Goal: Information Seeking & Learning: Learn about a topic

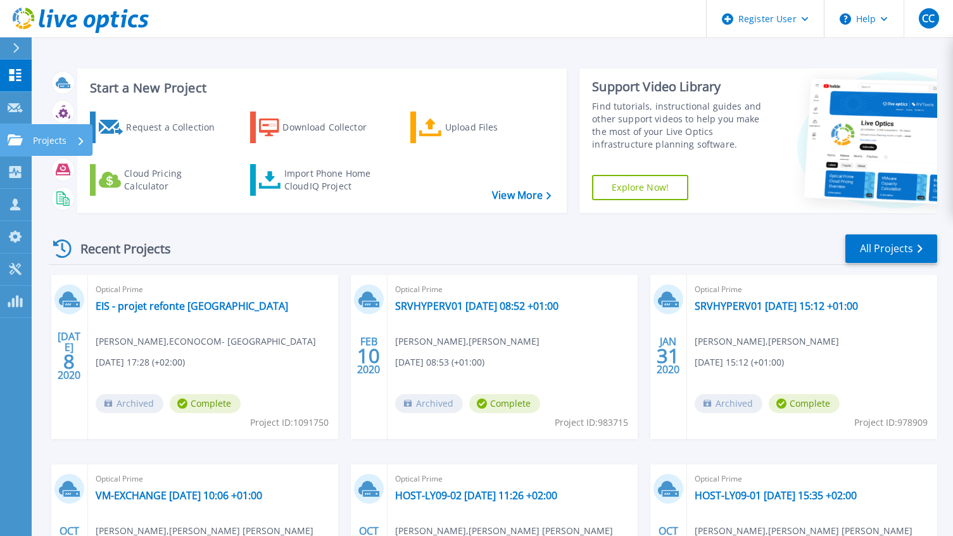
click at [55, 140] on p "Projects" at bounding box center [50, 140] width 34 height 33
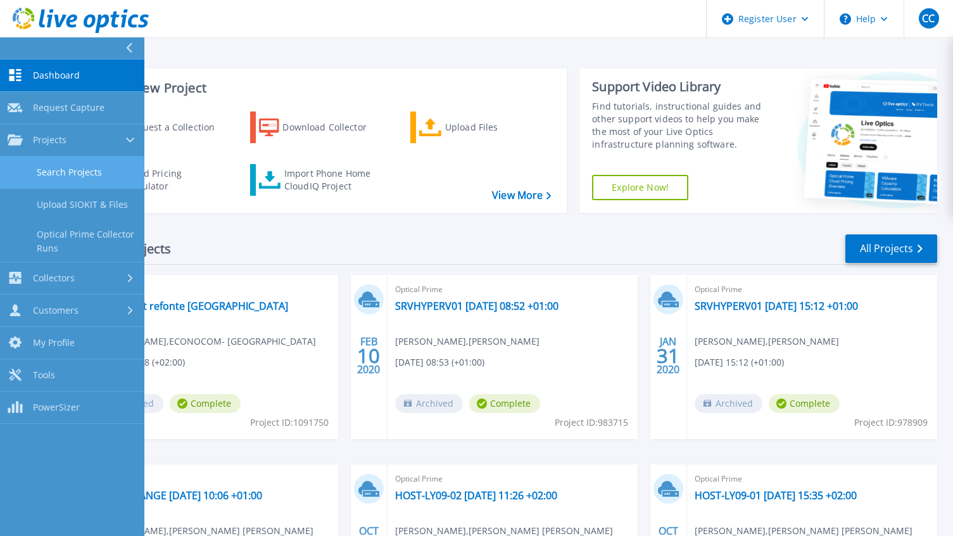
click at [73, 179] on link "Search Projects" at bounding box center [72, 172] width 144 height 32
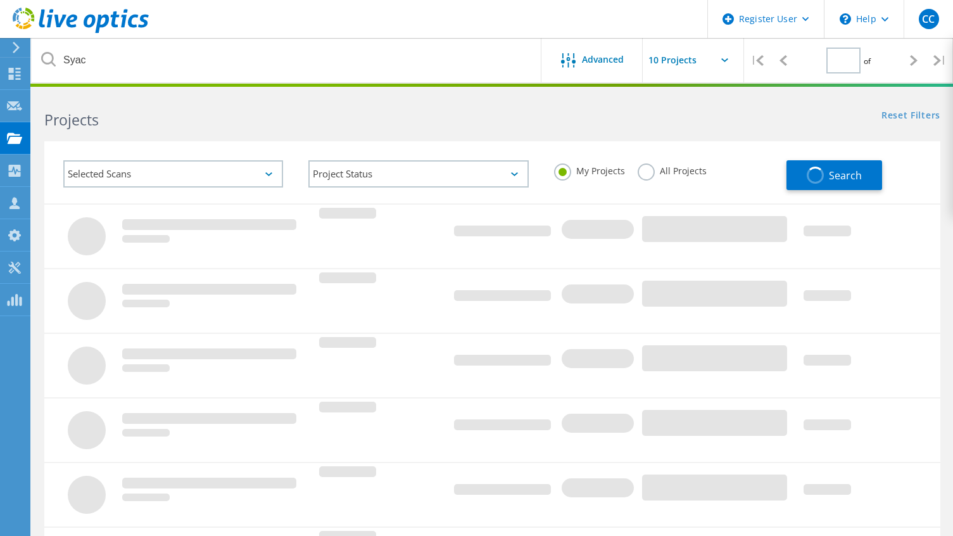
type input "1"
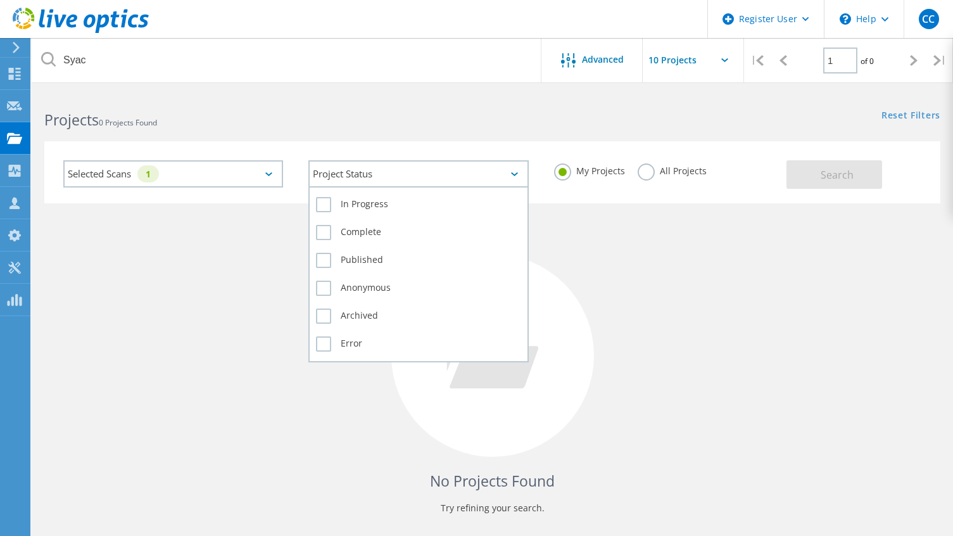
click at [407, 181] on div "Project Status" at bounding box center [418, 173] width 220 height 27
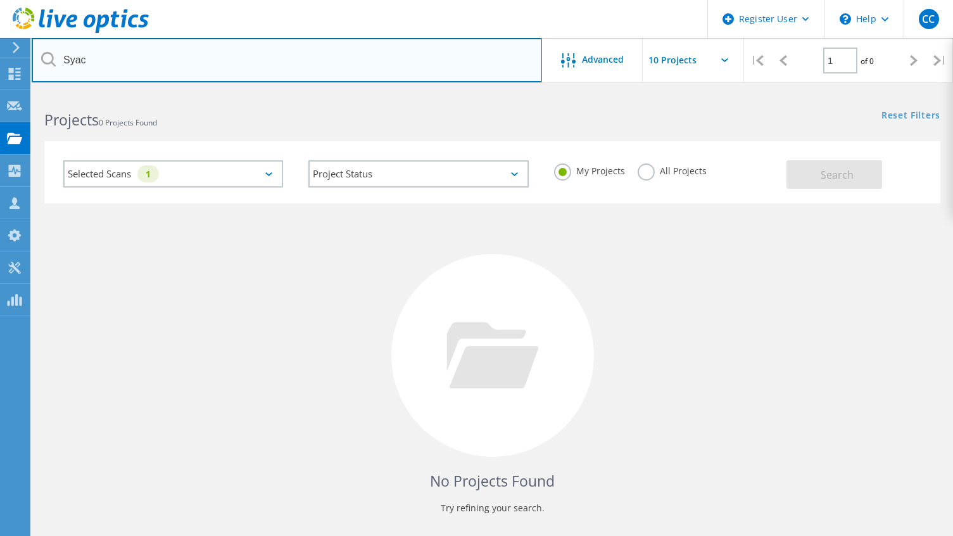
click at [121, 68] on input "Syac" at bounding box center [287, 60] width 510 height 44
click at [99, 54] on input "Syac" at bounding box center [287, 60] width 510 height 44
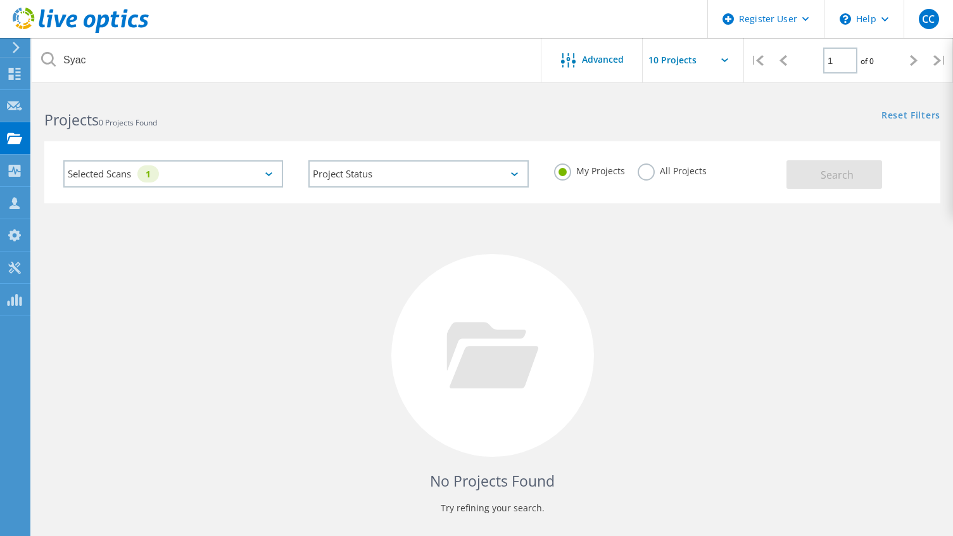
click at [648, 175] on label "All Projects" at bounding box center [672, 169] width 69 height 12
click at [0, 0] on input "All Projects" at bounding box center [0, 0] width 0 height 0
click at [800, 146] on div "Selected Scans 1 Project Status In Progress Complete Published Anonymous Archiv…" at bounding box center [492, 172] width 896 height 62
click at [835, 177] on span "Search" at bounding box center [836, 175] width 33 height 14
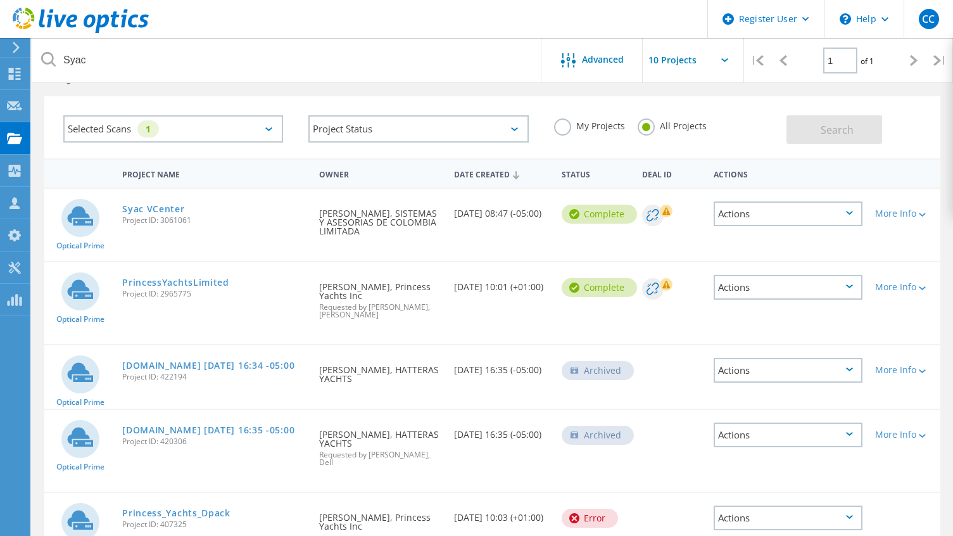
scroll to position [63, 0]
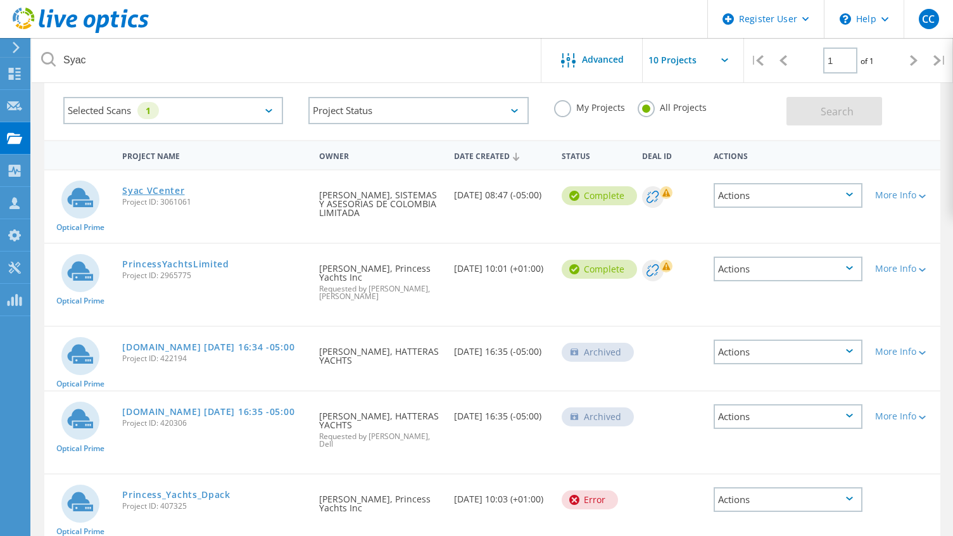
click at [168, 191] on link "Syac VCenter" at bounding box center [153, 190] width 62 height 9
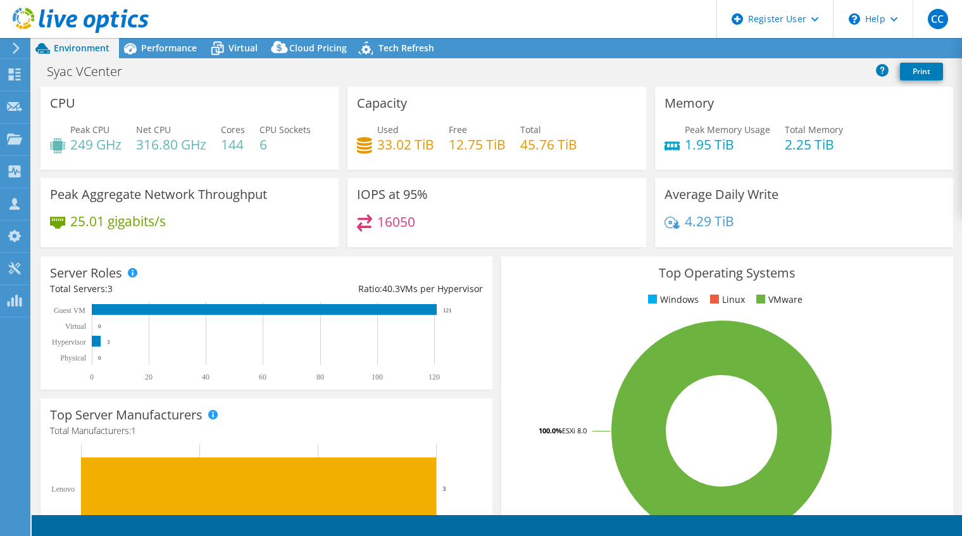
select select "USD"
click at [401, 48] on span "Tech Refresh" at bounding box center [407, 48] width 56 height 12
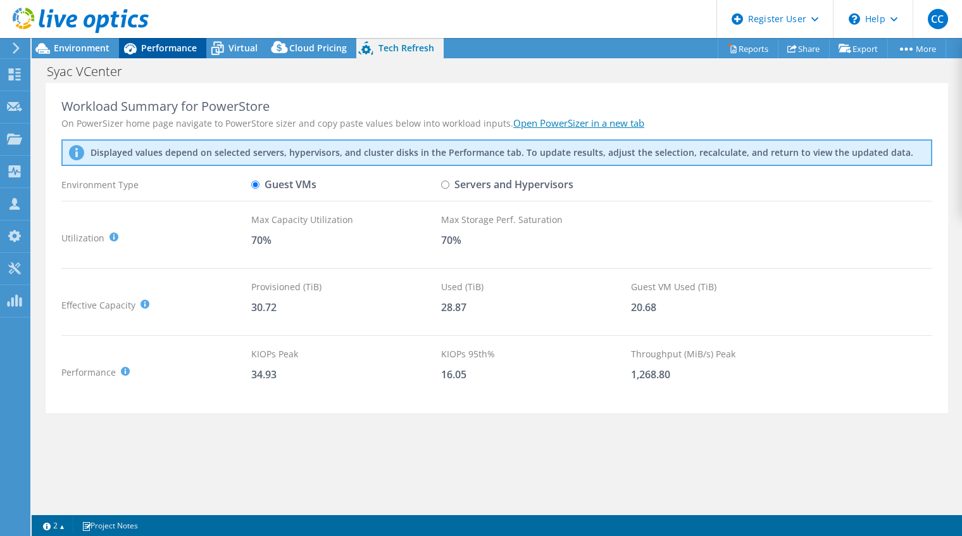
click at [177, 50] on span "Performance" at bounding box center [169, 48] width 56 height 12
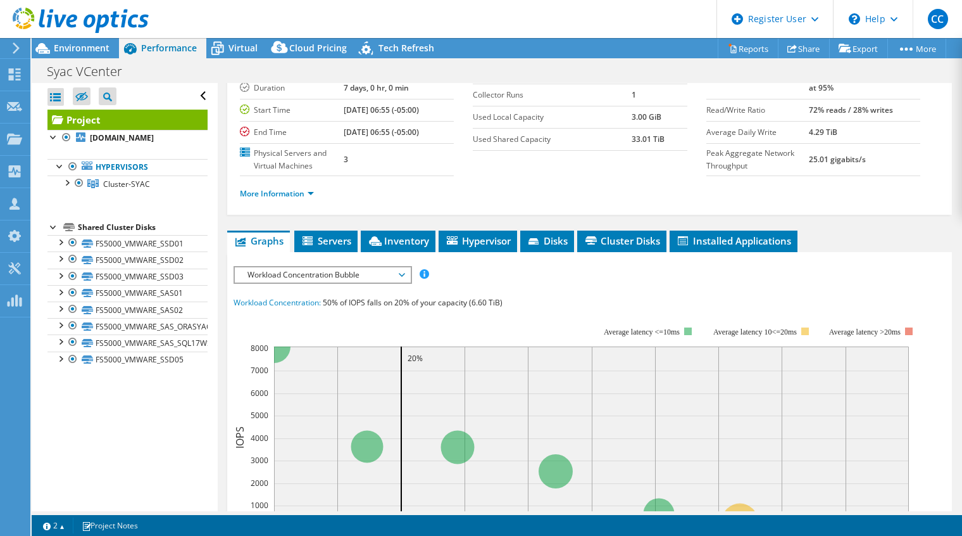
scroll to position [127, 0]
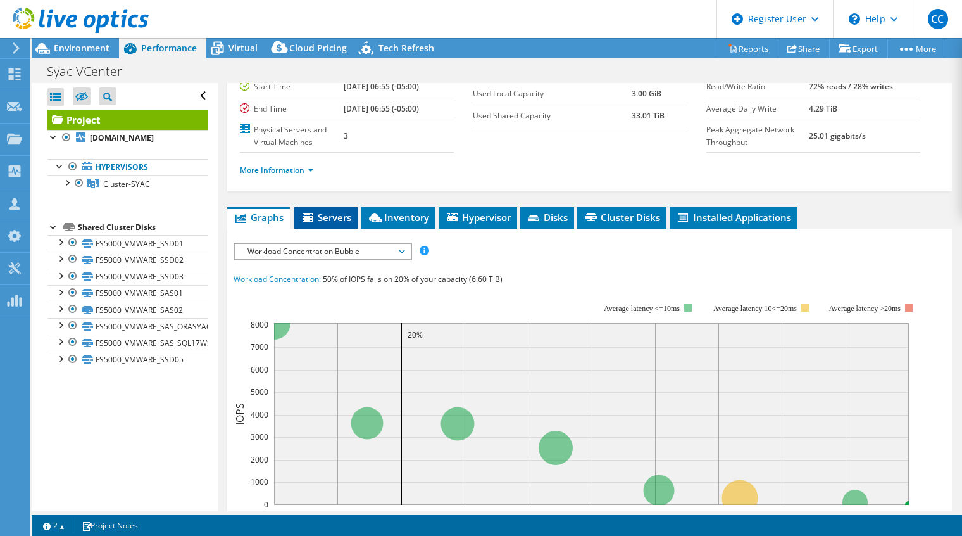
click at [312, 214] on icon at bounding box center [309, 218] width 13 height 11
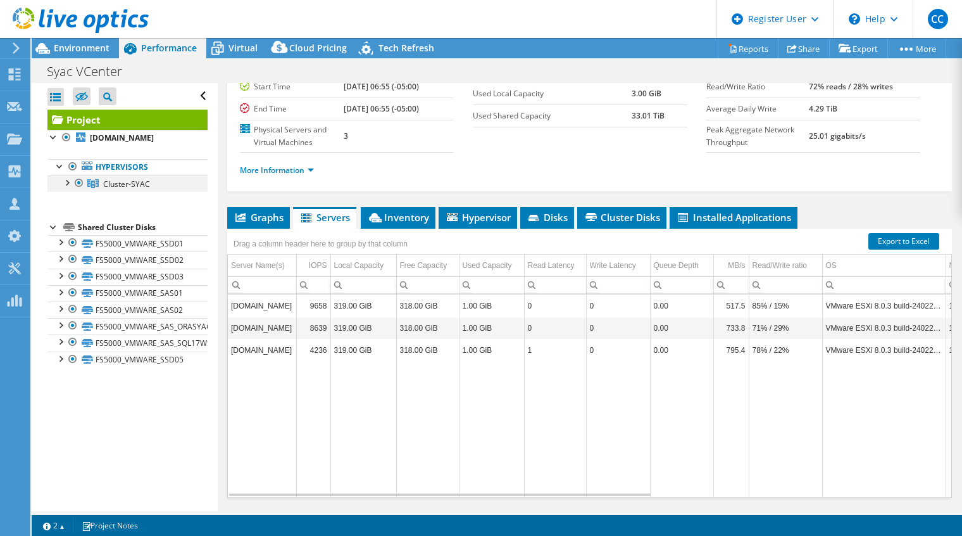
click at [67, 184] on div at bounding box center [66, 181] width 13 height 13
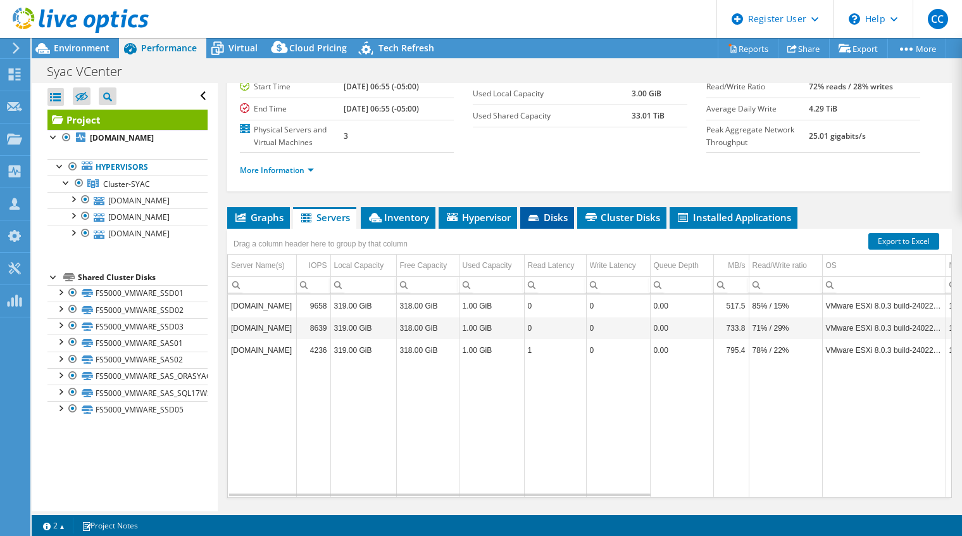
click at [541, 215] on icon at bounding box center [535, 219] width 13 height 8
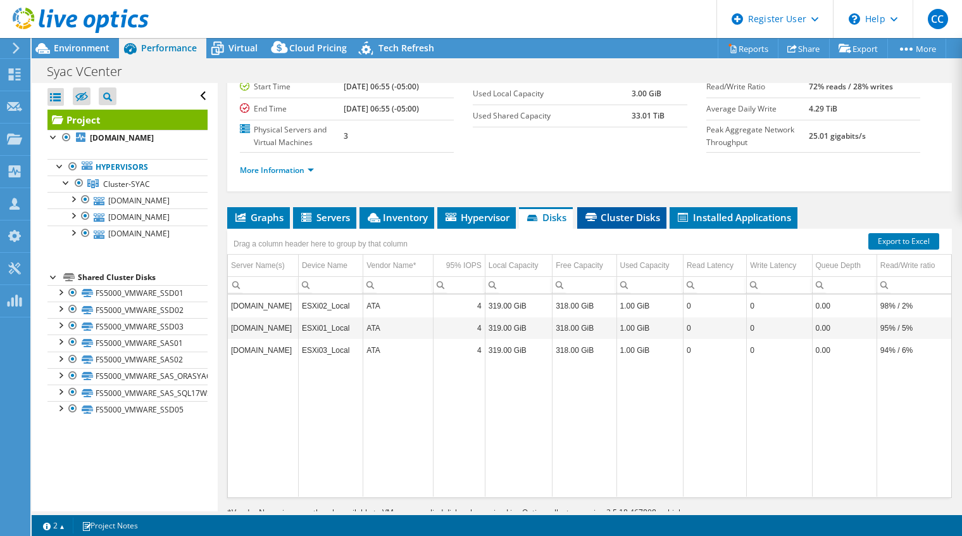
click at [625, 211] on span "Cluster Disks" at bounding box center [622, 217] width 77 height 13
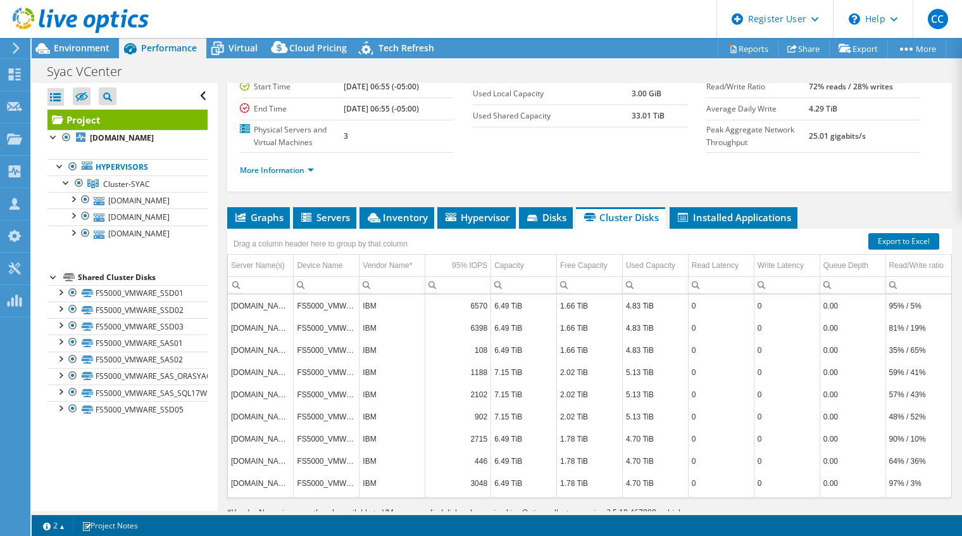
scroll to position [161, 0]
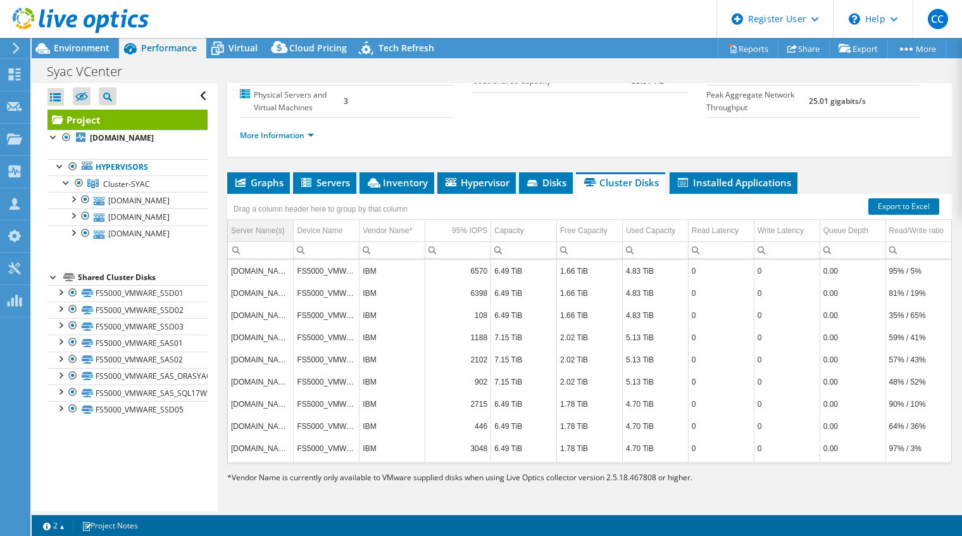
click at [275, 232] on div "Server Name(s)" at bounding box center [258, 230] width 54 height 15
click at [275, 232] on div "Server Name(s)" at bounding box center [255, 230] width 48 height 15
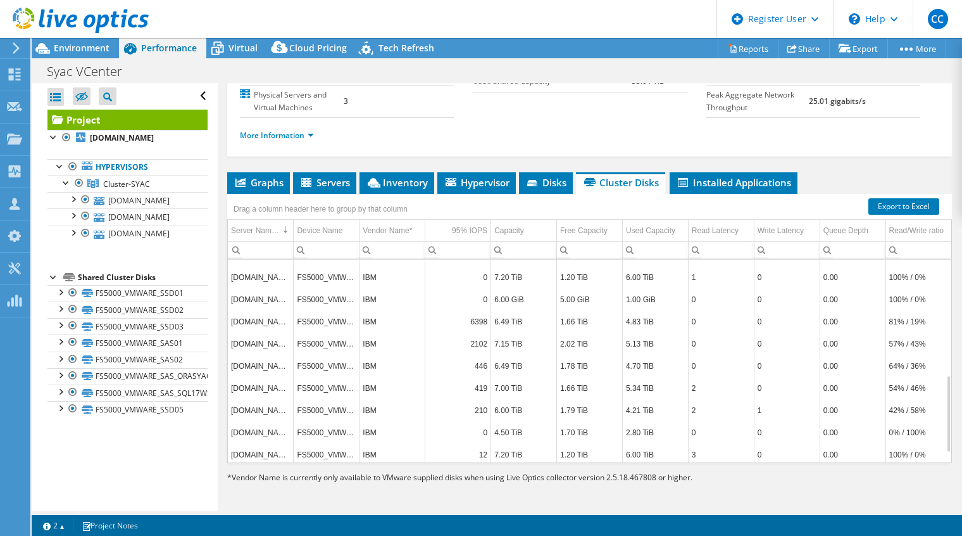
scroll to position [330, 0]
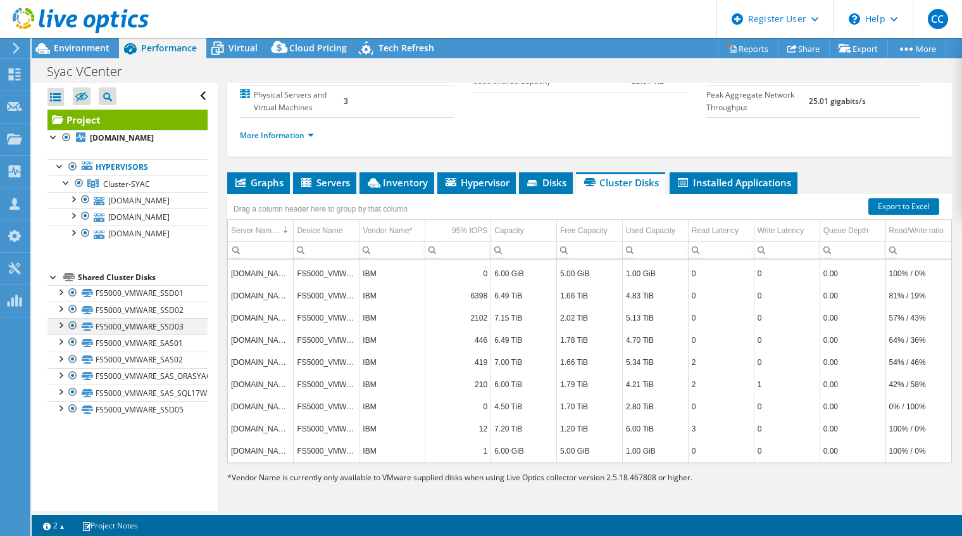
click at [64, 326] on div at bounding box center [60, 324] width 13 height 13
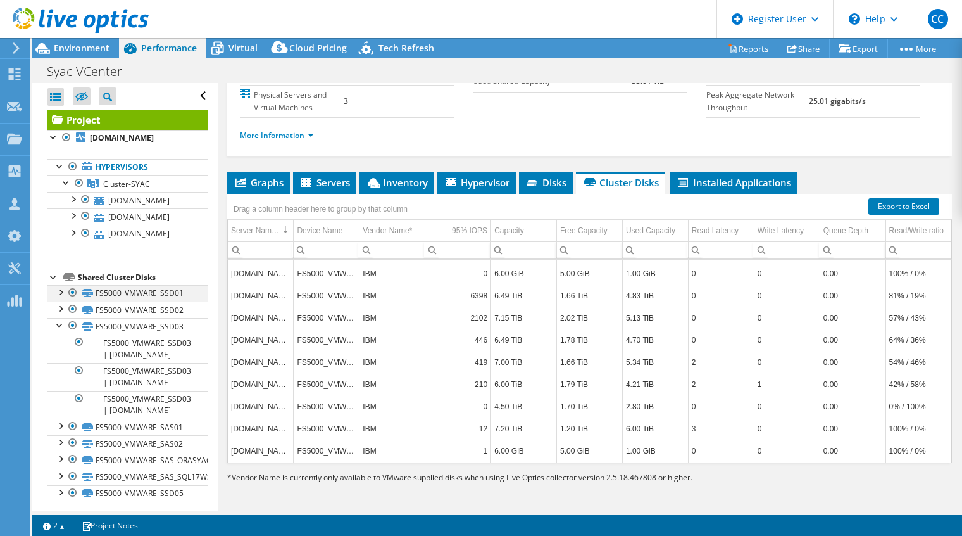
click at [61, 295] on div at bounding box center [60, 291] width 13 height 13
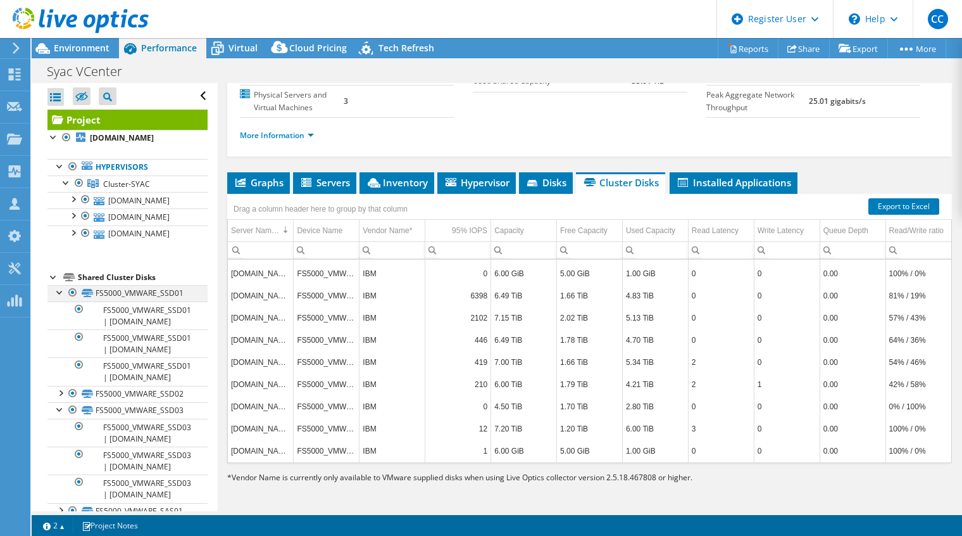
click at [61, 295] on div at bounding box center [60, 291] width 13 height 13
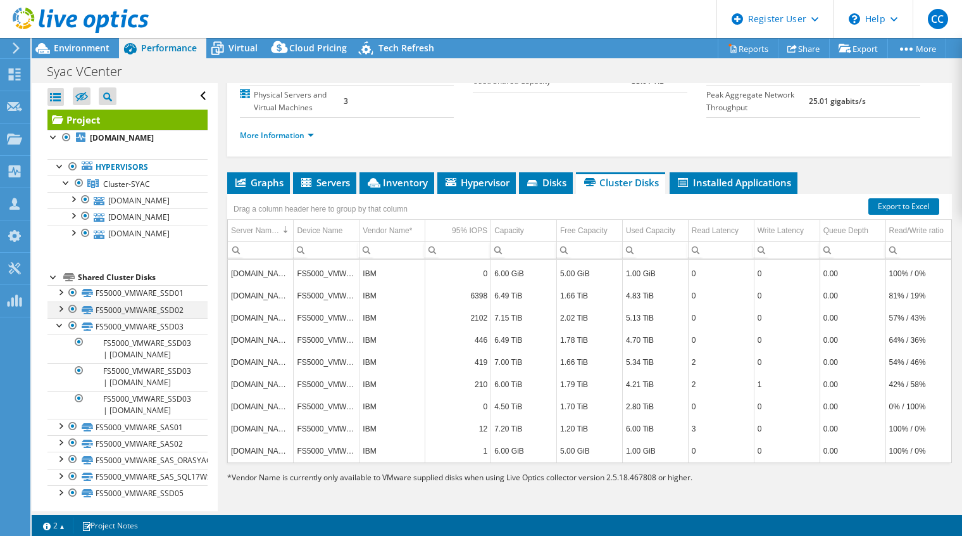
click at [63, 305] on div at bounding box center [60, 307] width 13 height 13
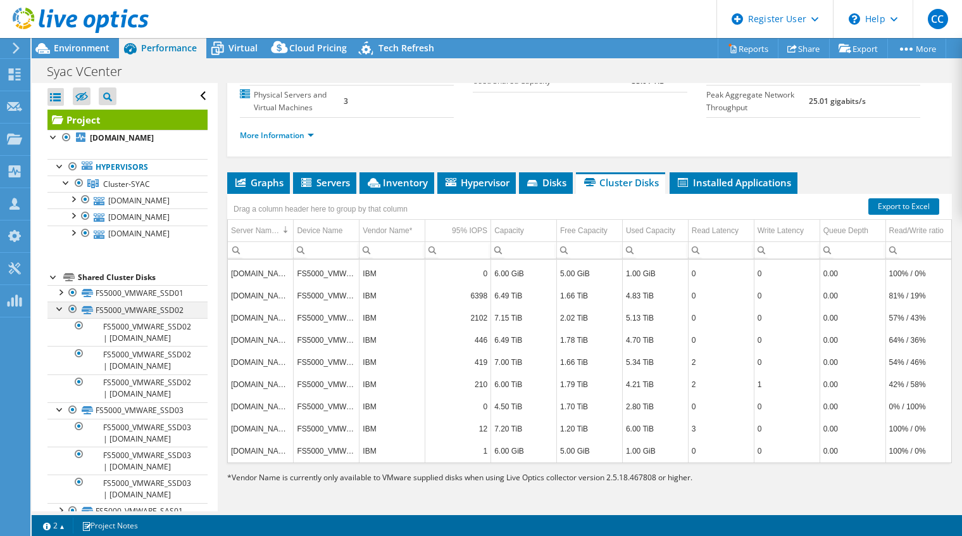
click at [63, 305] on div at bounding box center [60, 307] width 13 height 13
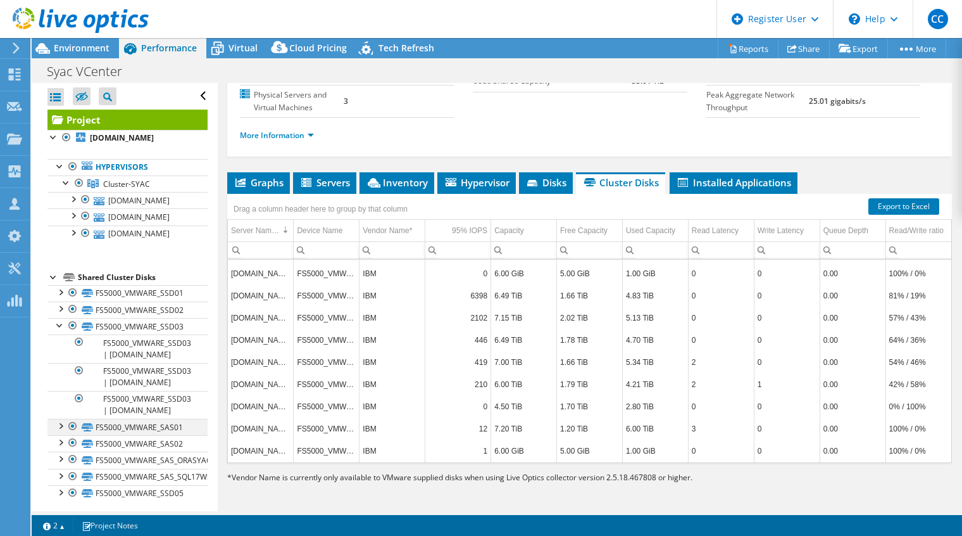
click at [63, 424] on div at bounding box center [60, 424] width 13 height 13
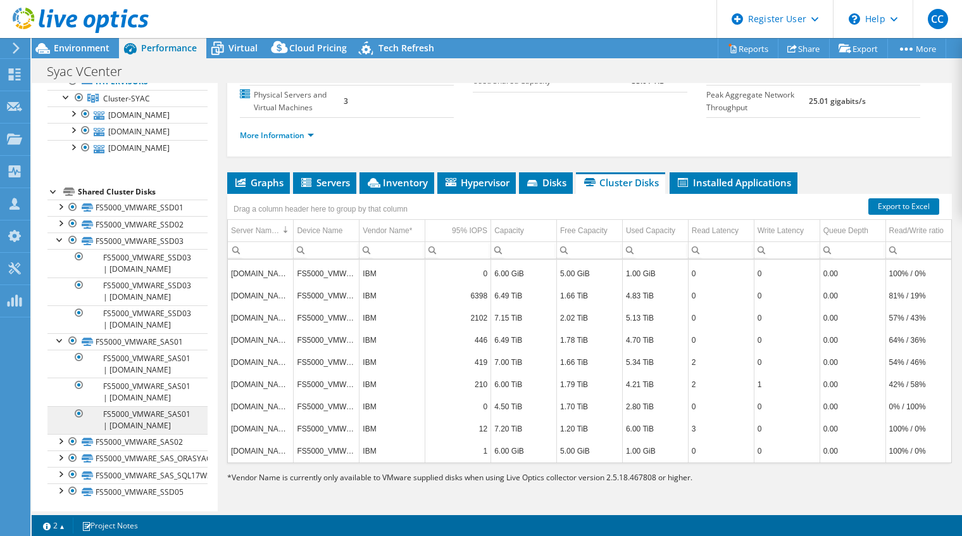
scroll to position [89, 0]
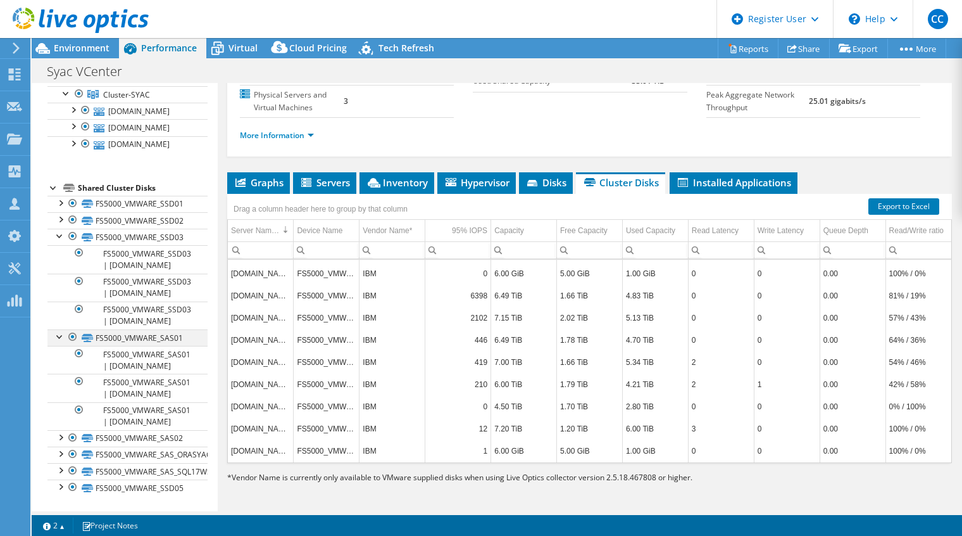
click at [58, 334] on div at bounding box center [60, 335] width 13 height 13
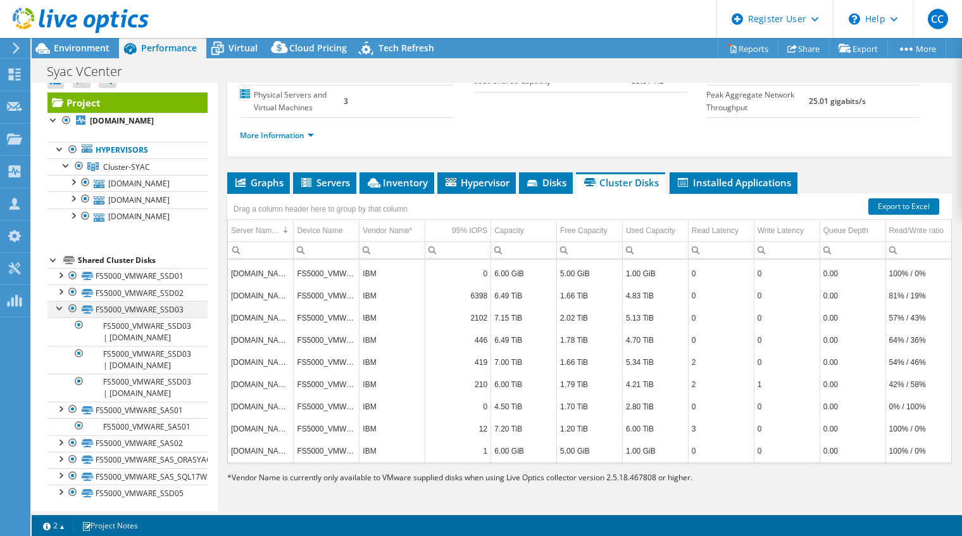
scroll to position [6, 0]
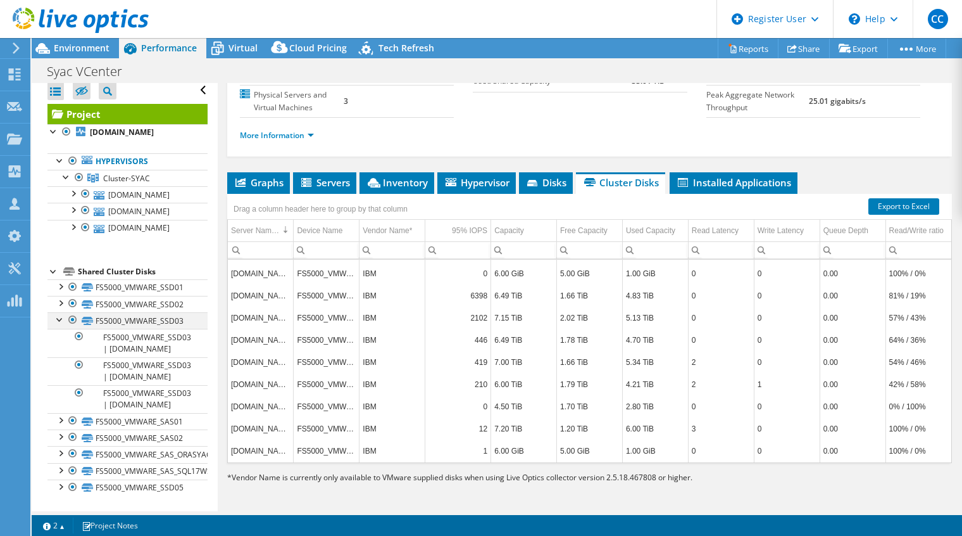
click at [59, 320] on div at bounding box center [60, 318] width 13 height 13
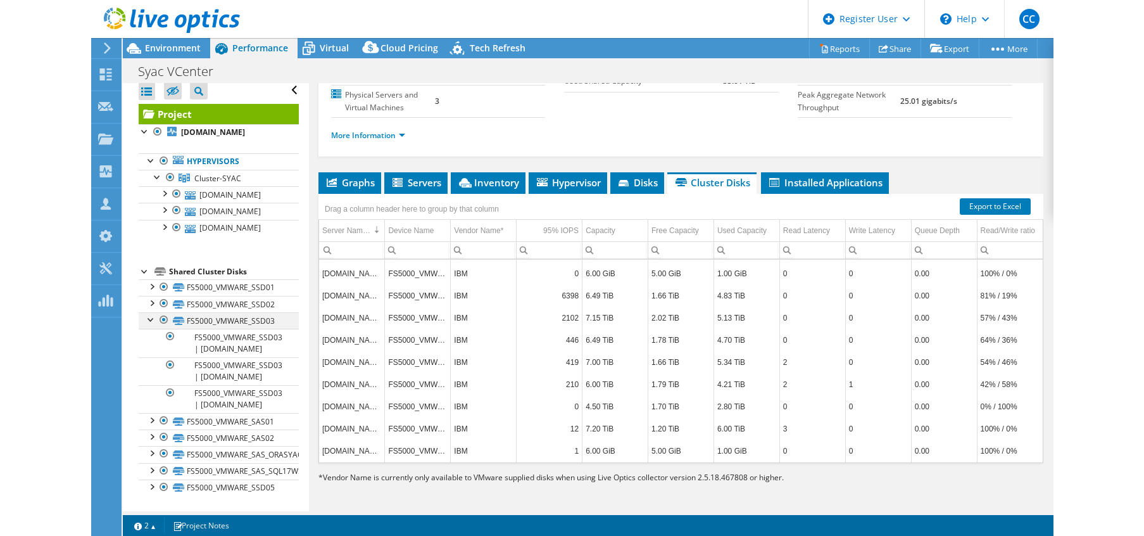
scroll to position [0, 0]
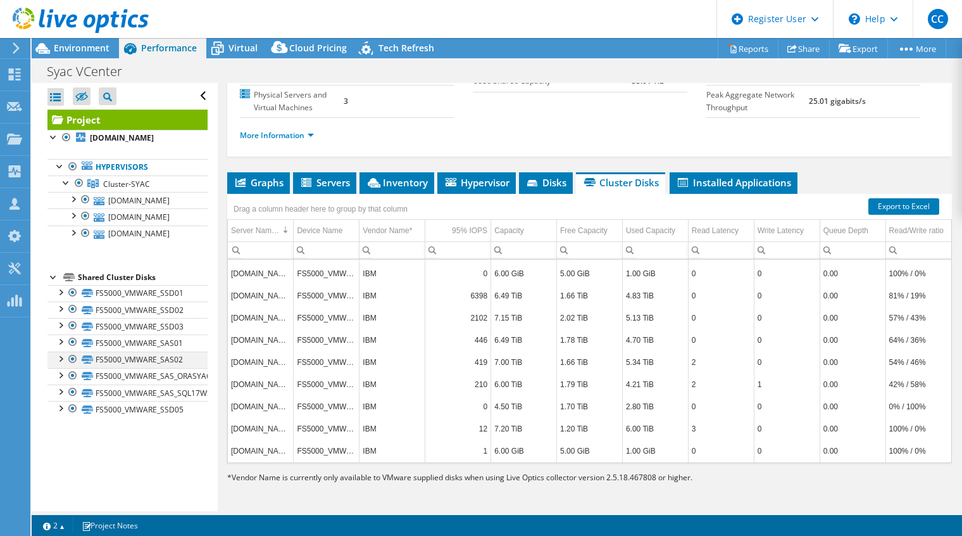
click at [61, 358] on div at bounding box center [60, 357] width 13 height 13
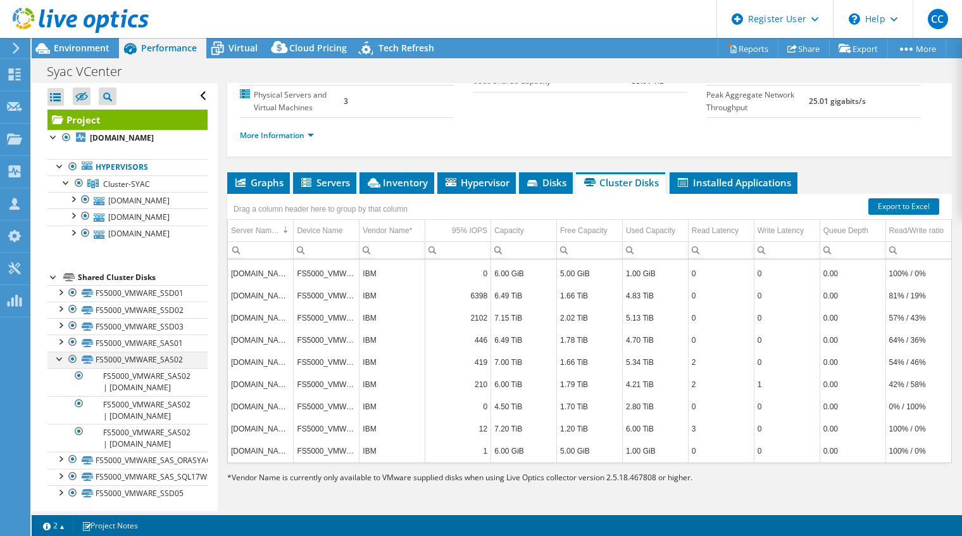
click at [61, 358] on div at bounding box center [60, 357] width 13 height 13
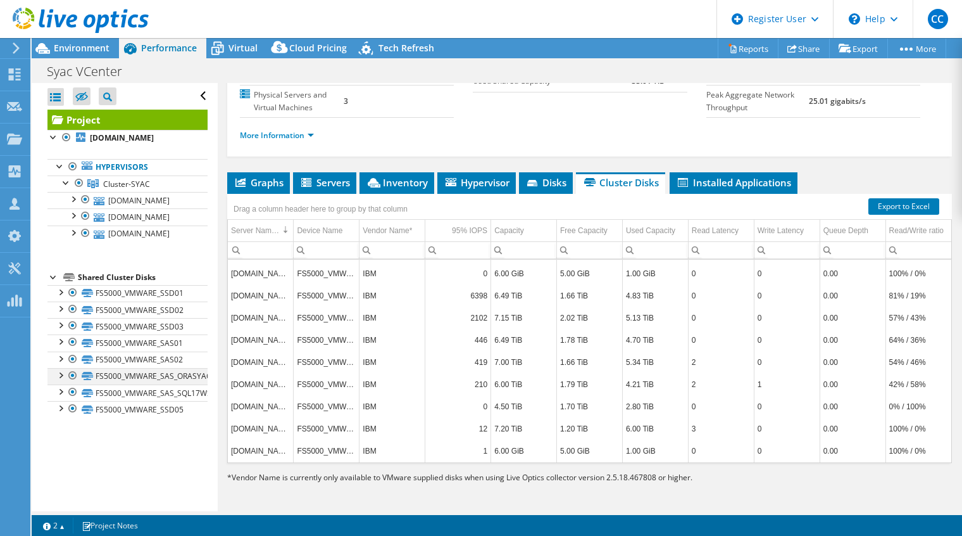
click at [59, 375] on div at bounding box center [60, 374] width 13 height 13
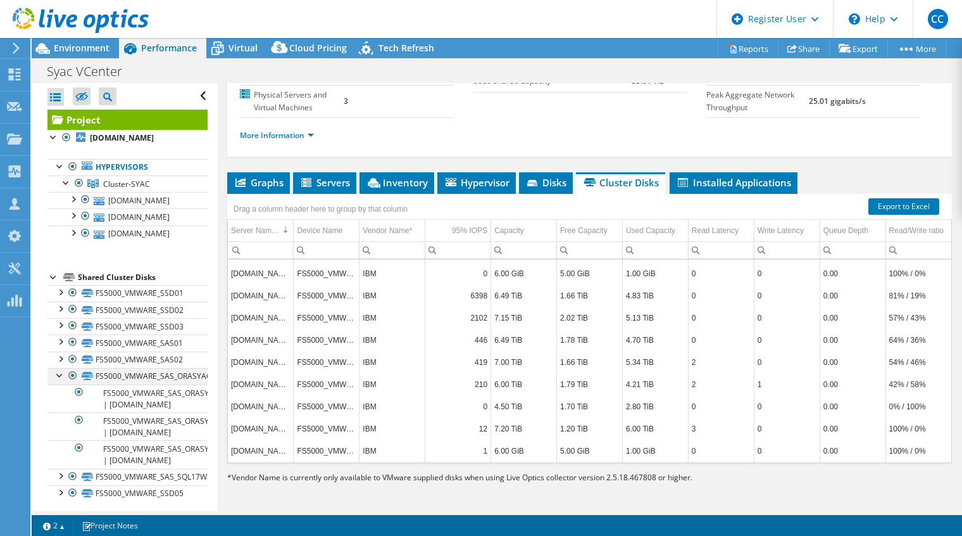
click at [59, 375] on div at bounding box center [60, 374] width 13 height 13
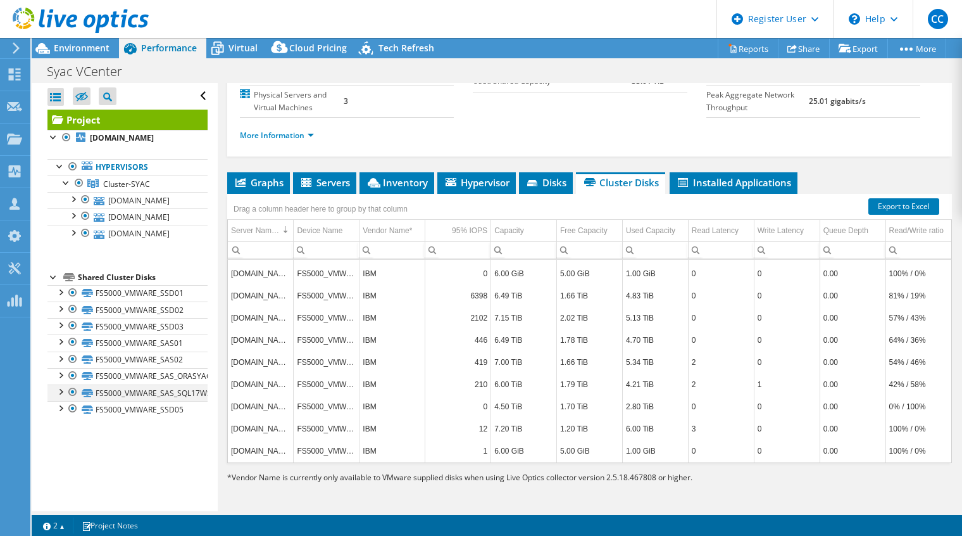
click at [61, 389] on div at bounding box center [60, 390] width 13 height 13
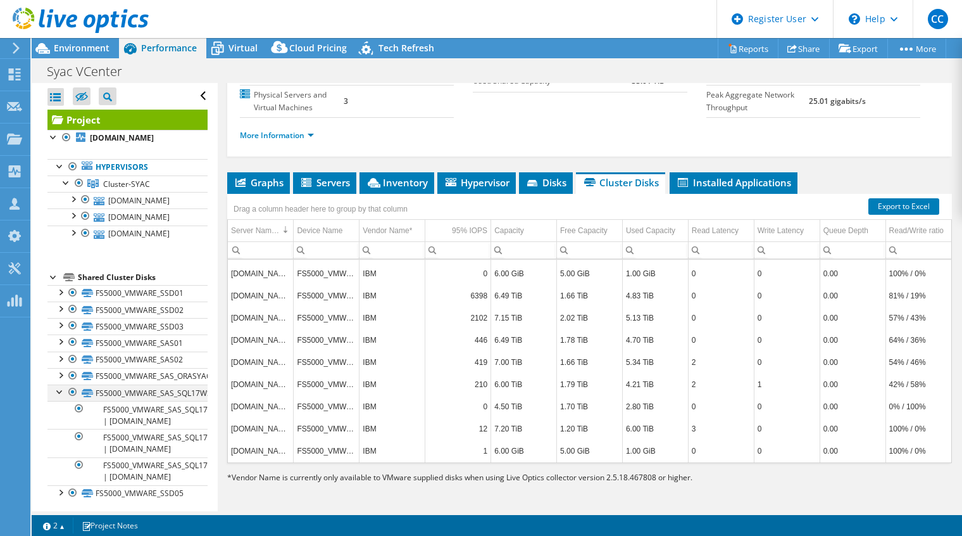
click at [61, 389] on div at bounding box center [60, 390] width 13 height 13
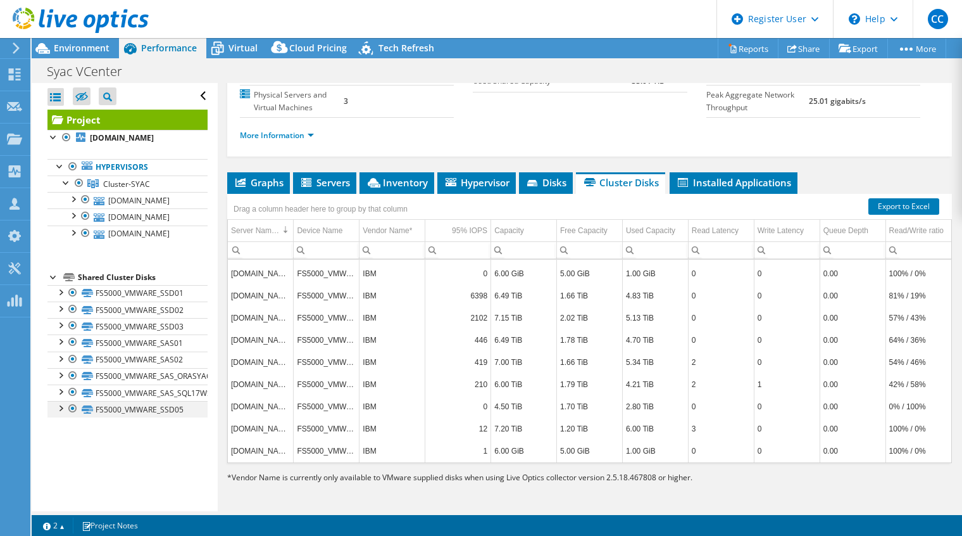
click at [61, 406] on div at bounding box center [60, 407] width 13 height 13
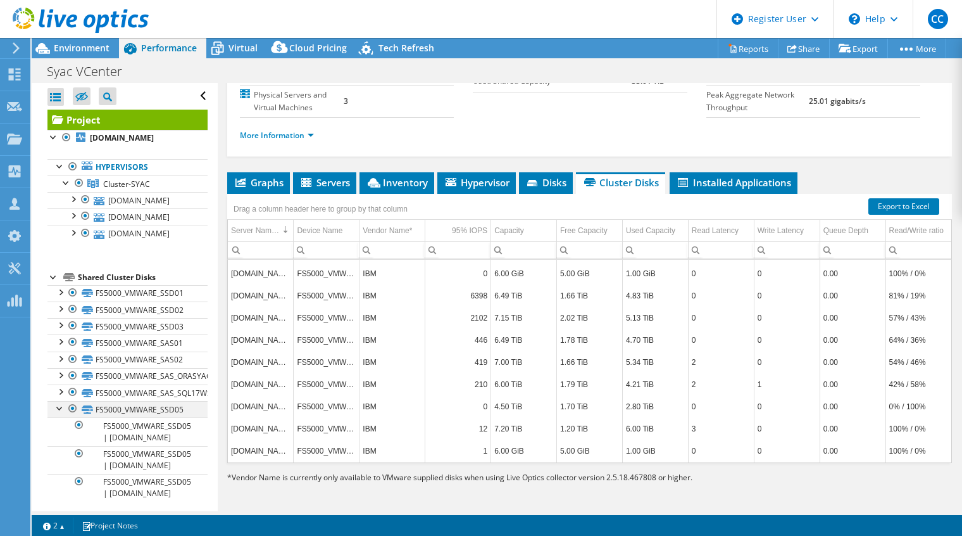
click at [61, 406] on div at bounding box center [60, 407] width 13 height 13
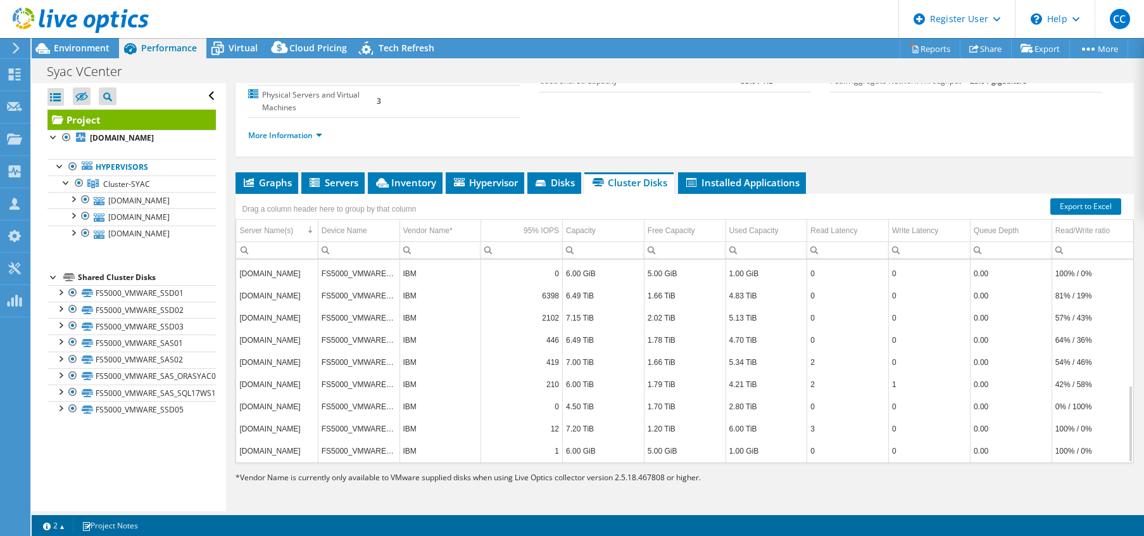
click at [345, 279] on td "FS5000_VMWARE_SSD05" at bounding box center [359, 273] width 82 height 22
click at [359, 236] on div "Device Name" at bounding box center [345, 230] width 46 height 15
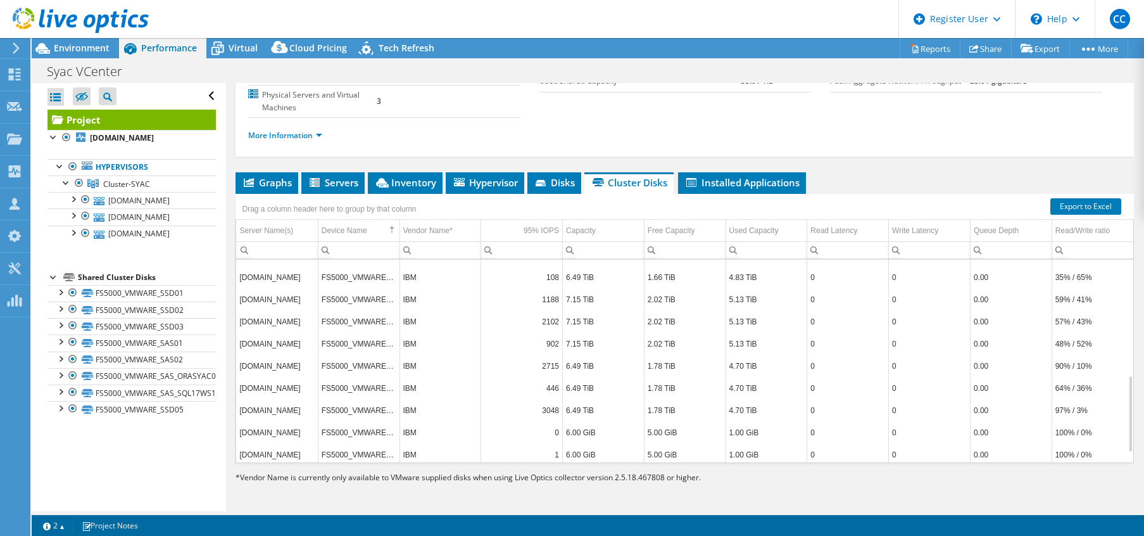
scroll to position [330, 0]
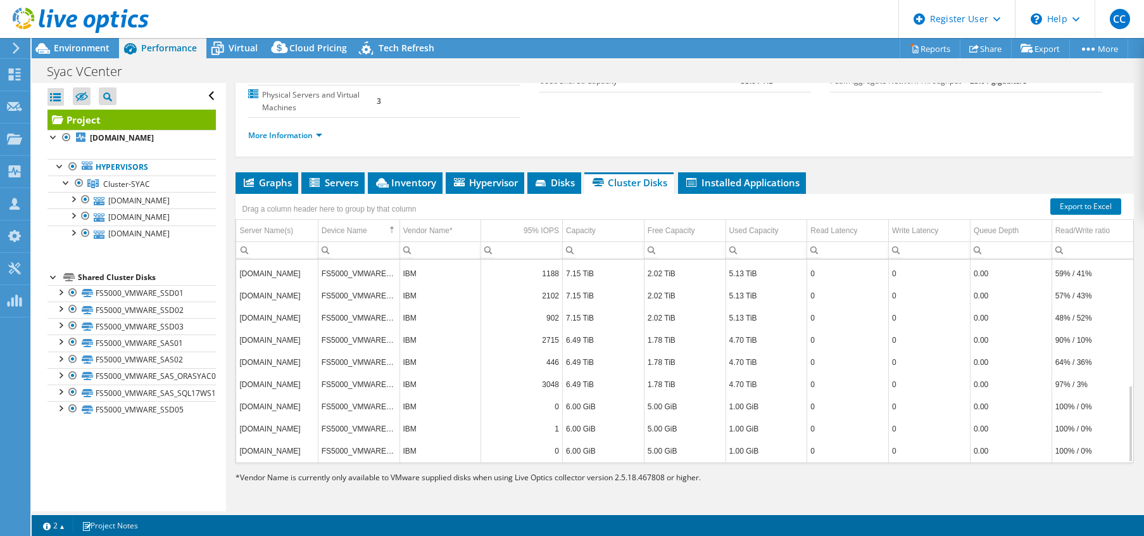
click at [265, 410] on td "[DOMAIN_NAME]" at bounding box center [277, 406] width 82 height 22
click at [264, 408] on td "[DOMAIN_NAME]" at bounding box center [277, 406] width 82 height 22
click at [63, 327] on div at bounding box center [60, 324] width 13 height 13
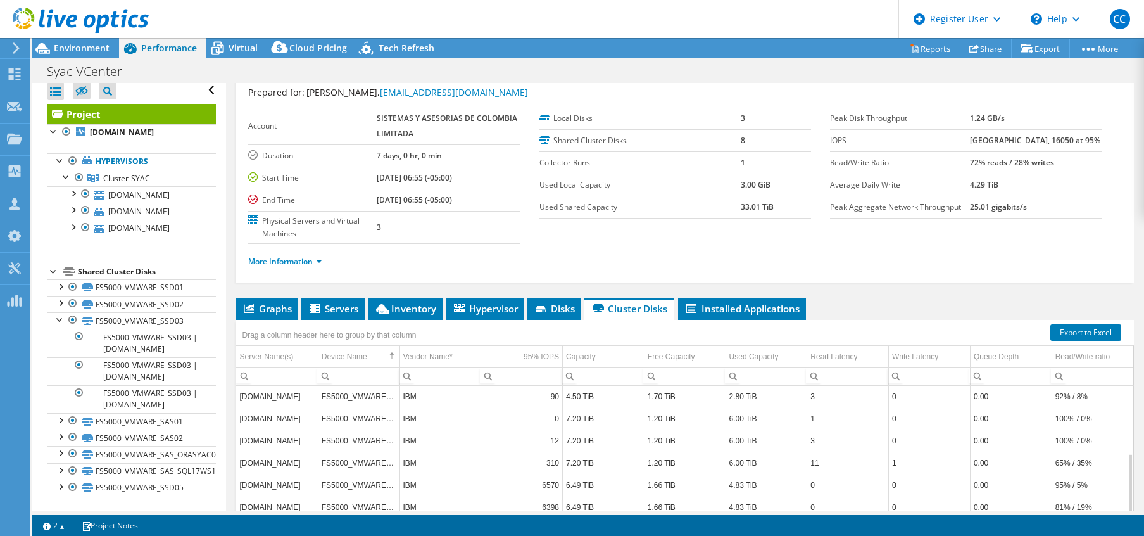
scroll to position [35, 0]
click at [58, 319] on div at bounding box center [60, 318] width 13 height 13
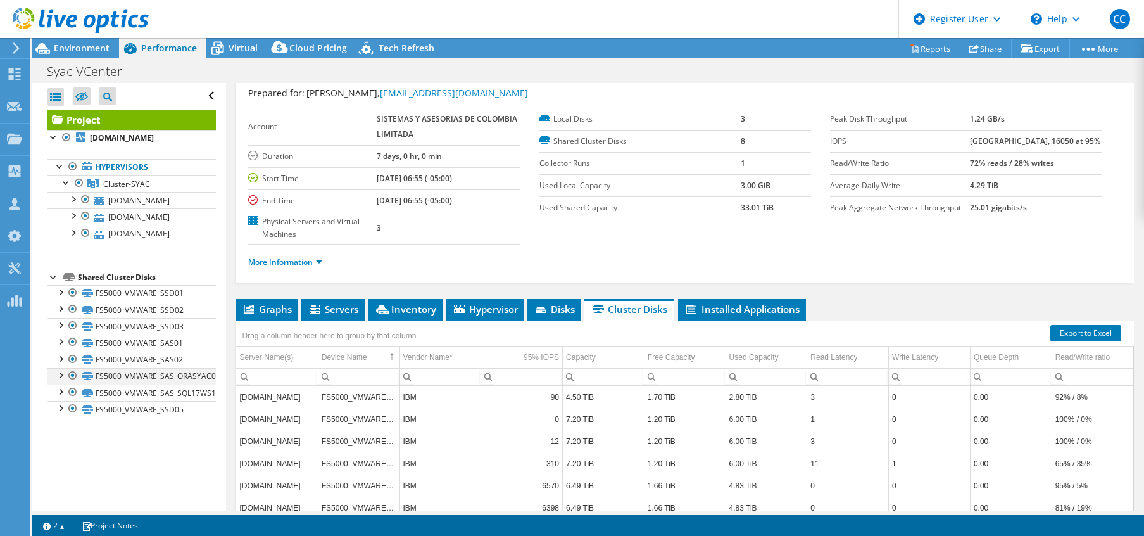
click at [61, 380] on div at bounding box center [60, 374] width 13 height 13
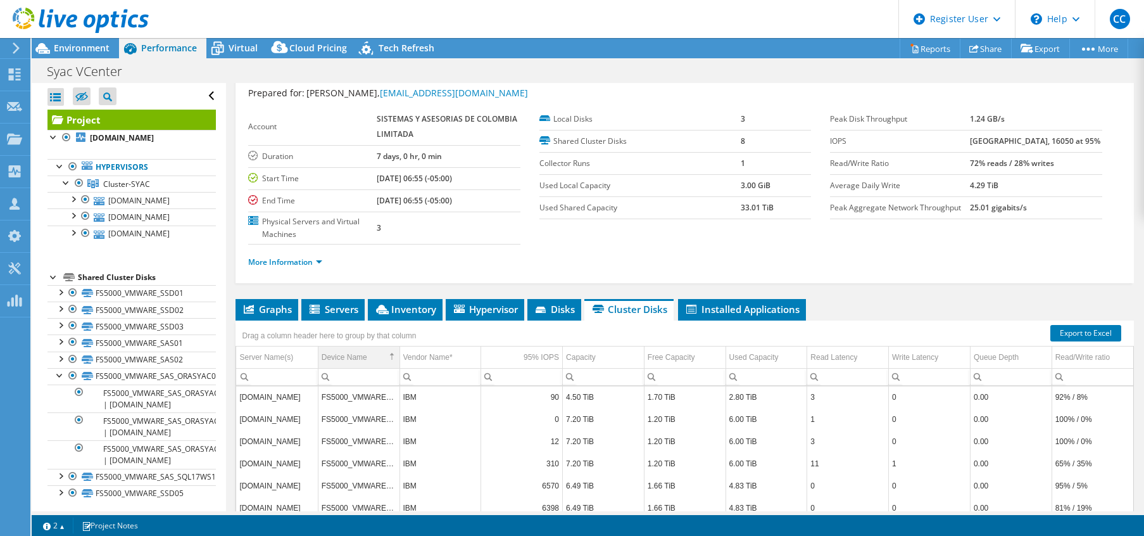
click at [360, 364] on div "Device Name" at bounding box center [345, 356] width 46 height 15
click at [362, 359] on div "Device Name" at bounding box center [345, 356] width 46 height 15
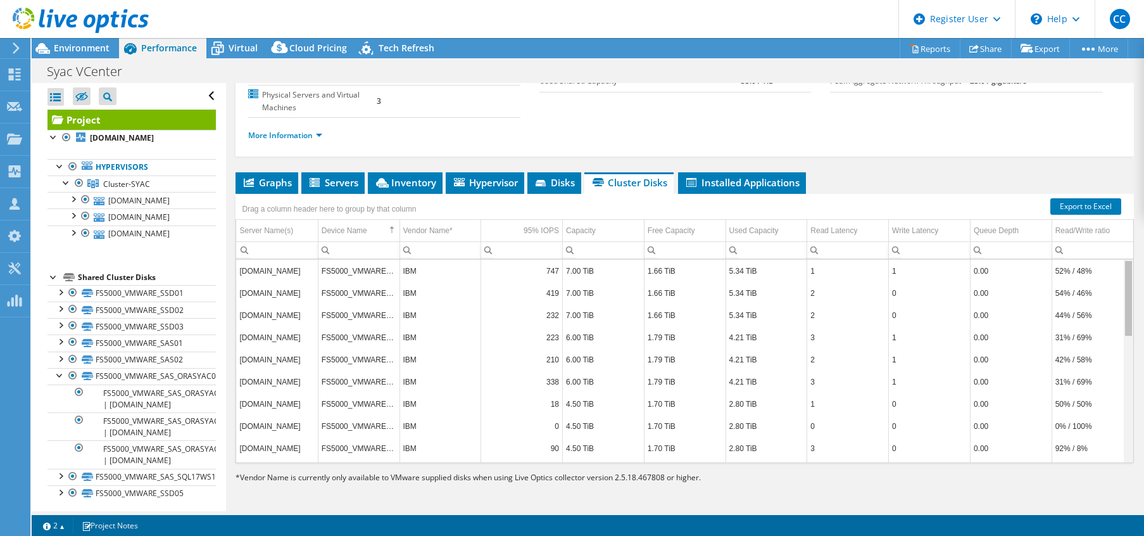
drag, startPoint x: 1121, startPoint y: 424, endPoint x: 1148, endPoint y: 290, distance: 136.3
click at [962, 290] on html "CC Dell User Christian Combarieu [EMAIL_ADDRESS][DOMAIN_NAME] Dell My Profile L…" at bounding box center [572, 268] width 1144 height 536
click at [77, 196] on div at bounding box center [72, 198] width 13 height 13
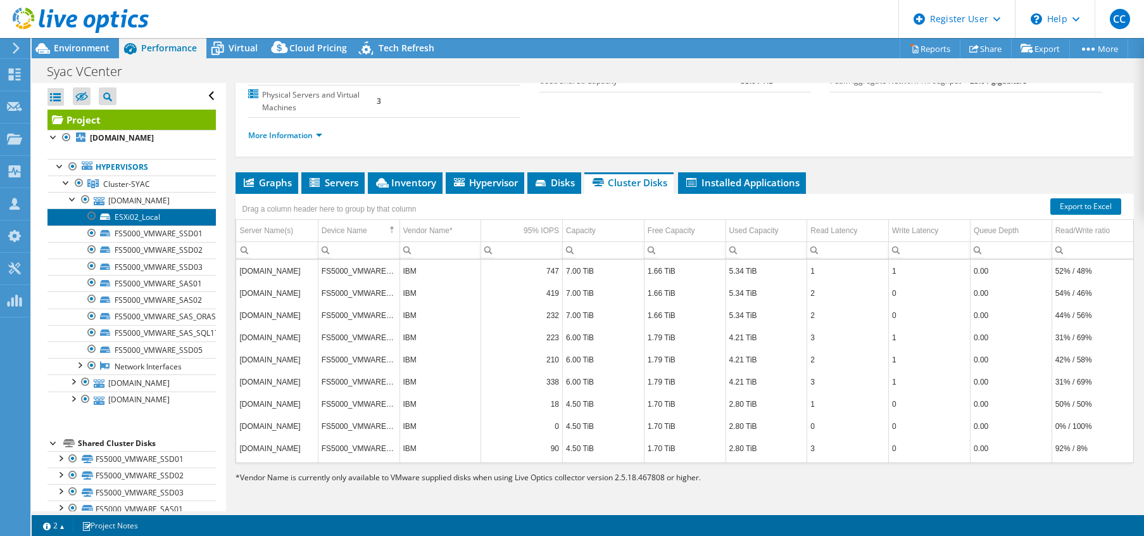
click at [146, 214] on link "ESXi02_Local" at bounding box center [131, 216] width 168 height 16
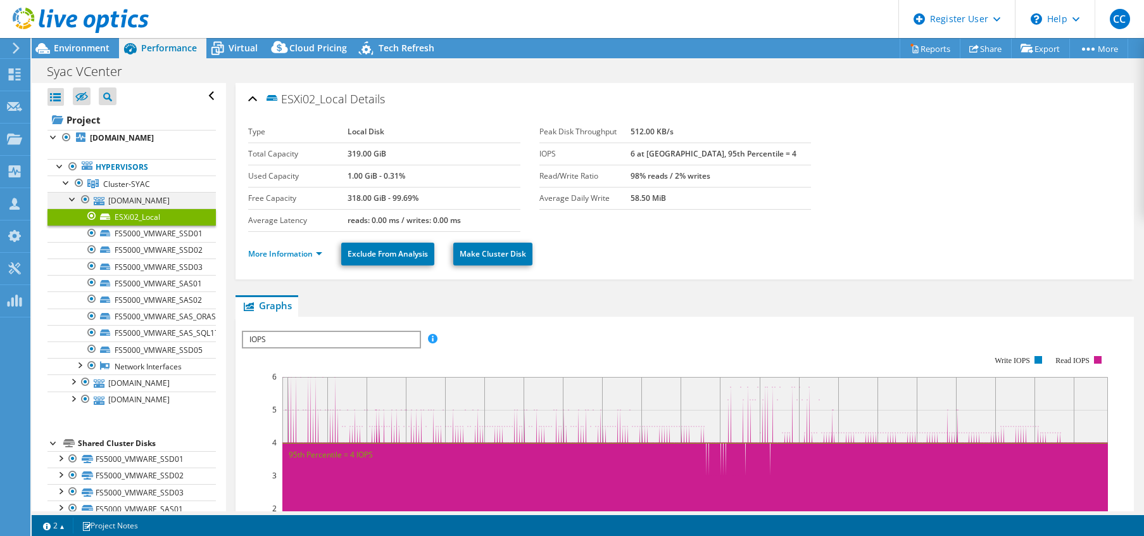
click at [72, 201] on div at bounding box center [72, 198] width 13 height 13
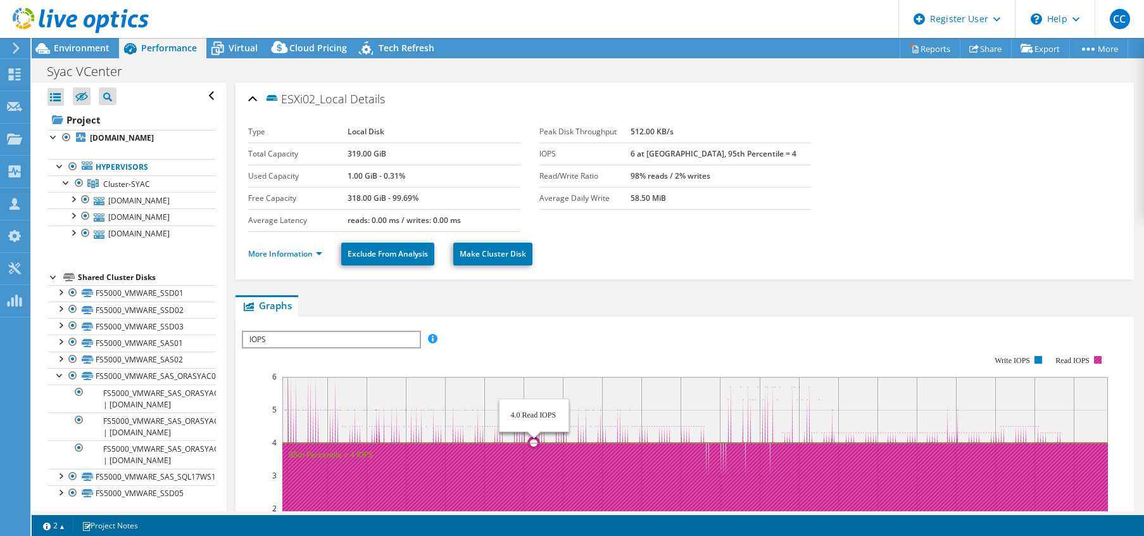
click at [534, 505] on icon at bounding box center [695, 476] width 826 height 198
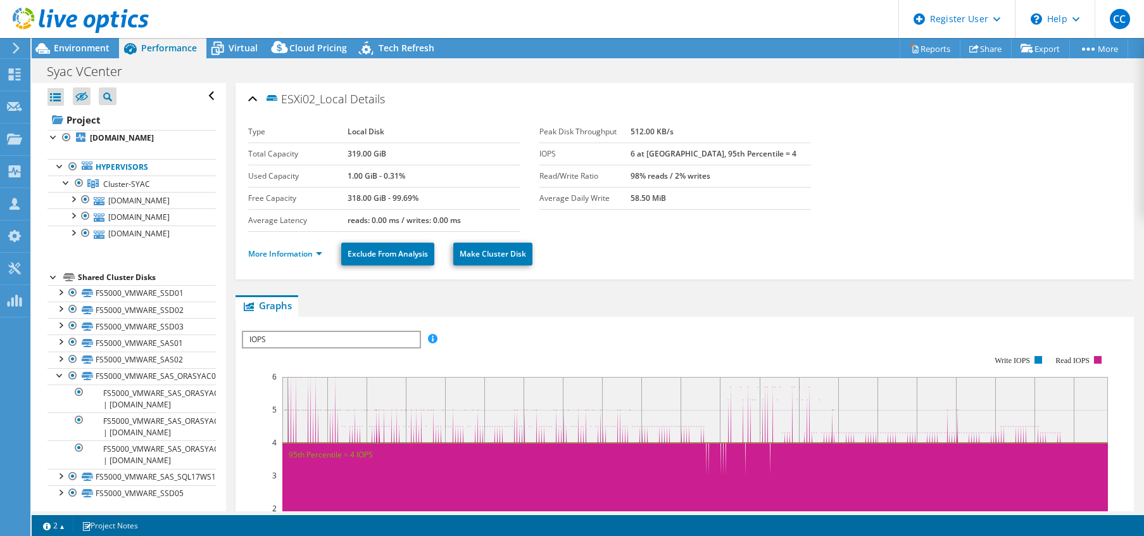
click at [56, 276] on div at bounding box center [53, 276] width 13 height 13
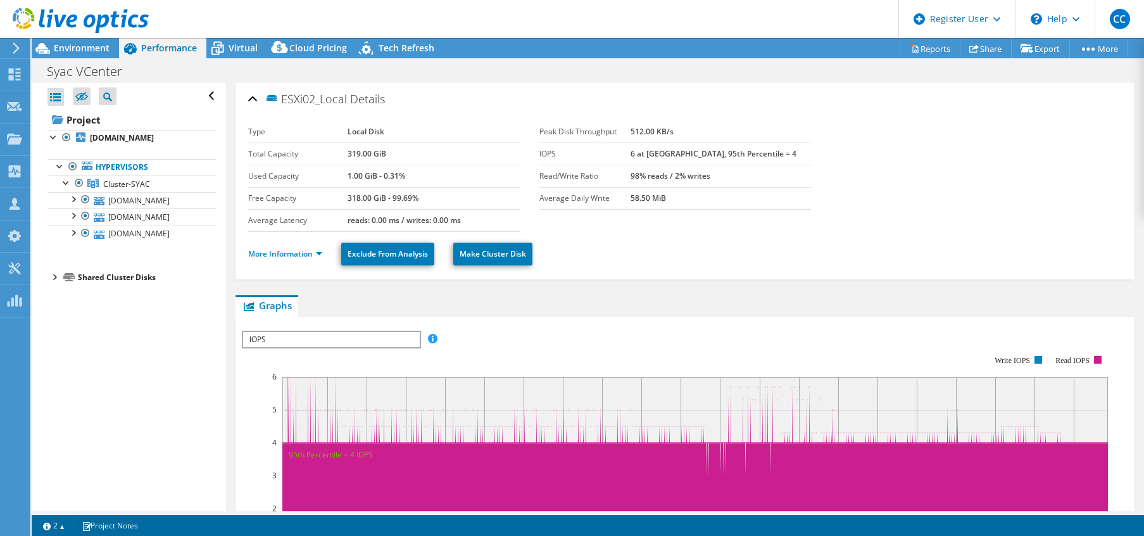
click at [56, 276] on div at bounding box center [53, 276] width 13 height 13
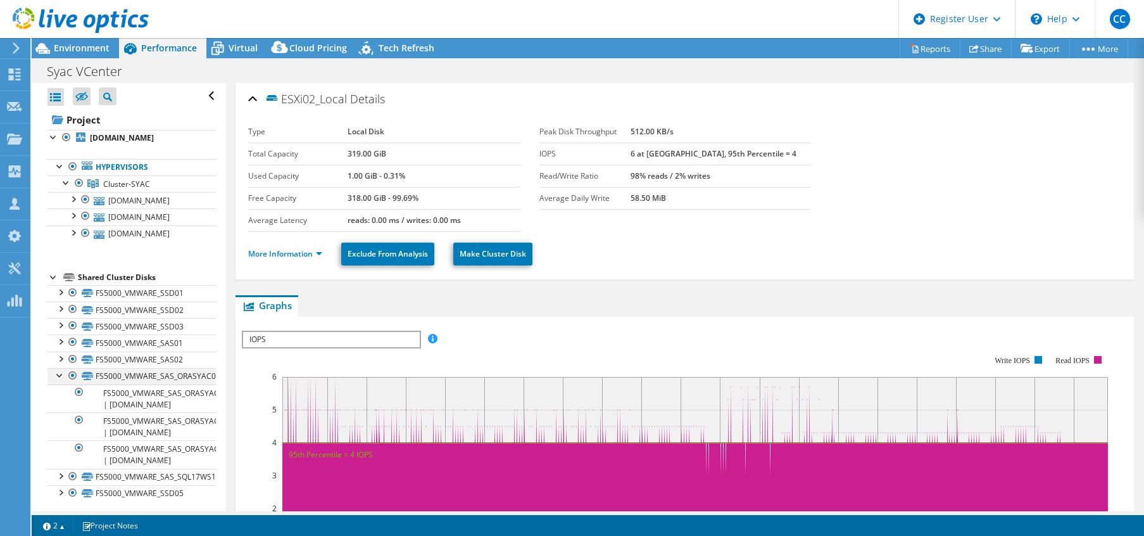
click at [60, 377] on div at bounding box center [60, 374] width 13 height 13
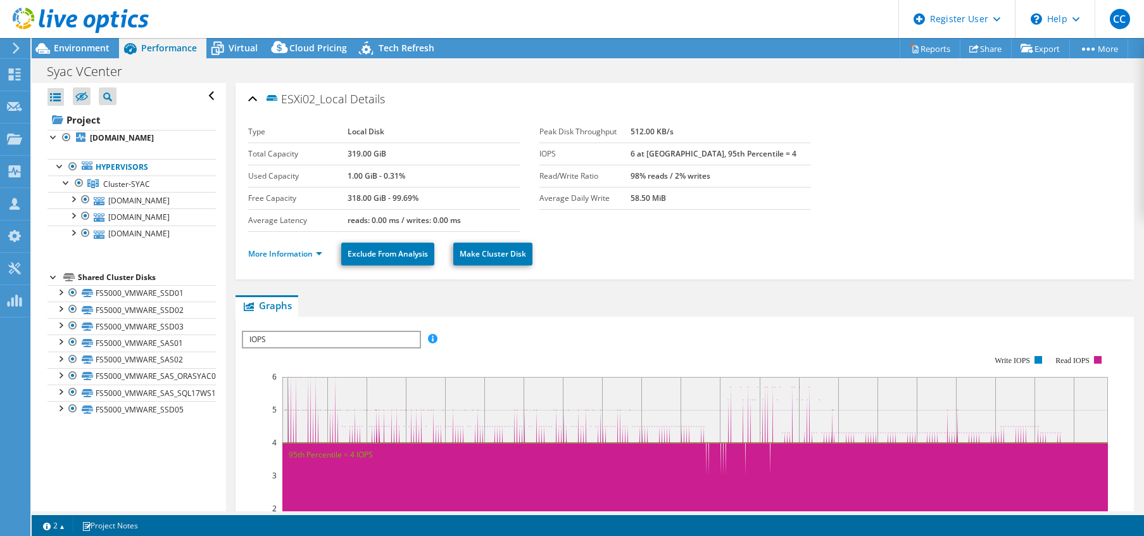
click at [65, 277] on icon at bounding box center [68, 277] width 11 height 8
click at [91, 276] on div "Shared Cluster Disks" at bounding box center [147, 277] width 138 height 15
click at [56, 289] on div at bounding box center [60, 291] width 13 height 13
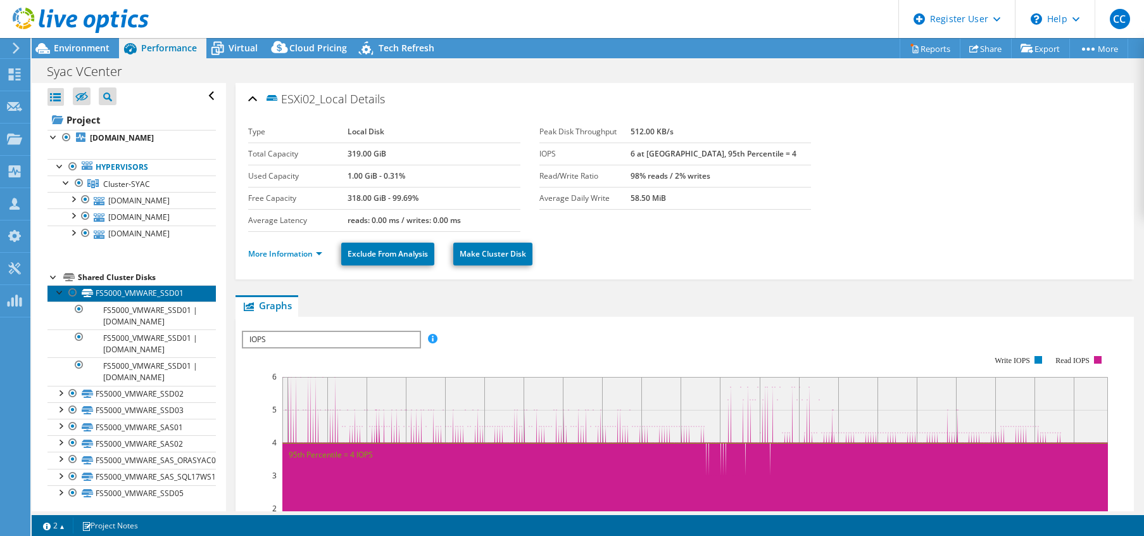
click at [96, 289] on link "FS5000_VMWARE_SSD01" at bounding box center [131, 293] width 168 height 16
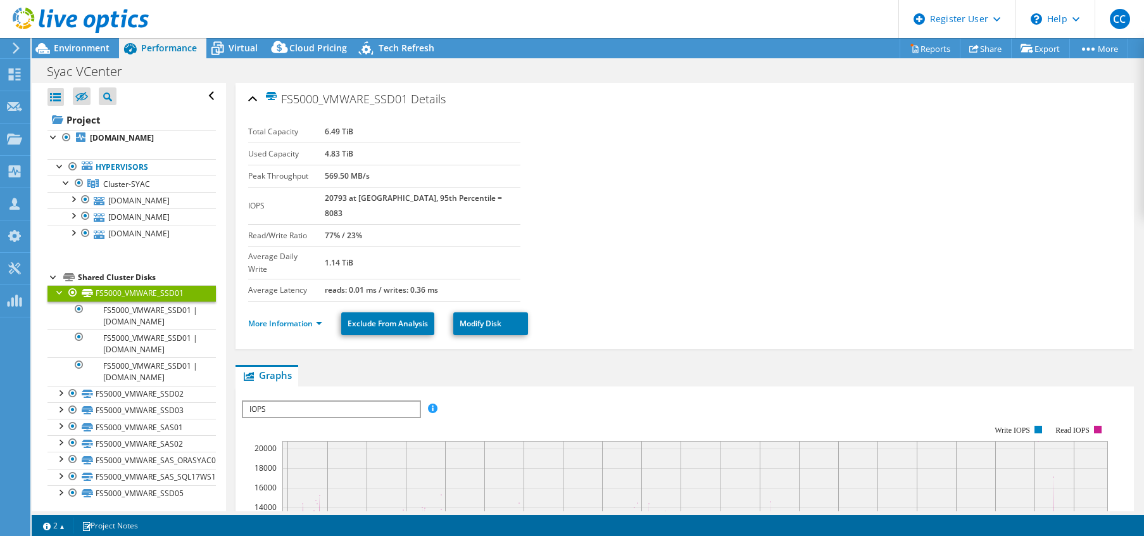
click at [103, 276] on div "Shared Cluster Disks" at bounding box center [147, 277] width 138 height 15
click at [111, 132] on link "[DOMAIN_NAME]" at bounding box center [131, 138] width 168 height 16
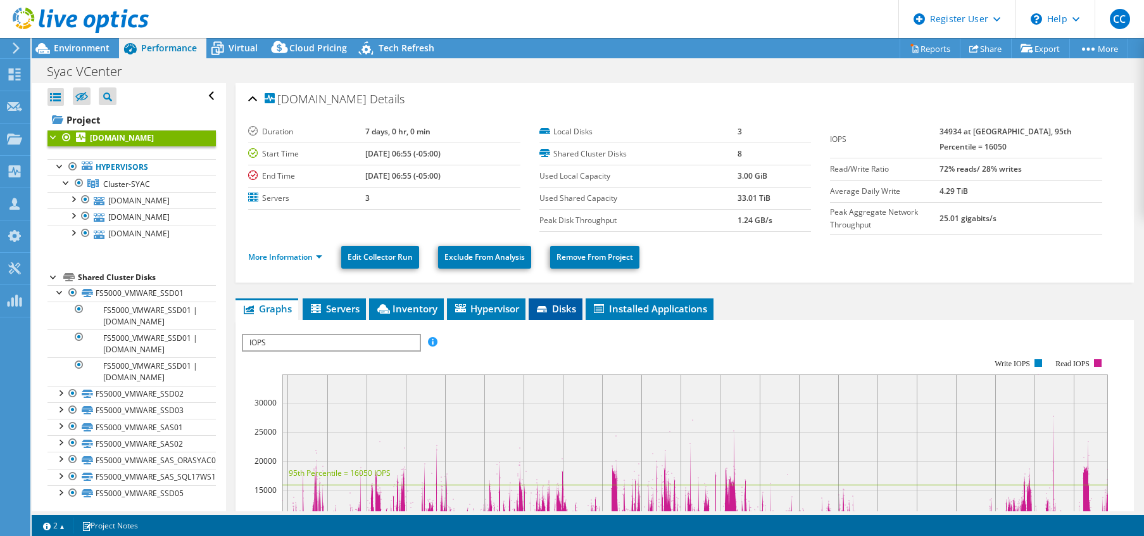
click at [565, 306] on span "Disks" at bounding box center [555, 308] width 41 height 13
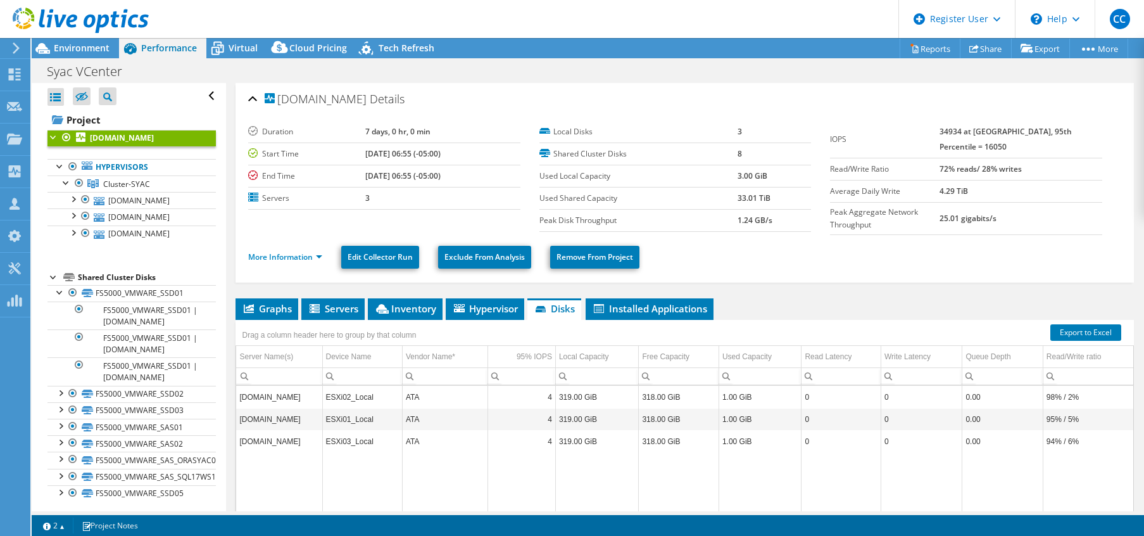
click at [53, 278] on div at bounding box center [53, 276] width 13 height 13
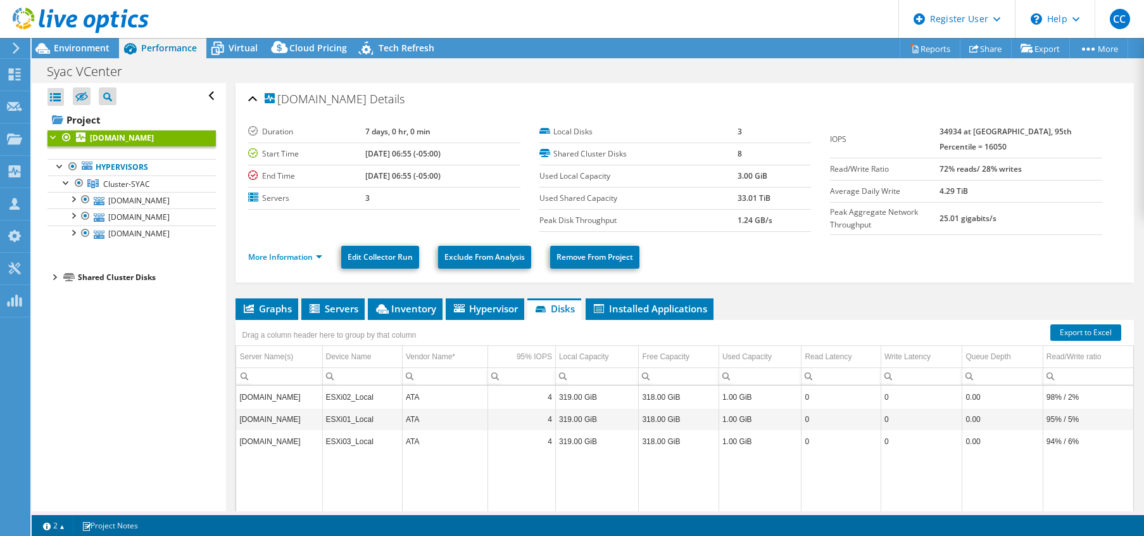
click at [53, 278] on div at bounding box center [53, 276] width 13 height 13
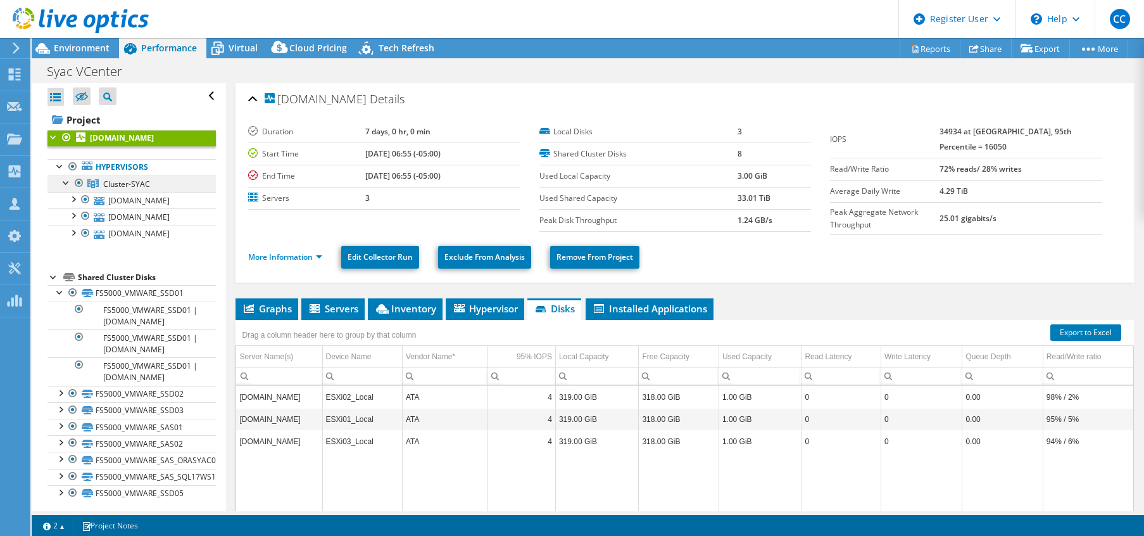
click at [137, 184] on span "Cluster-SYAC" at bounding box center [126, 184] width 47 height 11
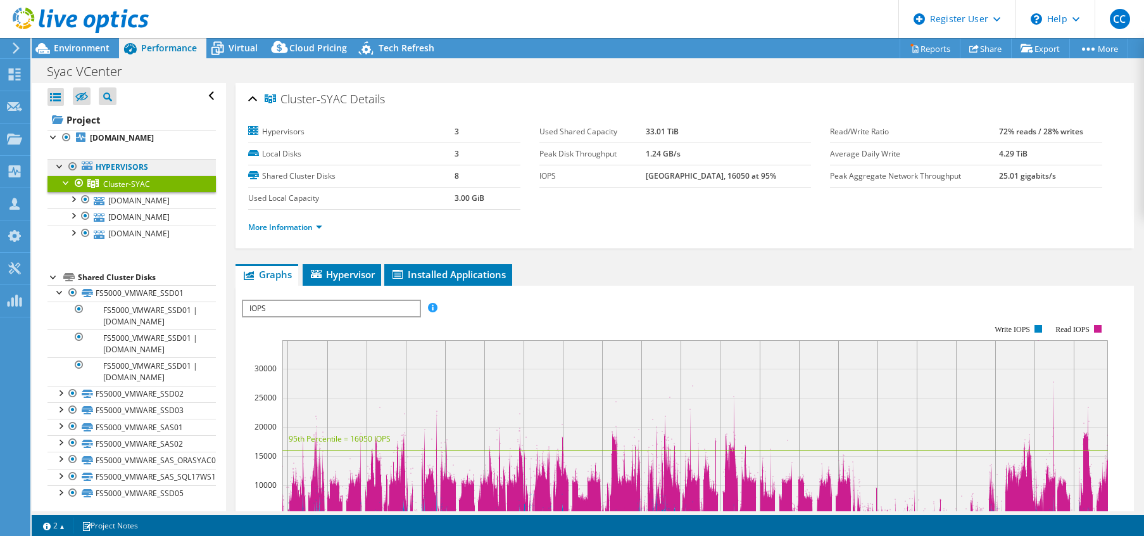
click at [121, 165] on link "Hypervisors" at bounding box center [131, 167] width 168 height 16
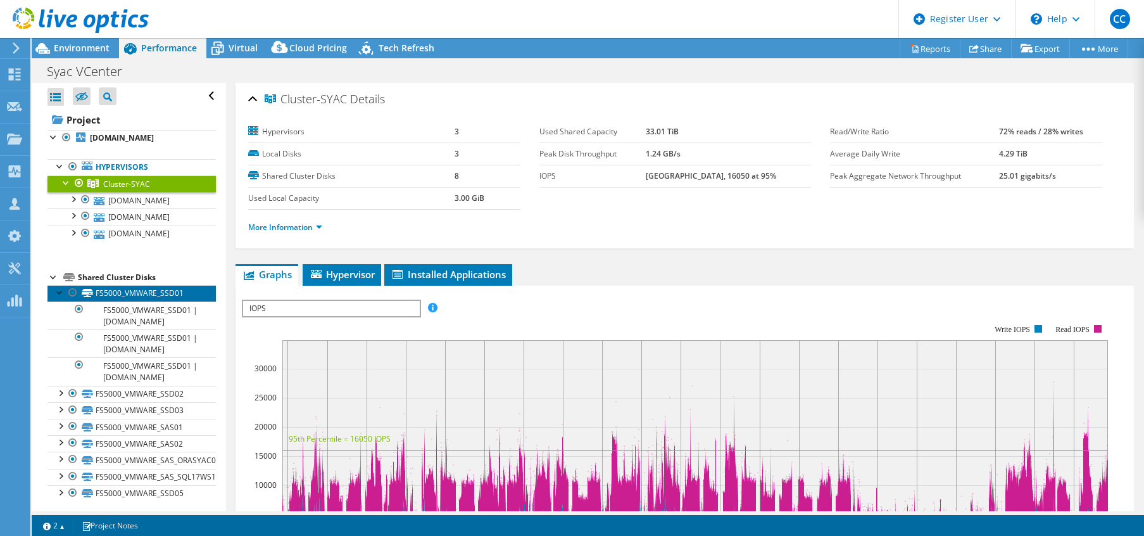
click at [92, 292] on icon at bounding box center [87, 293] width 11 height 8
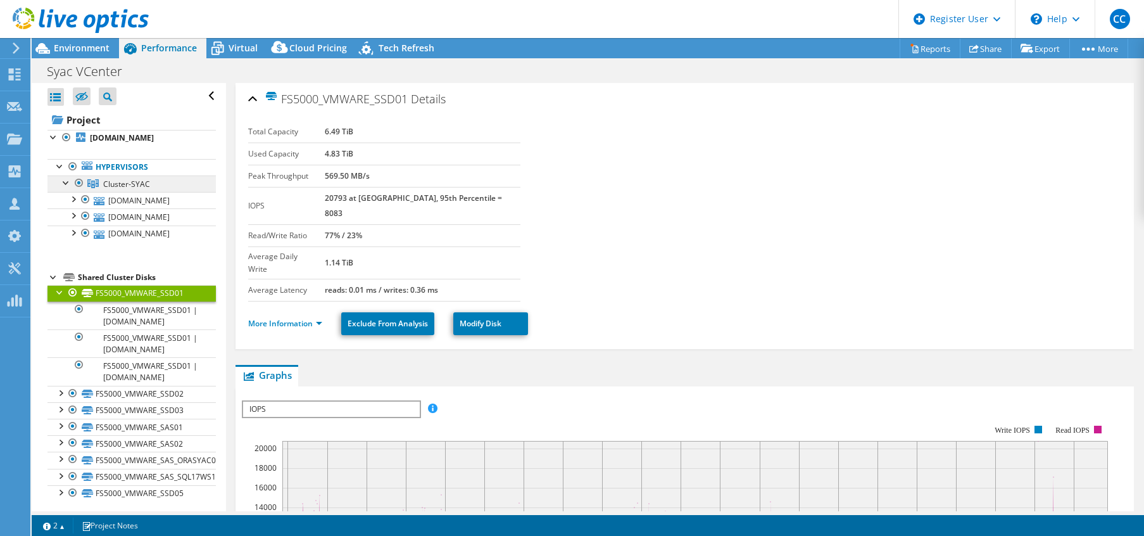
click at [96, 185] on icon at bounding box center [92, 183] width 11 height 9
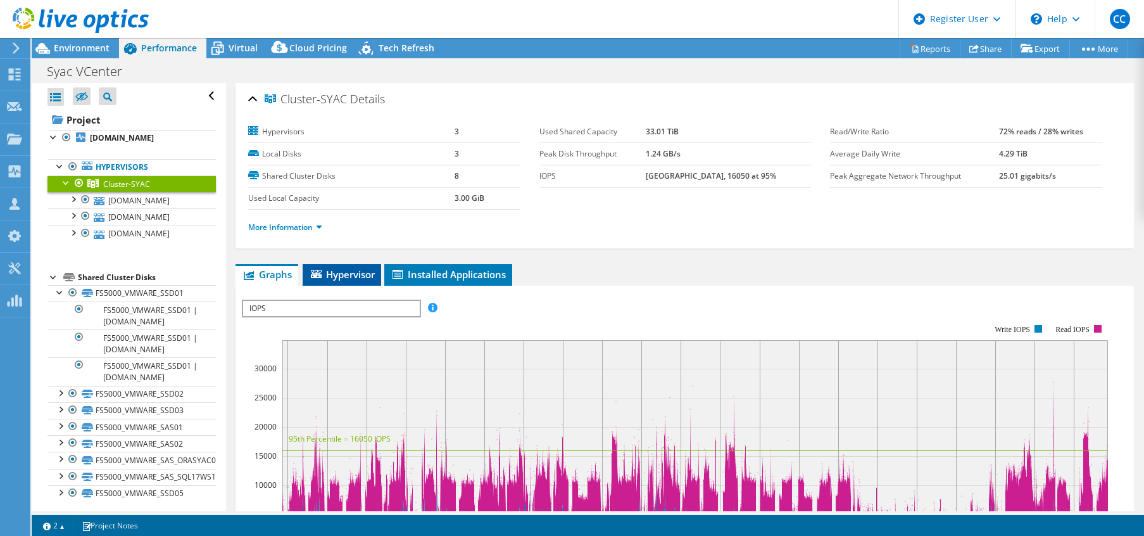
click at [336, 279] on span "Hypervisor" at bounding box center [342, 274] width 66 height 13
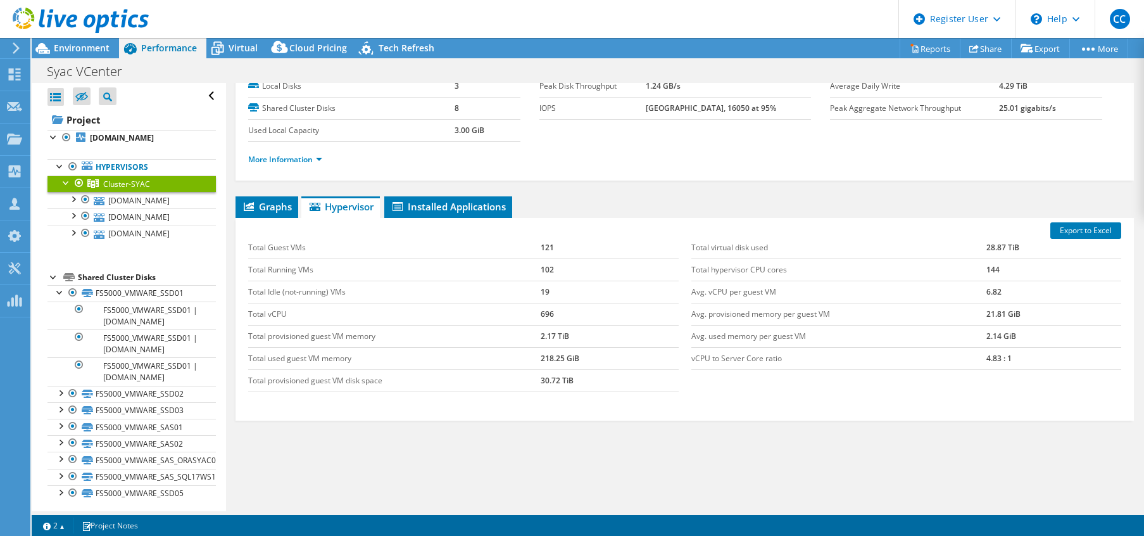
scroll to position [92, 0]
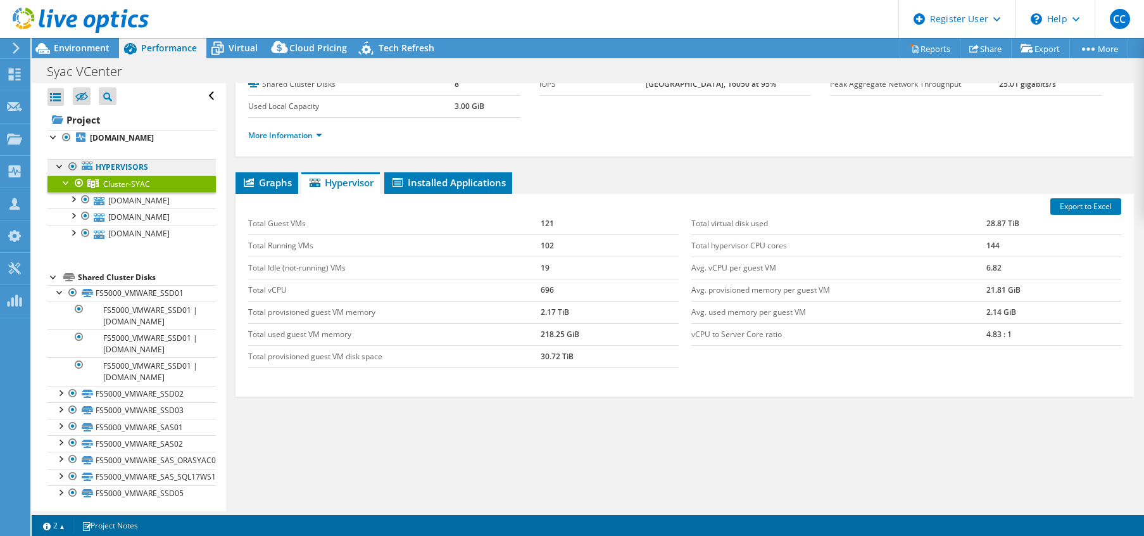
click at [130, 170] on link "Hypervisors" at bounding box center [131, 167] width 168 height 16
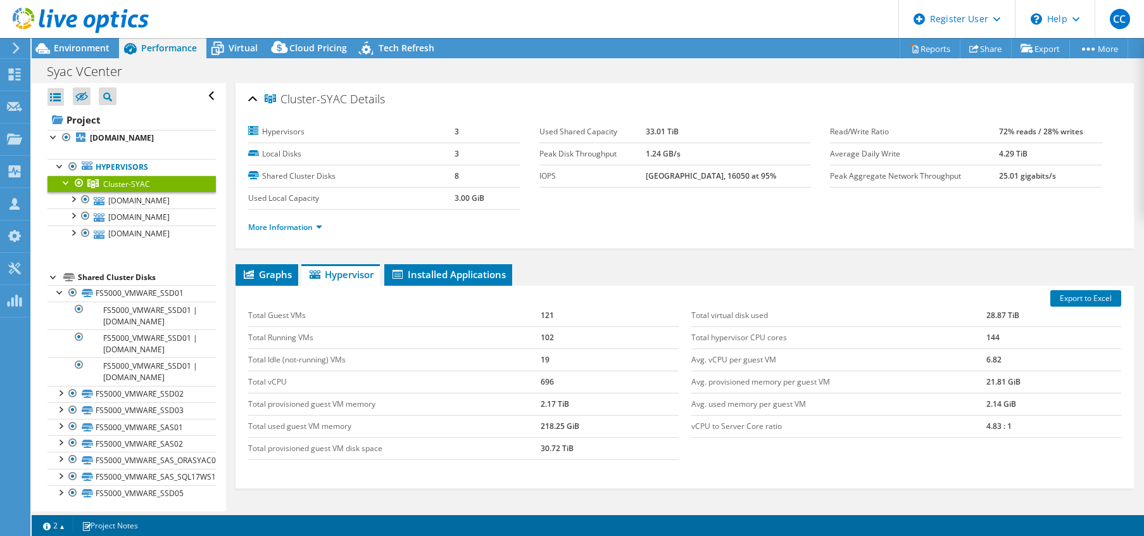
click at [253, 95] on div "Cluster-SYAC Details" at bounding box center [684, 99] width 873 height 27
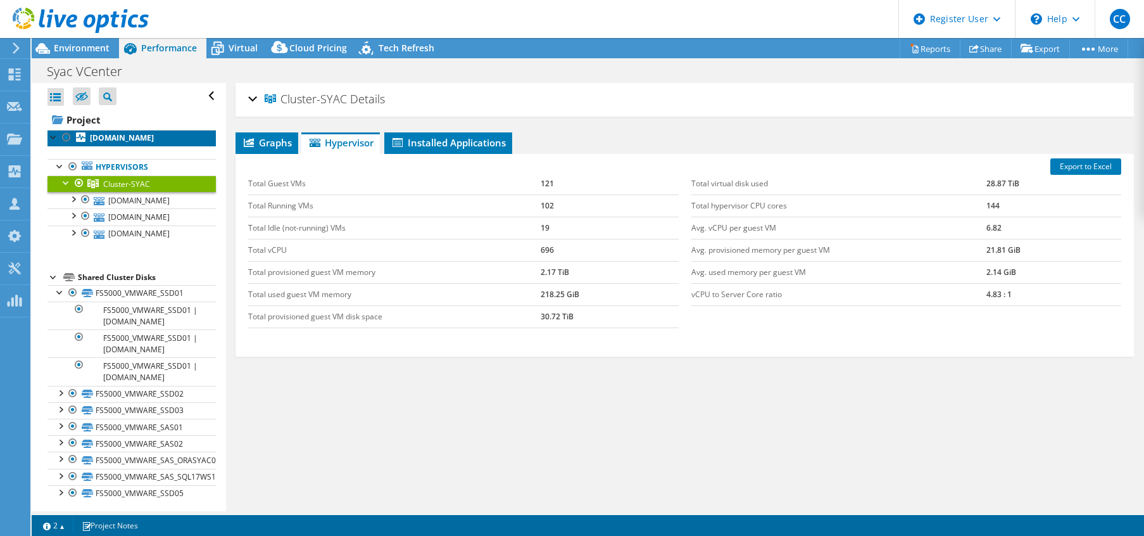
click at [137, 139] on b "[DOMAIN_NAME]" at bounding box center [122, 137] width 64 height 11
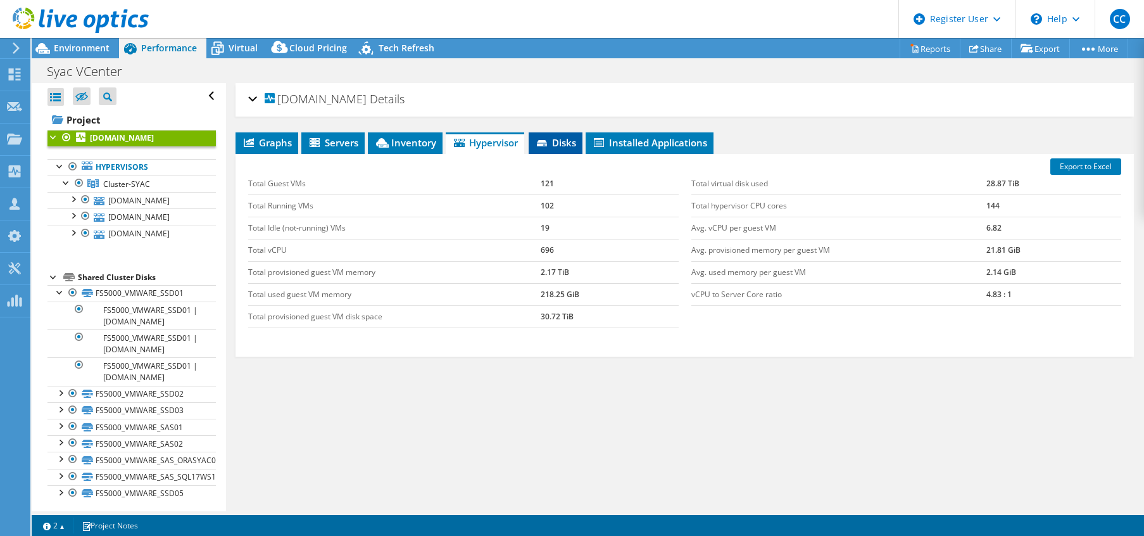
click at [558, 137] on span "Disks" at bounding box center [555, 142] width 41 height 13
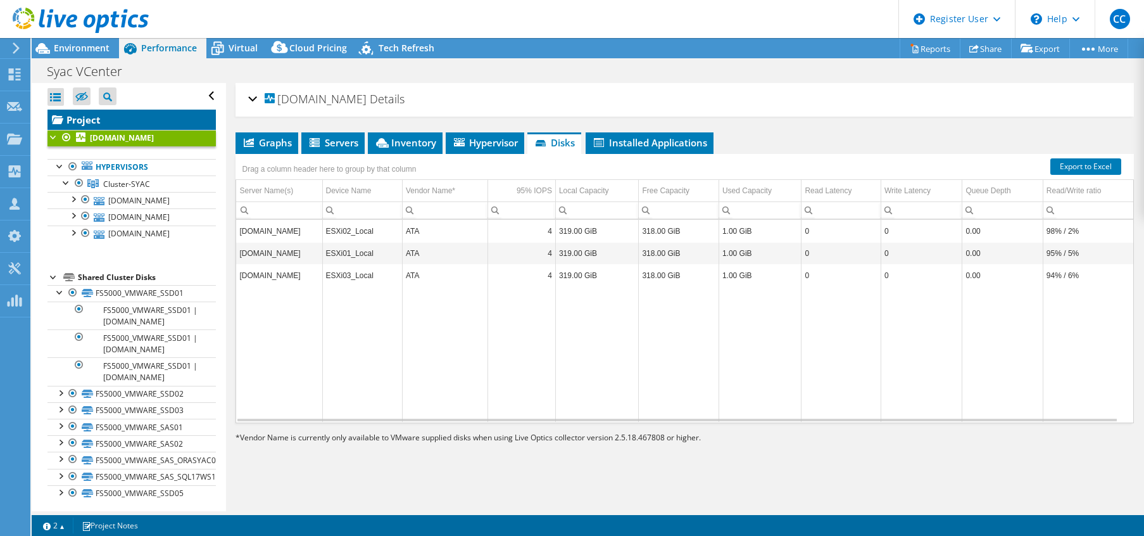
click at [92, 122] on link "Project" at bounding box center [131, 120] width 168 height 20
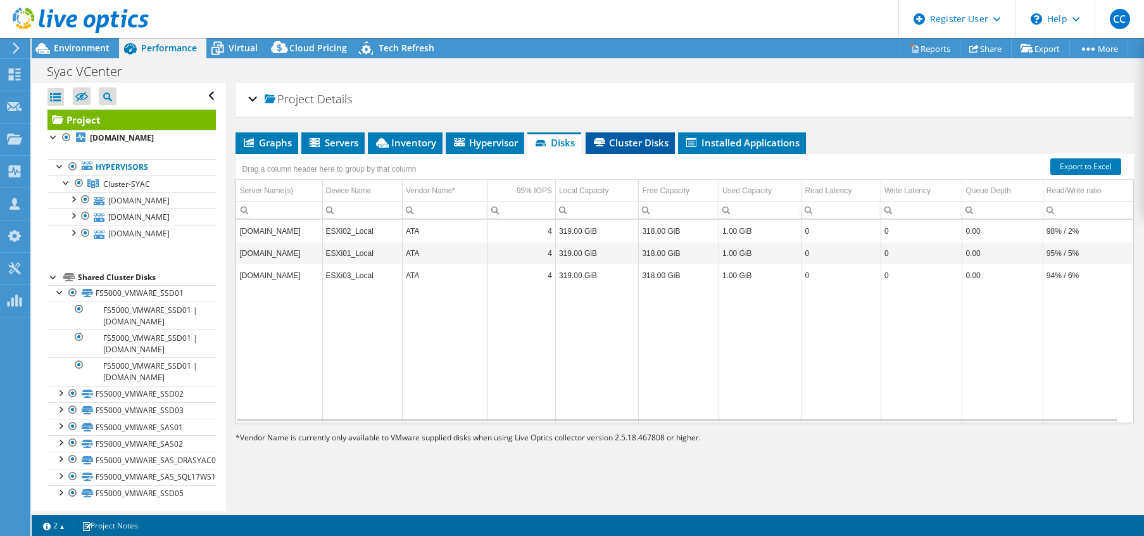
click at [653, 145] on span "Cluster Disks" at bounding box center [630, 142] width 77 height 13
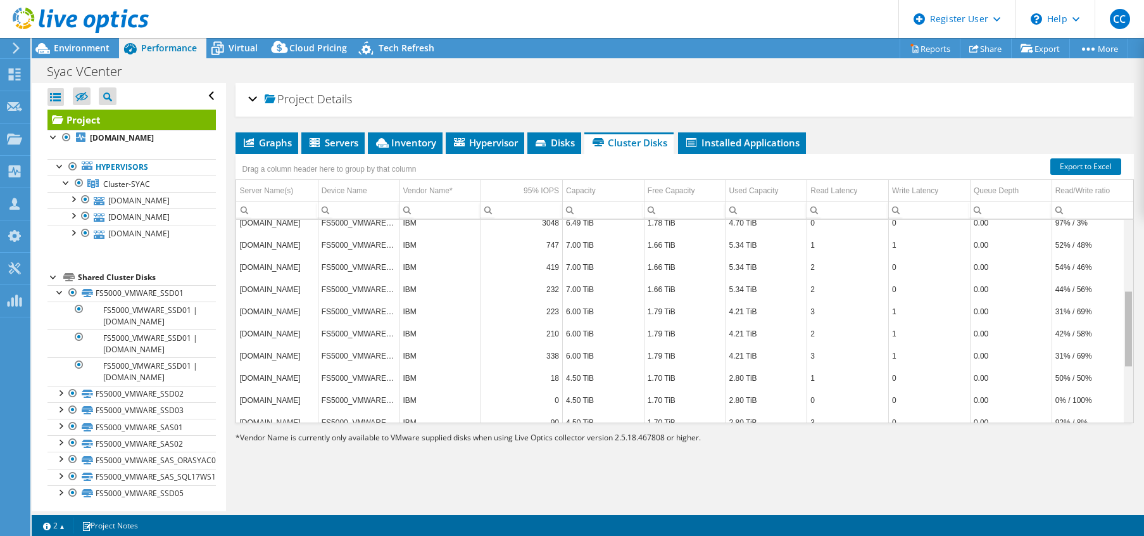
scroll to position [191, 0]
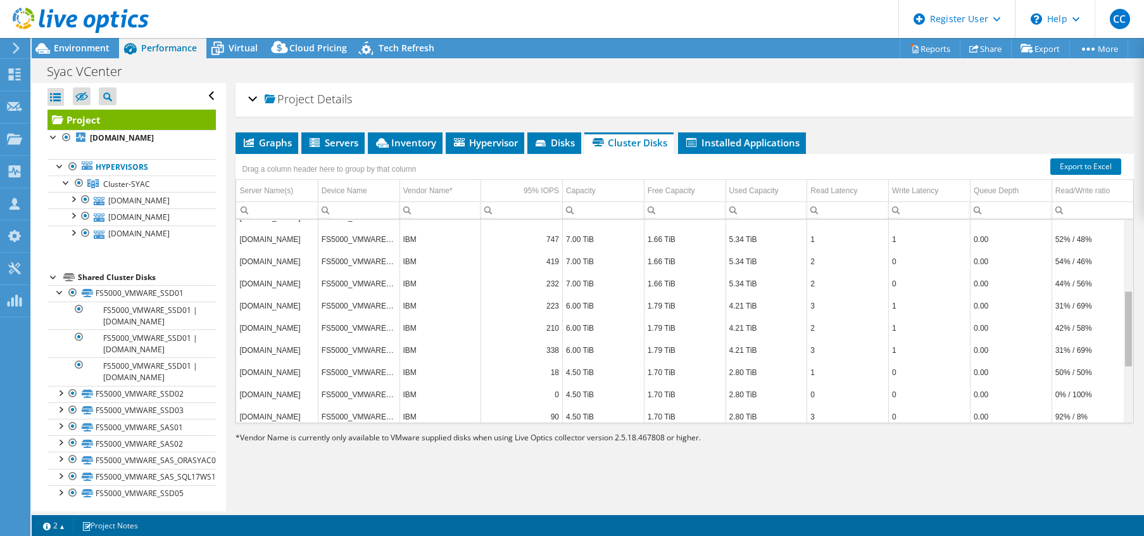
drag, startPoint x: 1121, startPoint y: 281, endPoint x: 1112, endPoint y: 357, distance: 76.4
click at [962, 357] on body "CC Dell User Christian Combarieu [EMAIL_ADDRESS][DOMAIN_NAME] Dell My Profile L…" at bounding box center [572, 268] width 1144 height 536
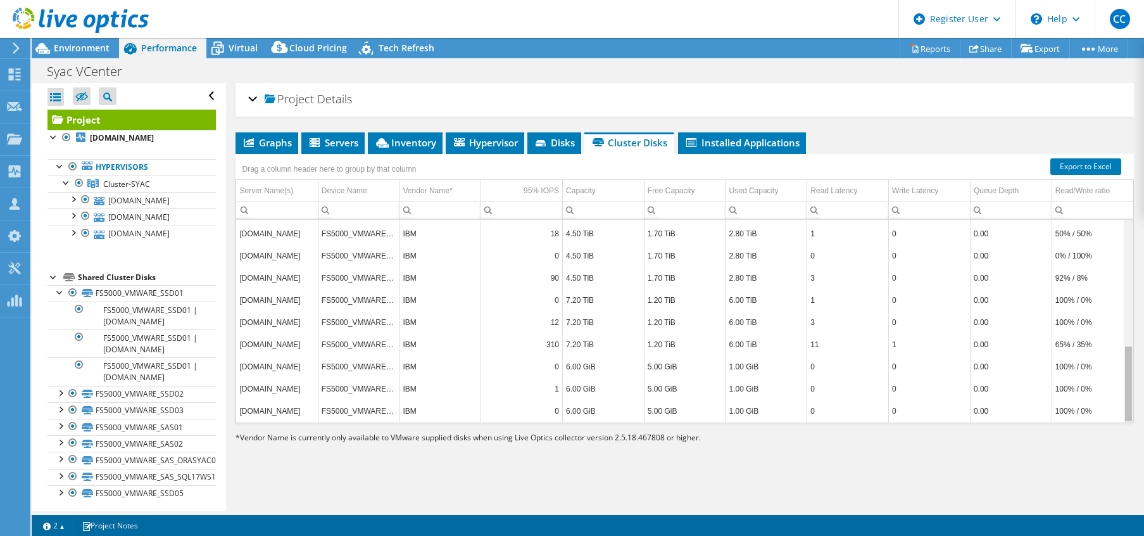
drag, startPoint x: 1121, startPoint y: 342, endPoint x: 1112, endPoint y: 419, distance: 77.8
click at [962, 419] on body "CC Dell User Christian Combarieu [EMAIL_ADDRESS][DOMAIN_NAME] Dell My Profile L…" at bounding box center [572, 268] width 1144 height 536
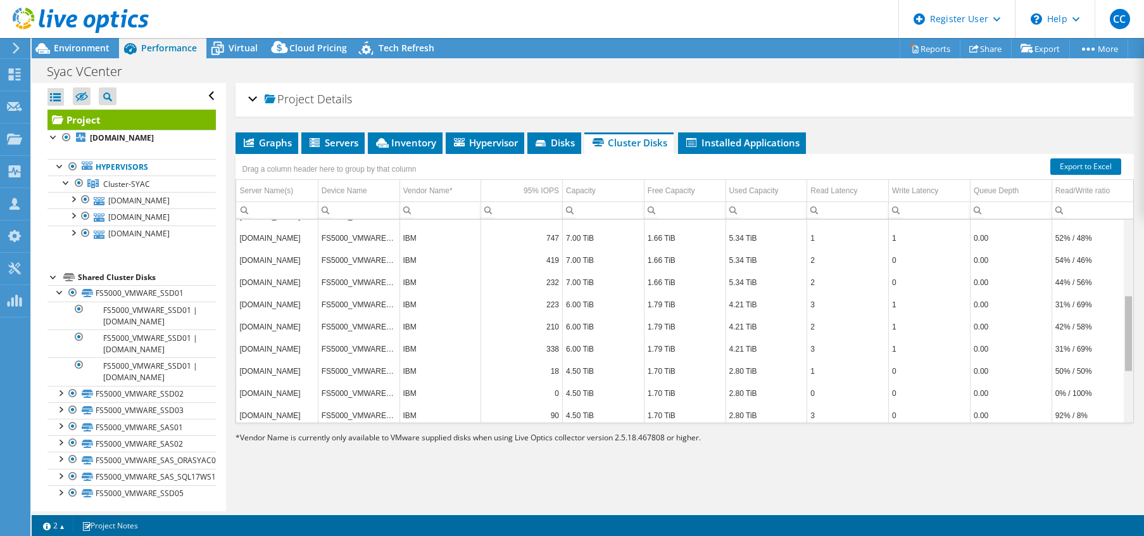
scroll to position [199, 0]
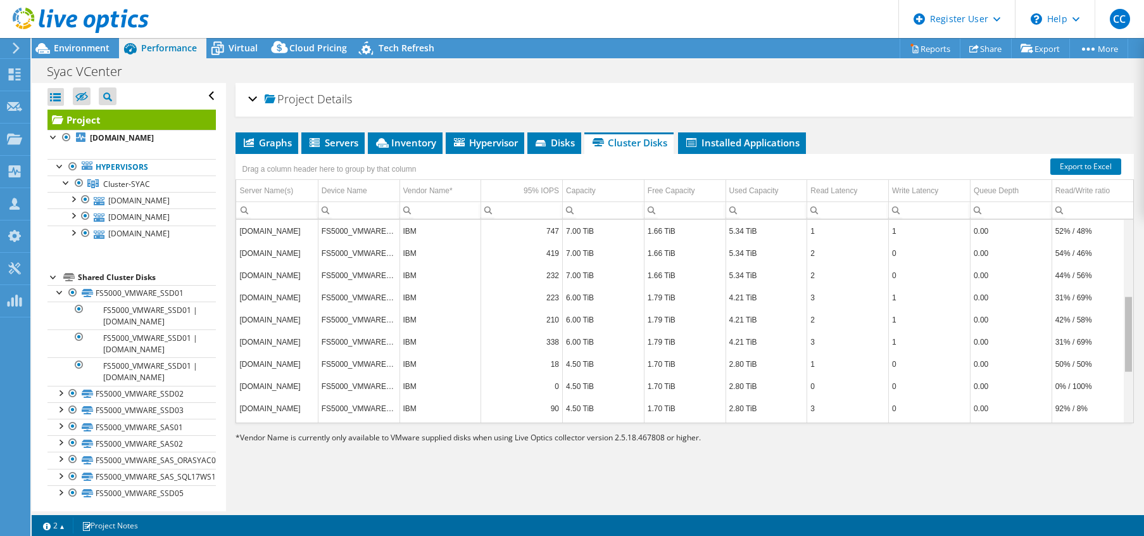
drag, startPoint x: 1121, startPoint y: 267, endPoint x: 1114, endPoint y: 347, distance: 80.0
click at [962, 347] on body "CC Dell User Christian Combarieu [EMAIL_ADDRESS][DOMAIN_NAME] Dell My Profile L…" at bounding box center [572, 268] width 1144 height 536
drag, startPoint x: 1120, startPoint y: 326, endPoint x: 1120, endPoint y: 407, distance: 81.0
click at [962, 407] on body "CC Dell User Christian Combarieu [EMAIL_ADDRESS][DOMAIN_NAME] Dell My Profile L…" at bounding box center [572, 268] width 1144 height 536
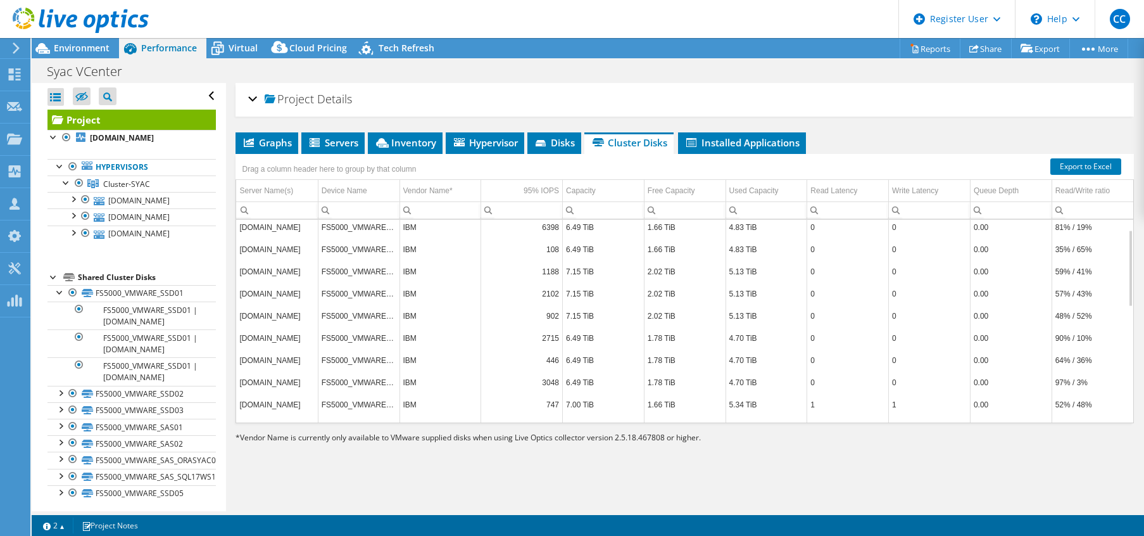
scroll to position [0, 0]
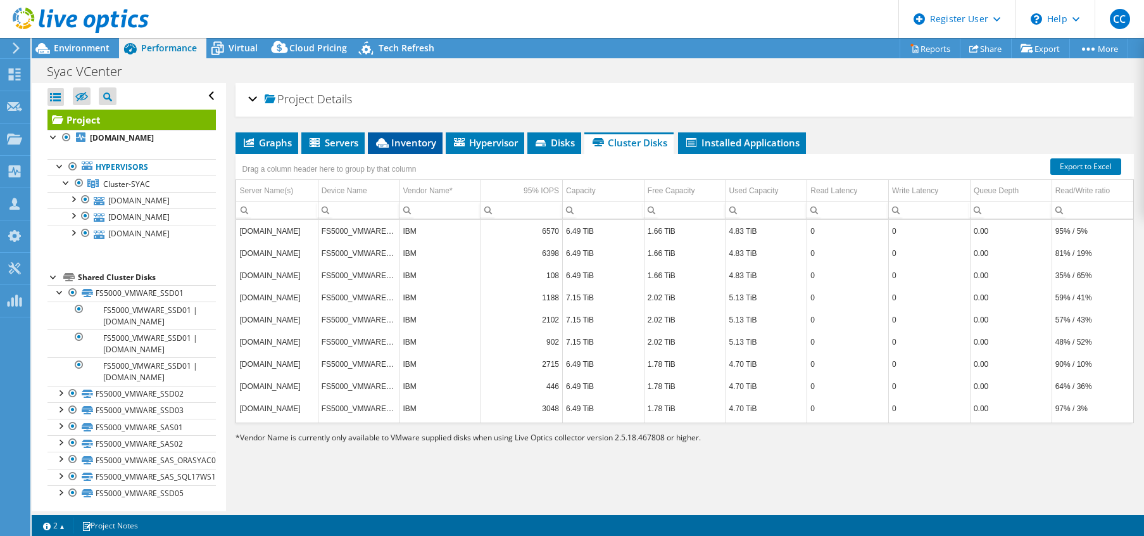
click at [408, 142] on span "Inventory" at bounding box center [405, 142] width 62 height 13
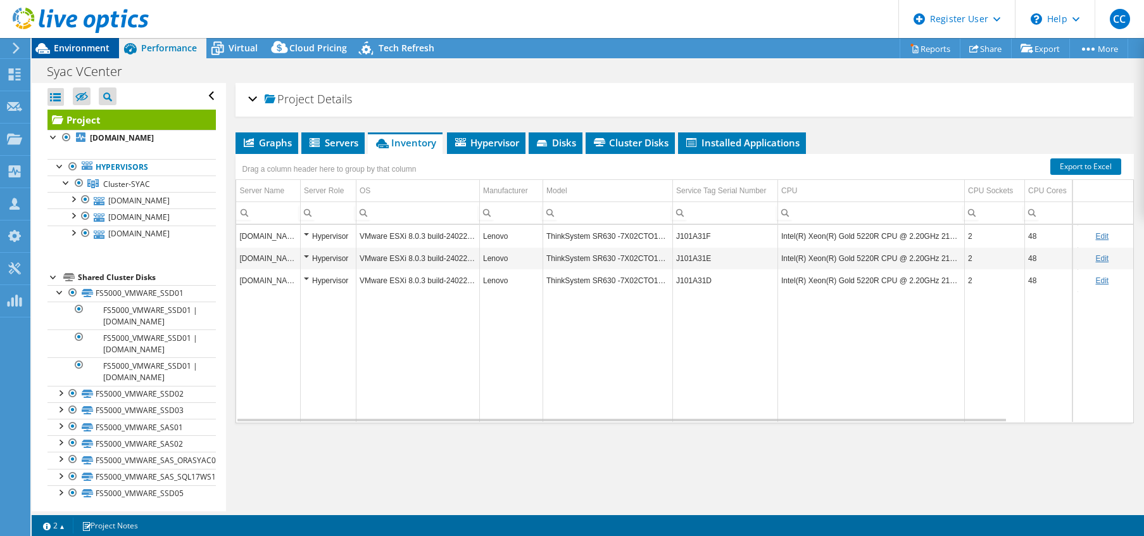
click at [80, 47] on span "Environment" at bounding box center [82, 48] width 56 height 12
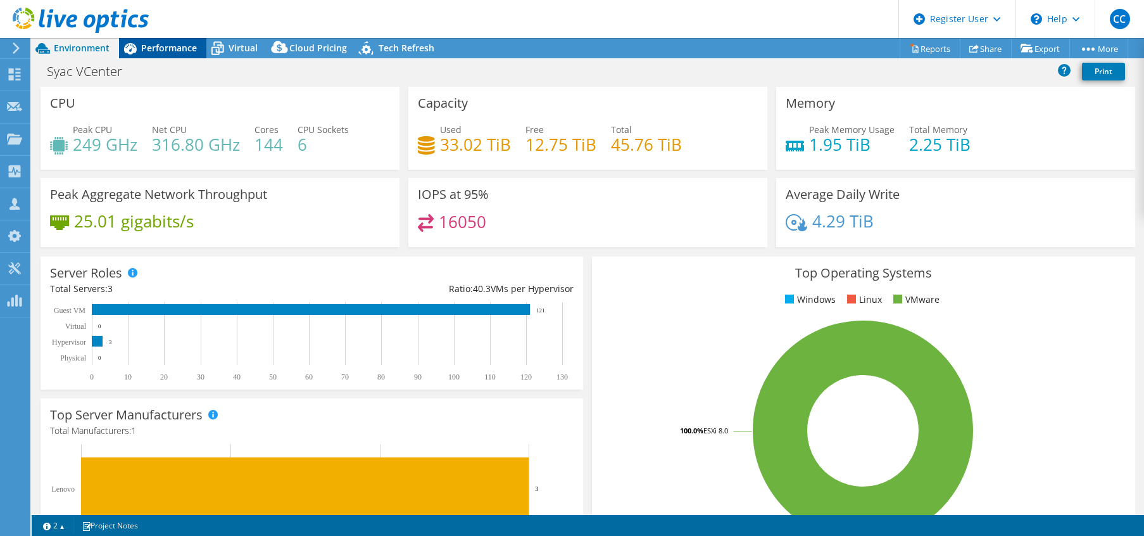
click at [182, 54] on div "Performance" at bounding box center [162, 48] width 87 height 20
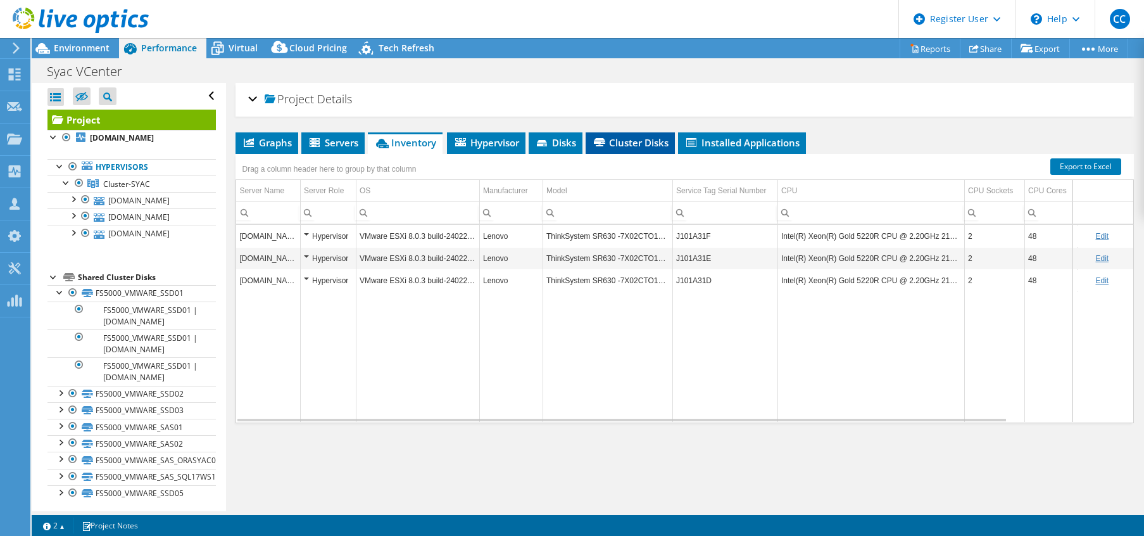
click at [629, 144] on span "Cluster Disks" at bounding box center [630, 142] width 77 height 13
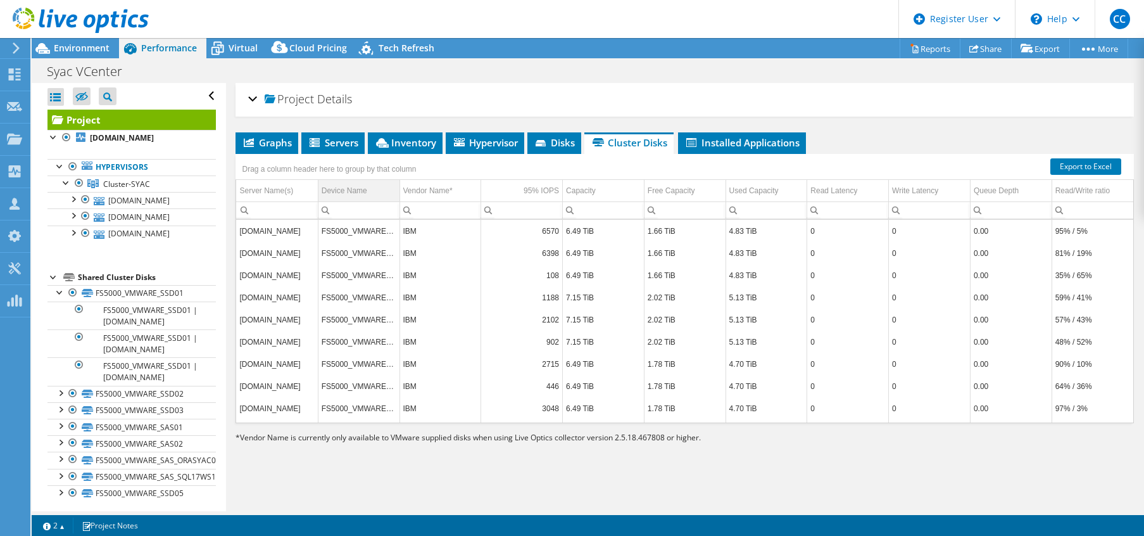
click at [366, 194] on td "Device Name" at bounding box center [359, 191] width 82 height 22
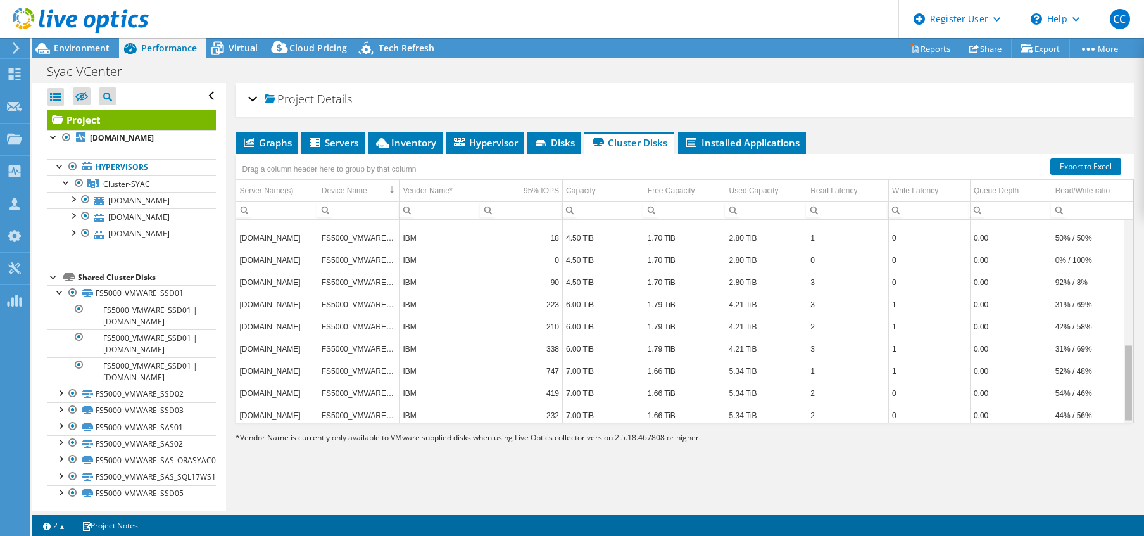
scroll to position [330, 0]
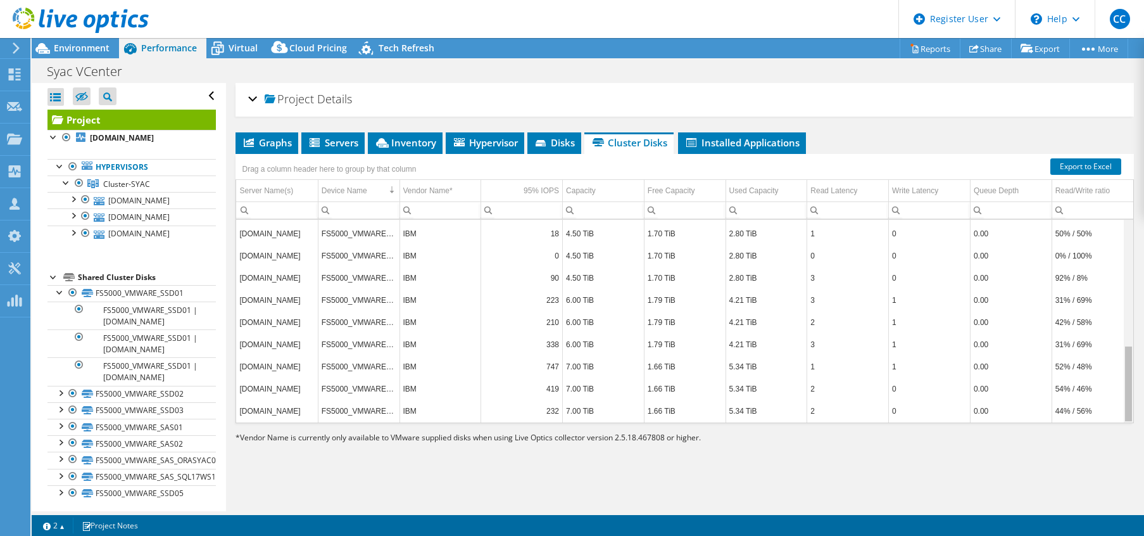
drag, startPoint x: 1120, startPoint y: 316, endPoint x: 1114, endPoint y: 408, distance: 92.0
click at [962, 408] on body "CC Dell User Christian Combarieu [EMAIL_ADDRESS][DOMAIN_NAME] Dell My Profile L…" at bounding box center [572, 268] width 1144 height 536
click at [82, 50] on span "Environment" at bounding box center [82, 48] width 56 height 12
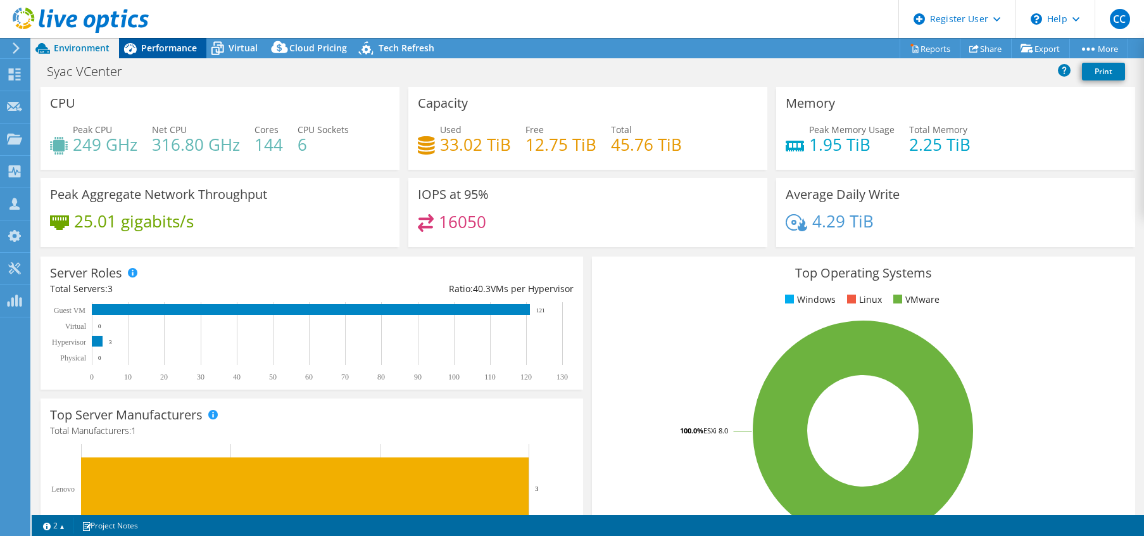
click at [185, 49] on span "Performance" at bounding box center [169, 48] width 56 height 12
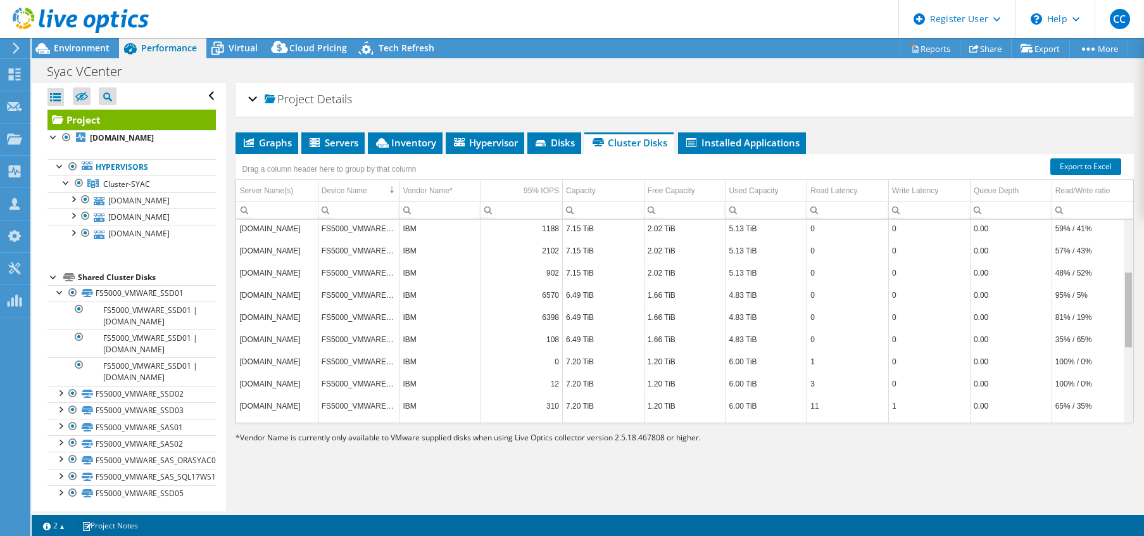
scroll to position [128, 0]
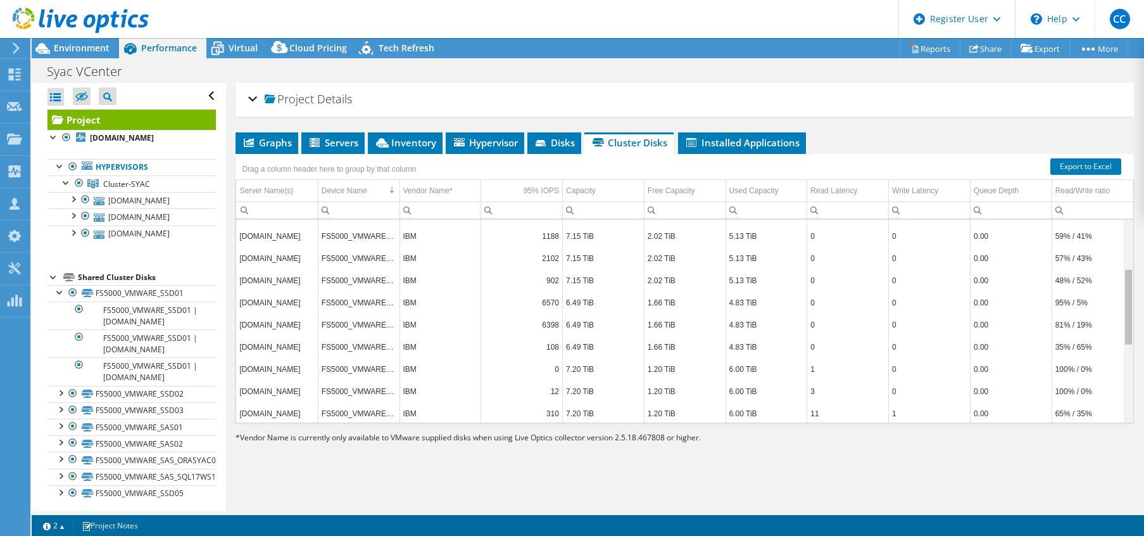
drag, startPoint x: 1121, startPoint y: 372, endPoint x: 1074, endPoint y: 292, distance: 92.5
click at [962, 292] on body "CC Dell User Christian Combarieu [EMAIL_ADDRESS][DOMAIN_NAME] Dell My Profile L…" at bounding box center [572, 268] width 1144 height 536
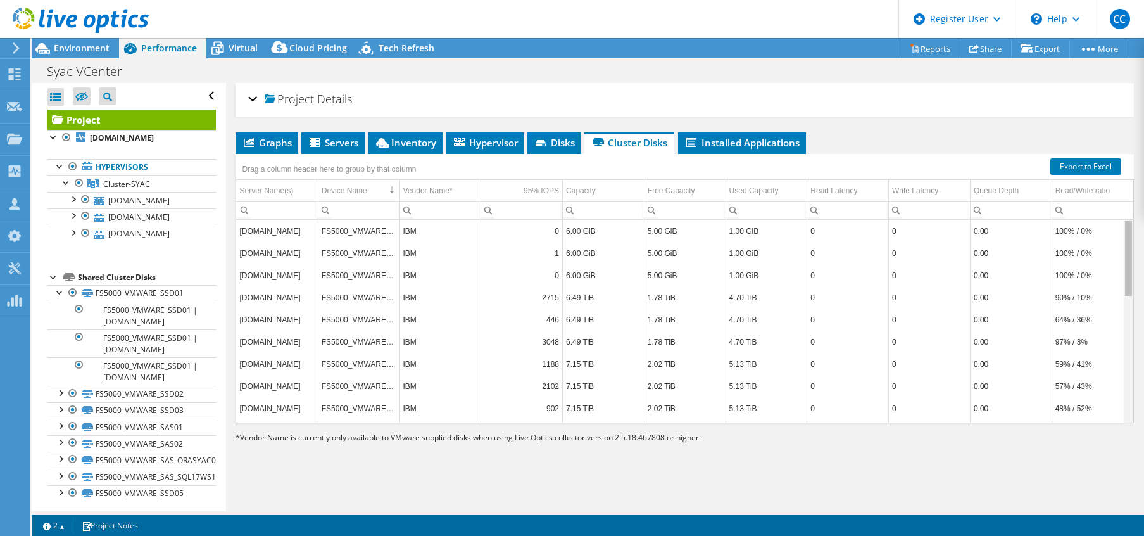
drag, startPoint x: 1119, startPoint y: 332, endPoint x: 1133, endPoint y: 279, distance: 54.4
click at [962, 279] on body "CC Dell User Christian Combarieu [EMAIL_ADDRESS][DOMAIN_NAME] Dell My Profile L…" at bounding box center [572, 268] width 1144 height 536
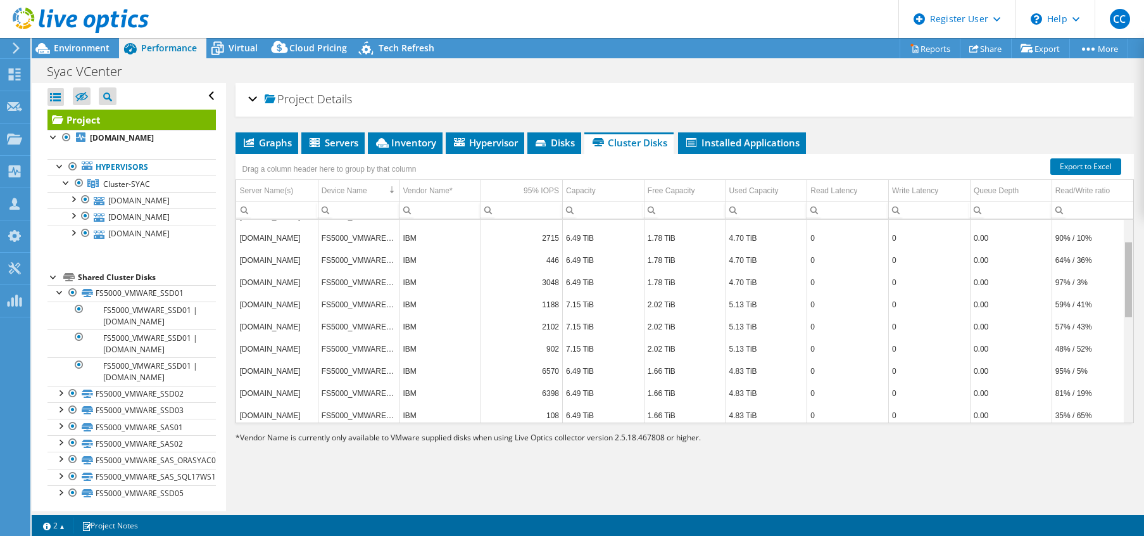
scroll to position [61, 0]
drag, startPoint x: 1116, startPoint y: 243, endPoint x: 1117, endPoint y: 272, distance: 28.5
click at [962, 272] on body "CC Dell User Christian Combarieu [EMAIL_ADDRESS][DOMAIN_NAME] Dell My Profile L…" at bounding box center [572, 268] width 1144 height 536
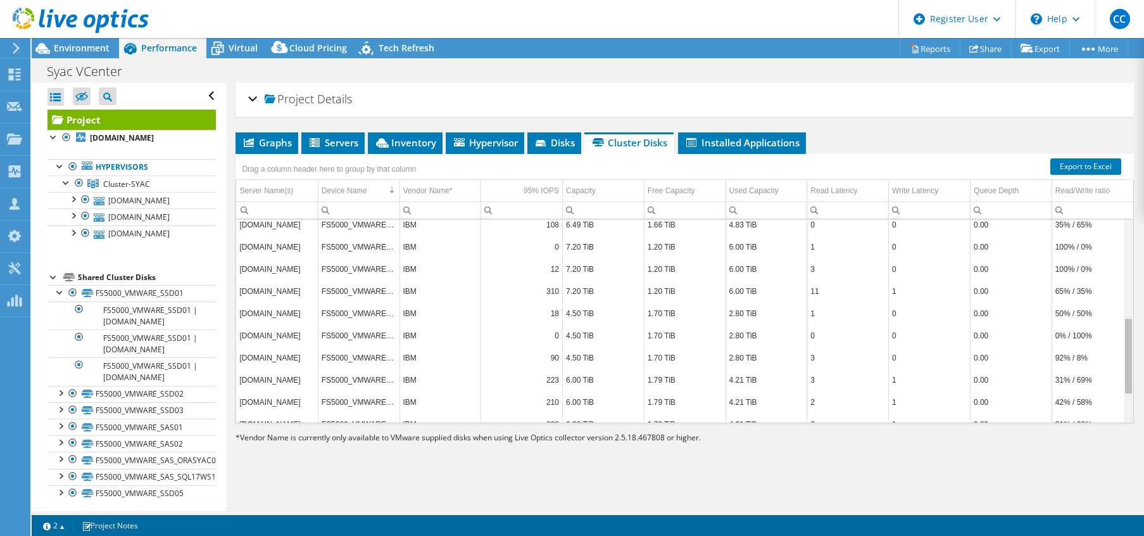
scroll to position [264, 0]
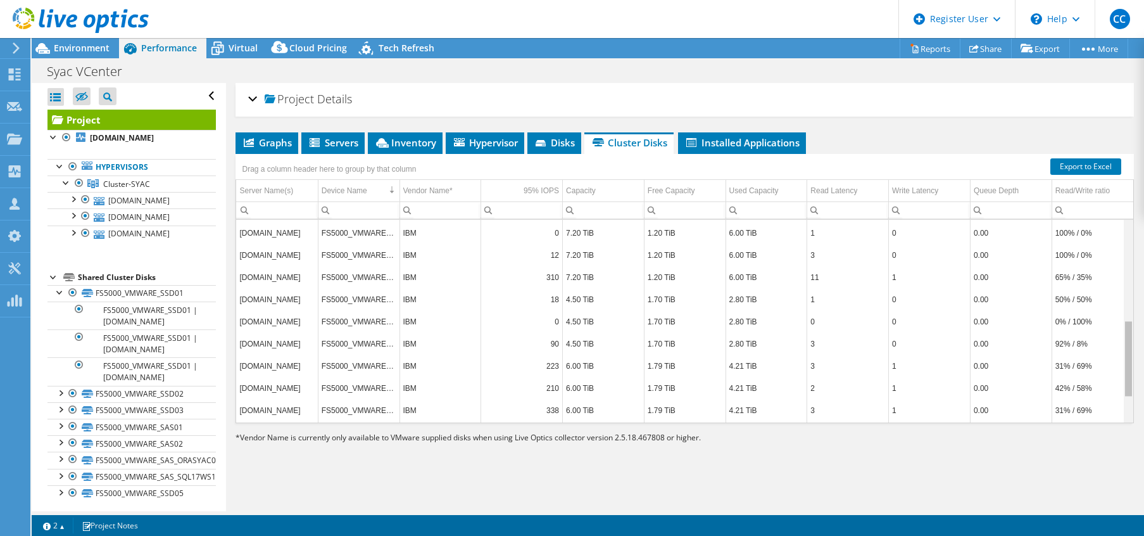
drag, startPoint x: 1120, startPoint y: 280, endPoint x: 1109, endPoint y: 361, distance: 81.1
click at [962, 361] on body "CC Dell User Christian Combarieu [EMAIL_ADDRESS][DOMAIN_NAME] Dell My Profile L…" at bounding box center [572, 268] width 1144 height 536
drag, startPoint x: 1120, startPoint y: 355, endPoint x: 1116, endPoint y: 396, distance: 41.3
click at [962, 396] on body "CC Dell User Christian Combarieu [EMAIL_ADDRESS][DOMAIN_NAME] Dell My Profile L…" at bounding box center [572, 268] width 1144 height 536
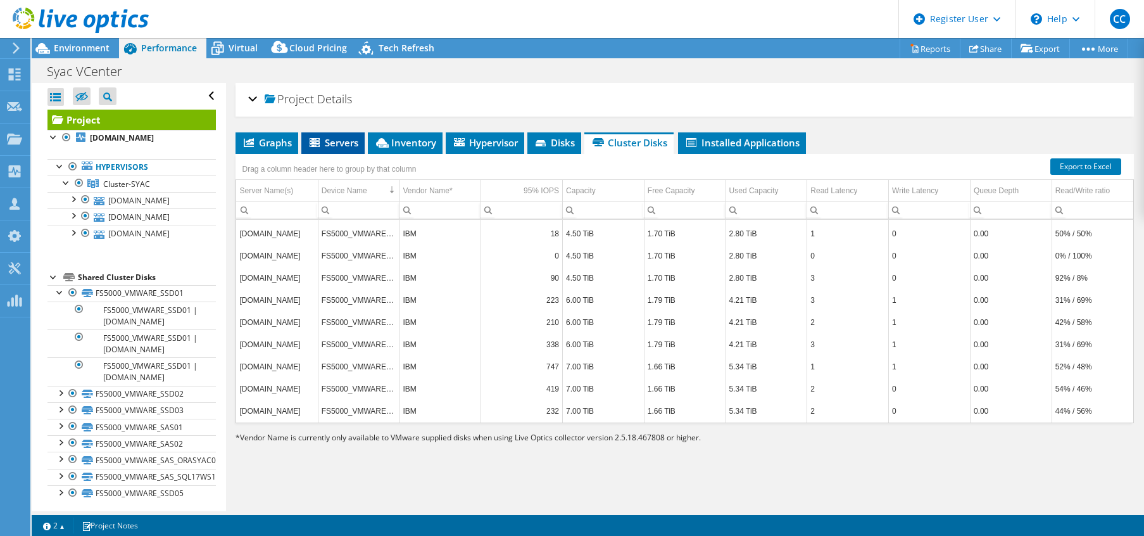
click at [340, 146] on span "Servers" at bounding box center [333, 142] width 51 height 13
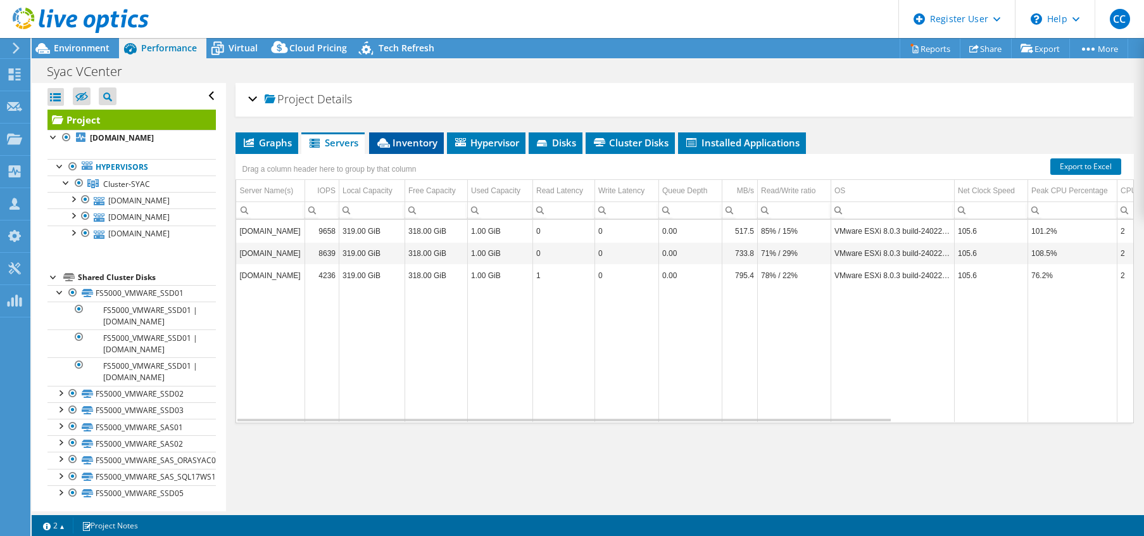
click at [397, 141] on span "Inventory" at bounding box center [406, 142] width 62 height 13
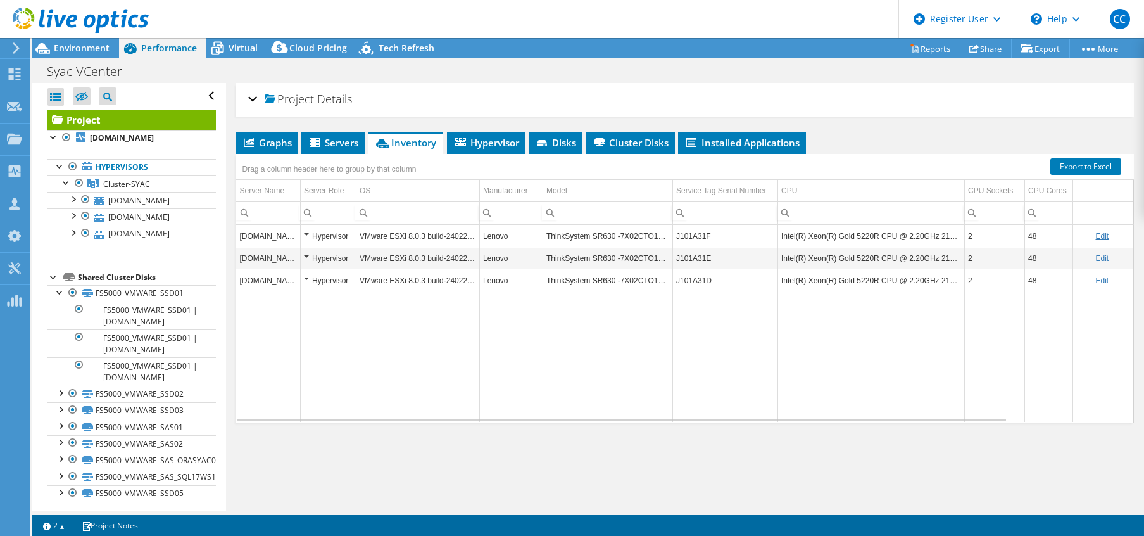
click at [177, 49] on span "Performance" at bounding box center [169, 48] width 56 height 12
click at [97, 49] on span "Environment" at bounding box center [82, 48] width 56 height 12
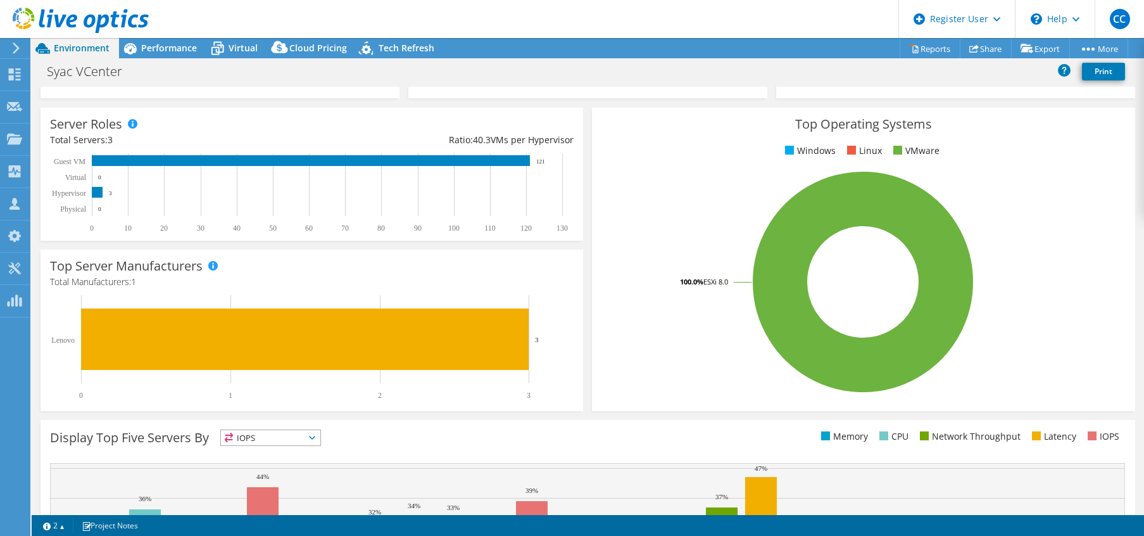
scroll to position [127, 0]
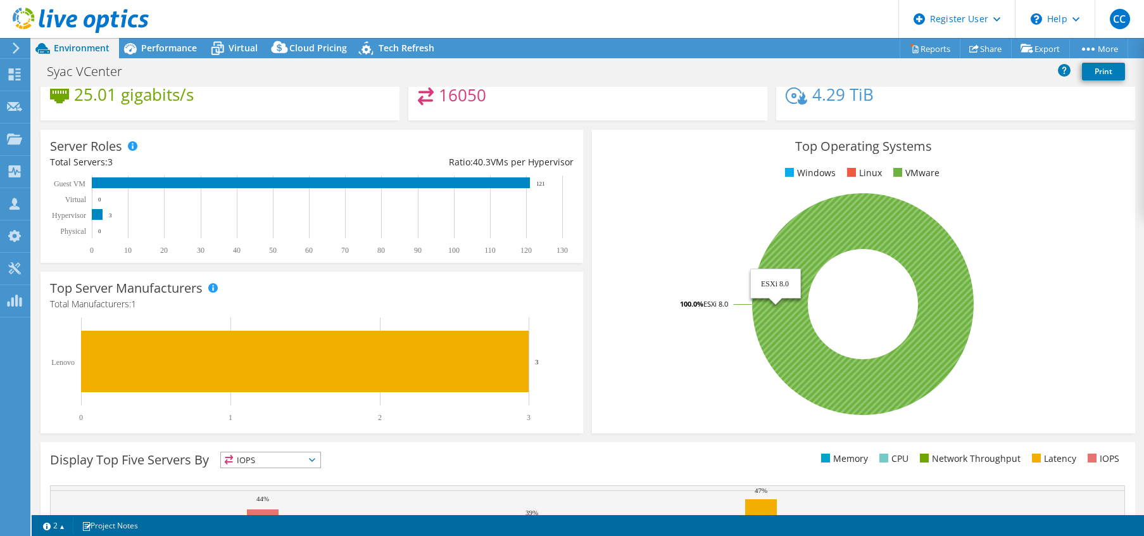
click at [789, 258] on icon at bounding box center [863, 304] width 222 height 222
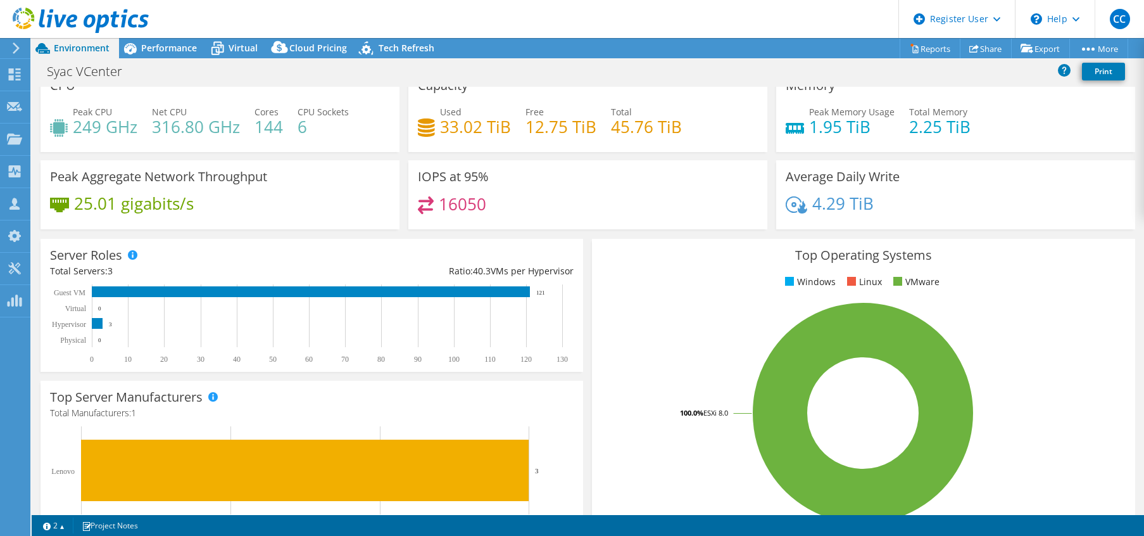
scroll to position [0, 0]
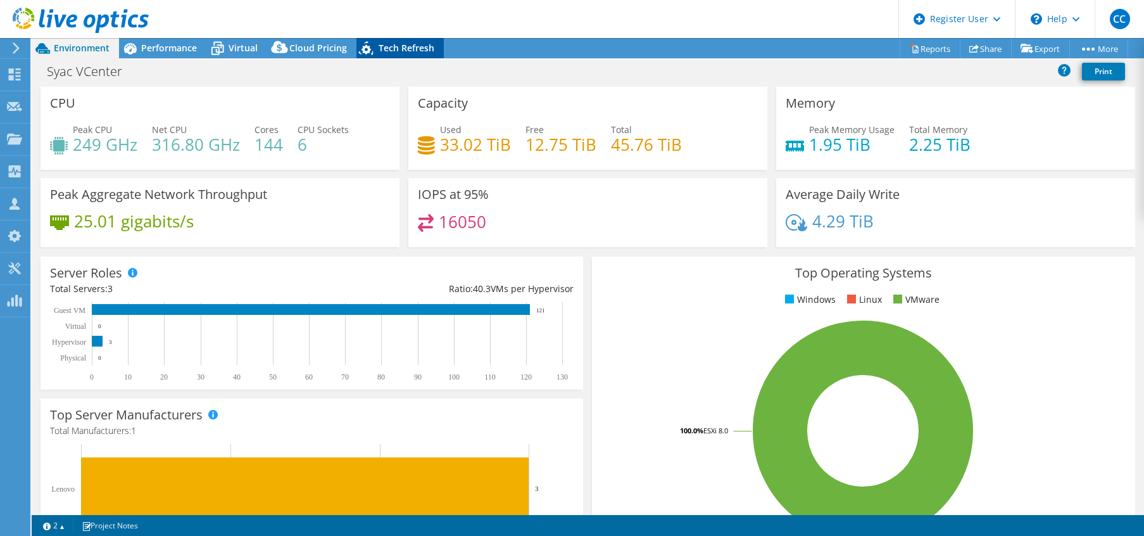
click at [408, 44] on span "Tech Refresh" at bounding box center [407, 48] width 56 height 12
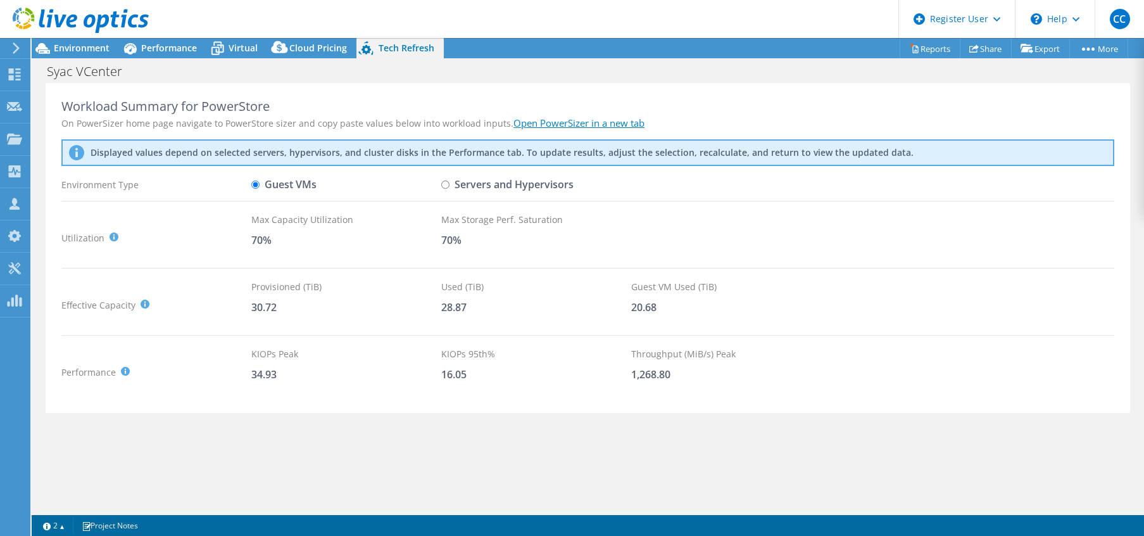
click at [446, 188] on input "Servers and Hypervisors" at bounding box center [445, 184] width 8 height 8
radio input "true"
click at [256, 184] on input "Guest VMs" at bounding box center [255, 184] width 8 height 8
radio input "true"
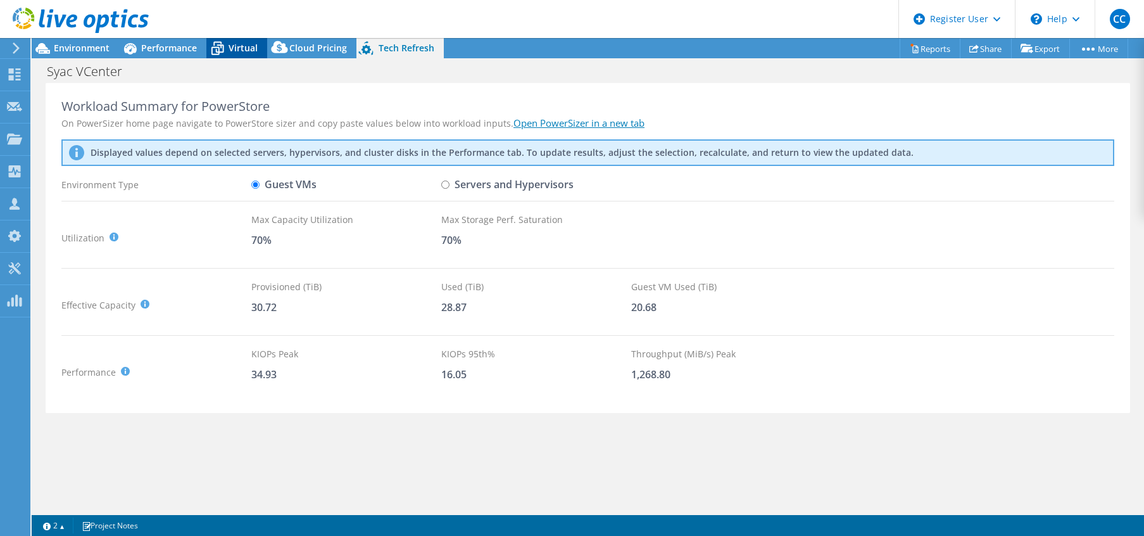
click at [257, 46] on div "Virtual" at bounding box center [236, 48] width 61 height 20
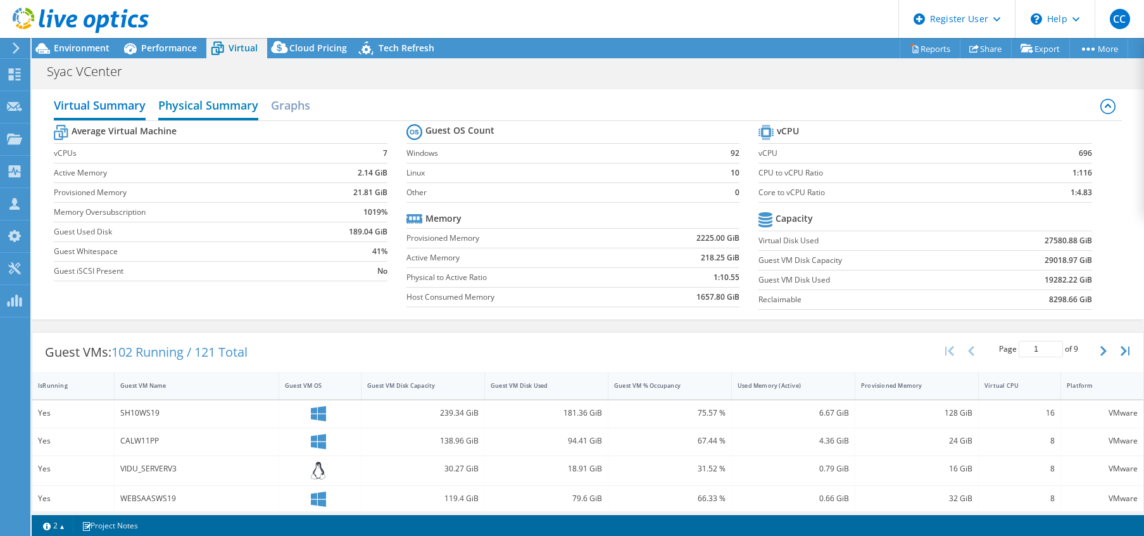
click at [214, 98] on h2 "Physical Summary" at bounding box center [208, 106] width 100 height 28
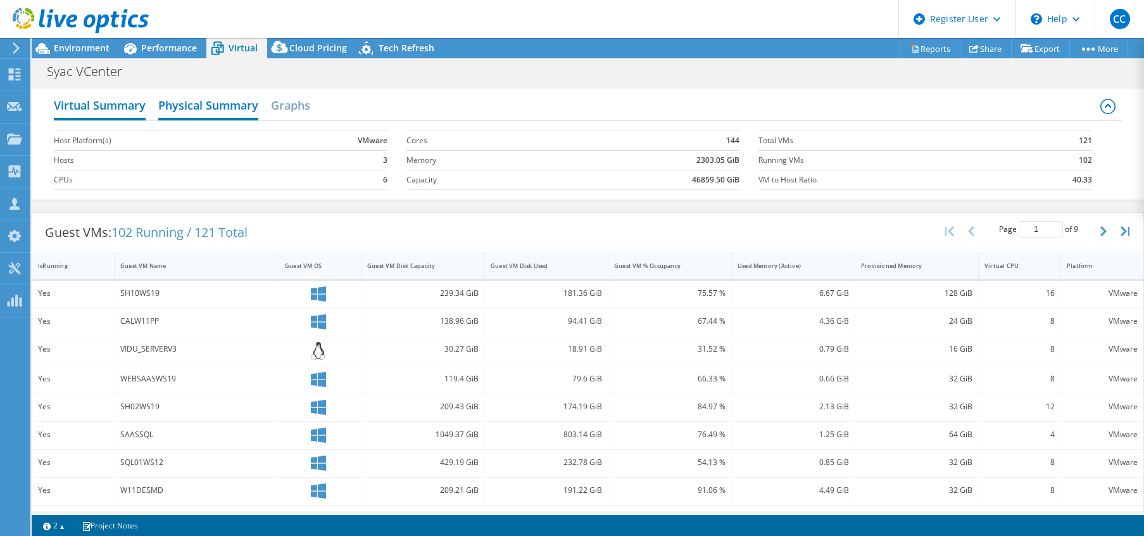
click at [110, 101] on h2 "Virtual Summary" at bounding box center [100, 106] width 92 height 28
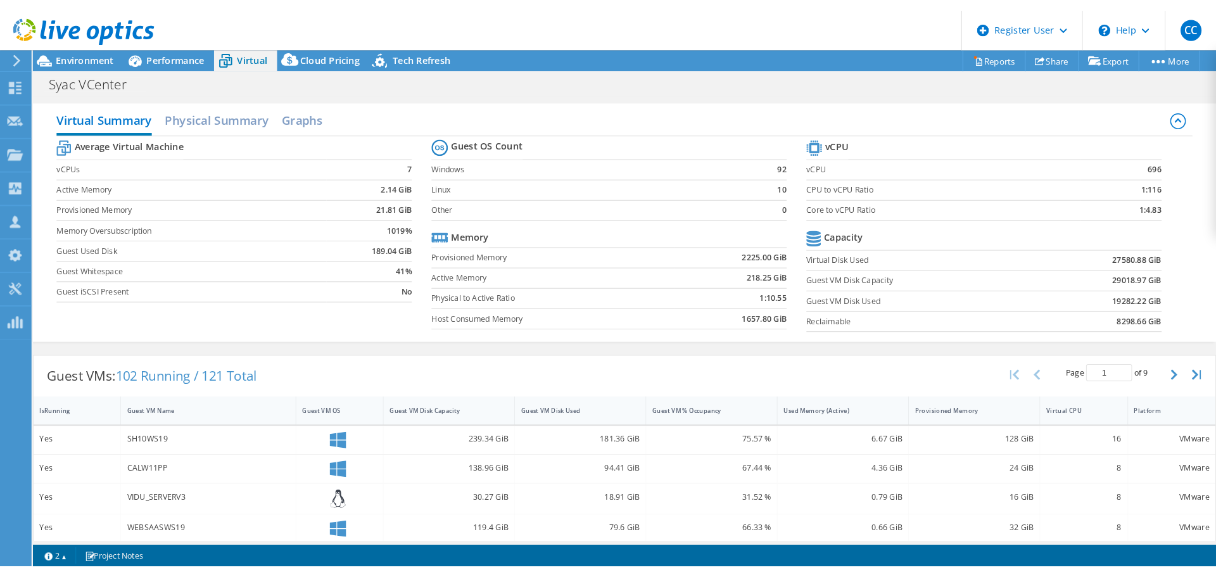
scroll to position [63, 0]
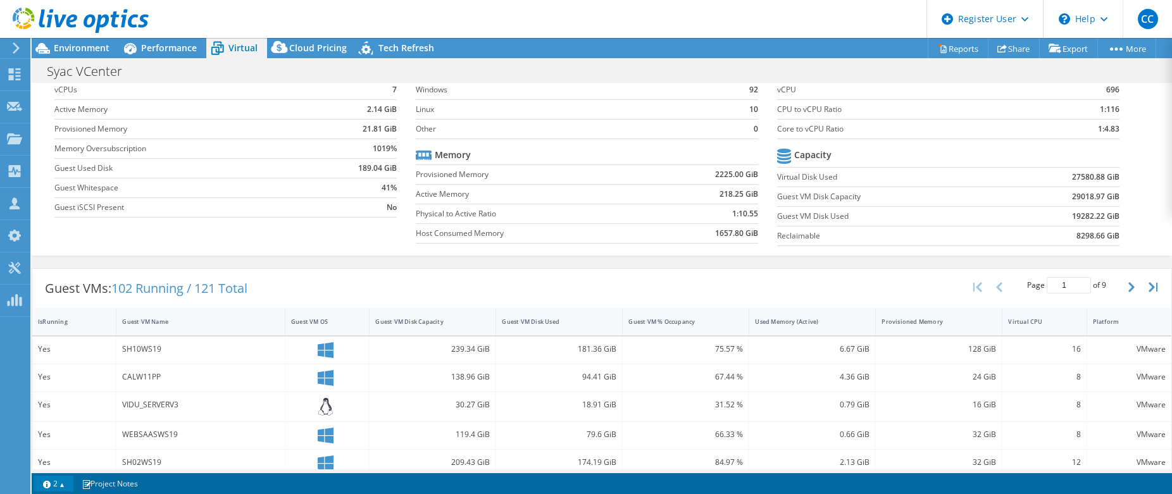
click at [47, 484] on link "2" at bounding box center [53, 484] width 39 height 16
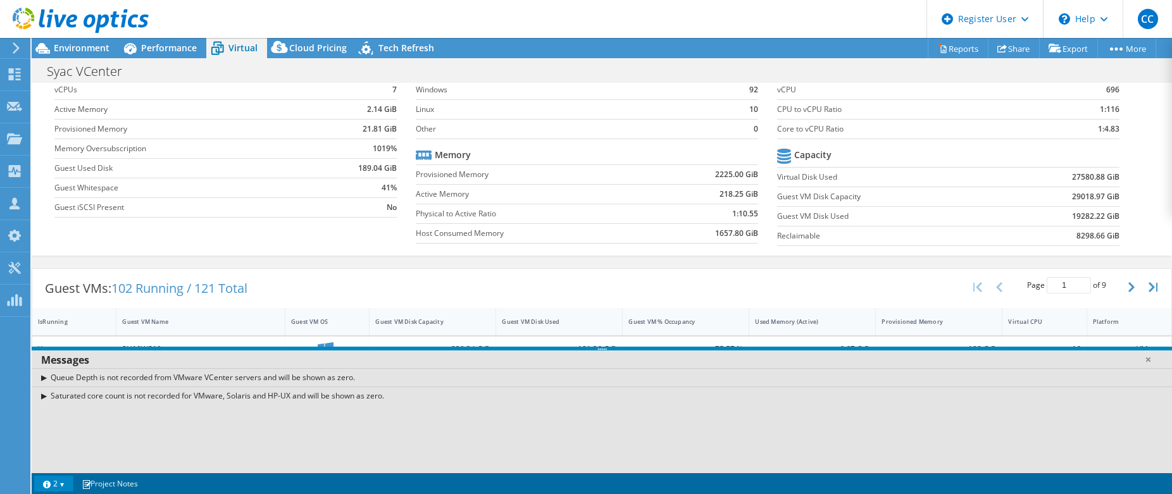
click at [47, 484] on link "2" at bounding box center [53, 484] width 39 height 16
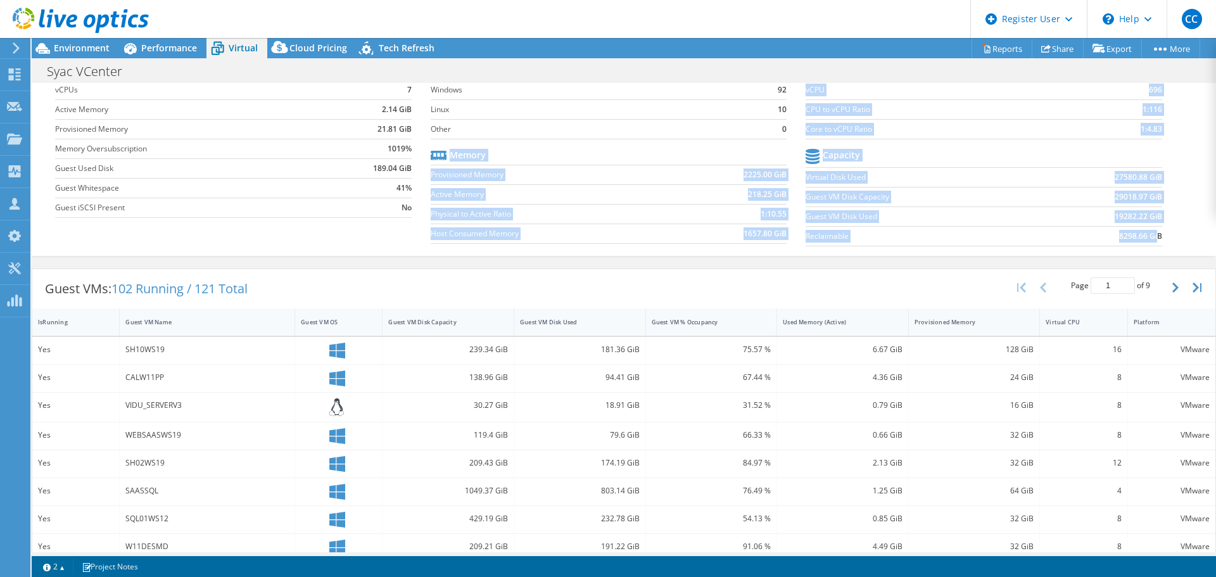
drag, startPoint x: 795, startPoint y: 149, endPoint x: 1147, endPoint y: 241, distance: 364.4
click at [962, 241] on div "Average Virtual Machine vCPUs 7 Active Memory 2.14 GiB Provisioned Memory 21.81…" at bounding box center [623, 155] width 1136 height 195
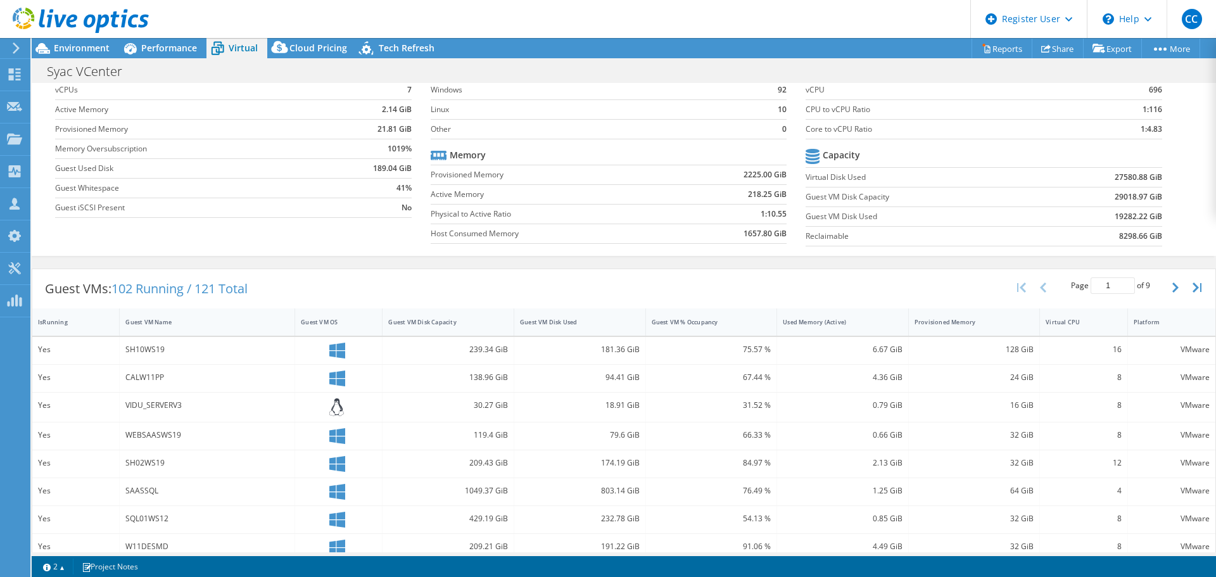
click at [962, 221] on section "vCPU vCPU 696 CPU to vCPU Ratio 1:116 Core to vCPU Ratio 1:4.83 Capacity Virtua…" at bounding box center [992, 155] width 375 height 194
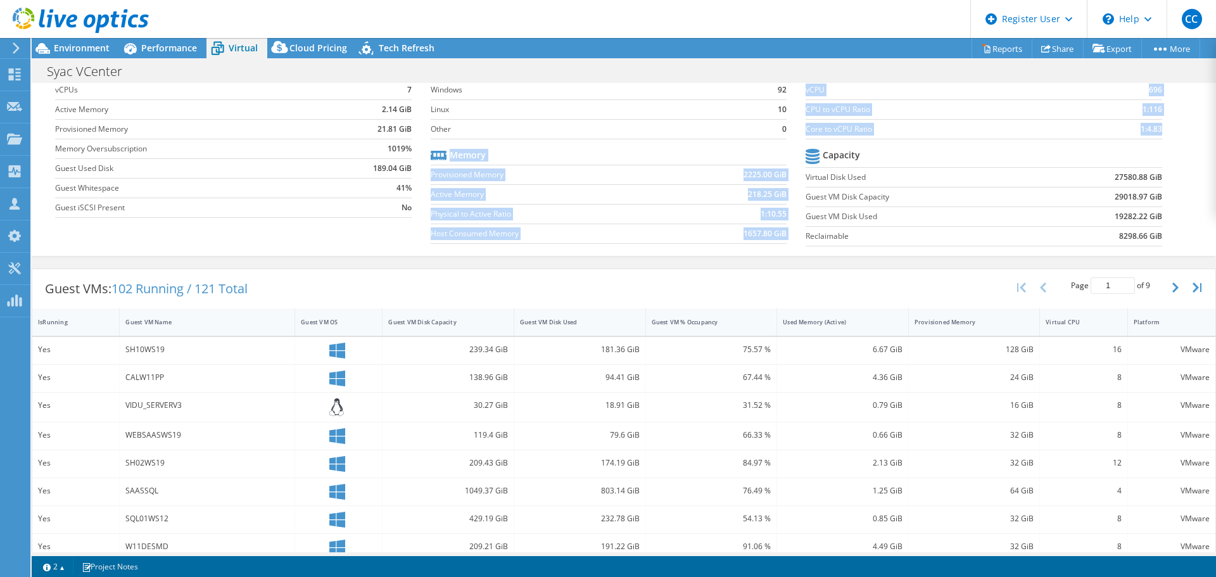
drag, startPoint x: 1162, startPoint y: 237, endPoint x: 796, endPoint y: 180, distance: 371.0
click at [796, 180] on div "Average Virtual Machine vCPUs 7 Active Memory 2.14 GiB Provisioned Memory 21.81…" at bounding box center [623, 155] width 1136 height 195
click at [962, 238] on div "Virtual Summary Physical Summary Graphs Average Virtual Machine vCPUs 7 Active …" at bounding box center [624, 141] width 1184 height 230
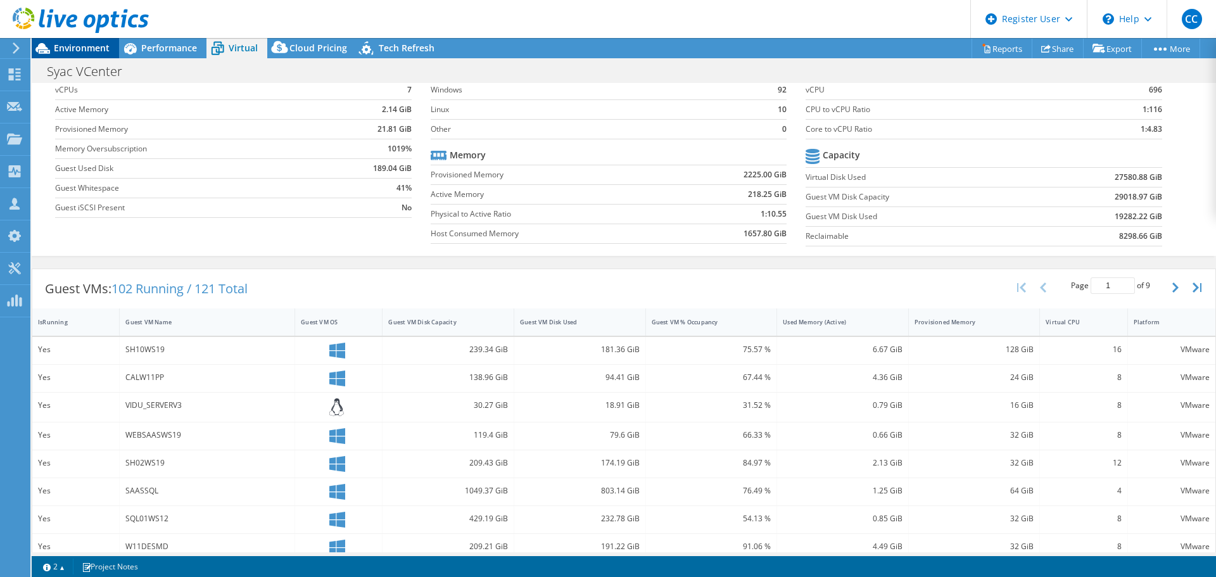
click at [73, 44] on span "Environment" at bounding box center [82, 48] width 56 height 12
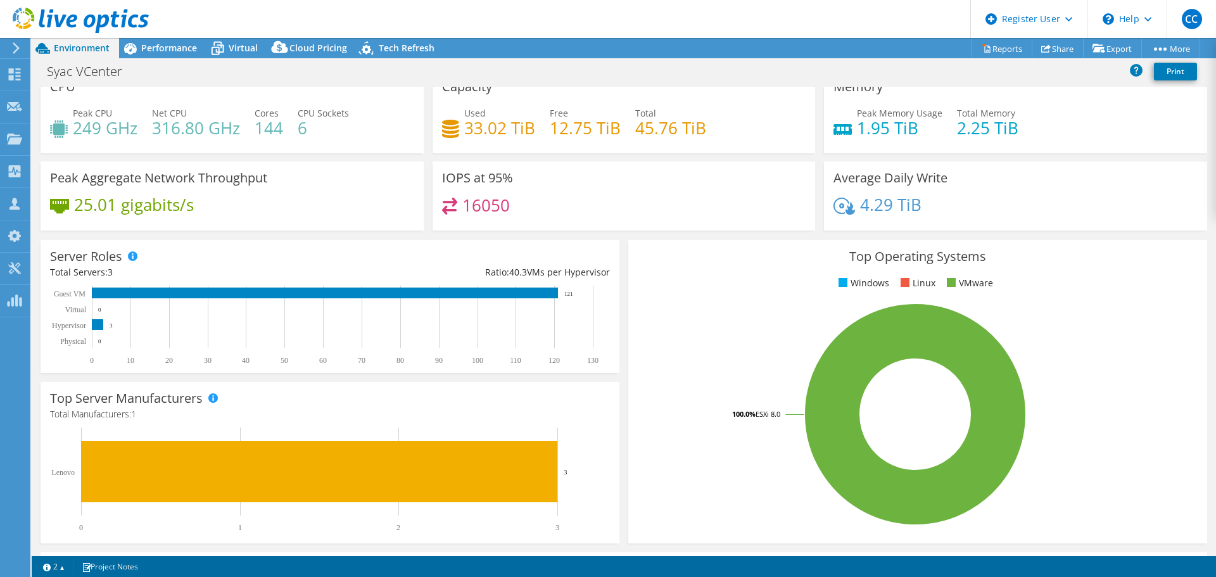
scroll to position [0, 0]
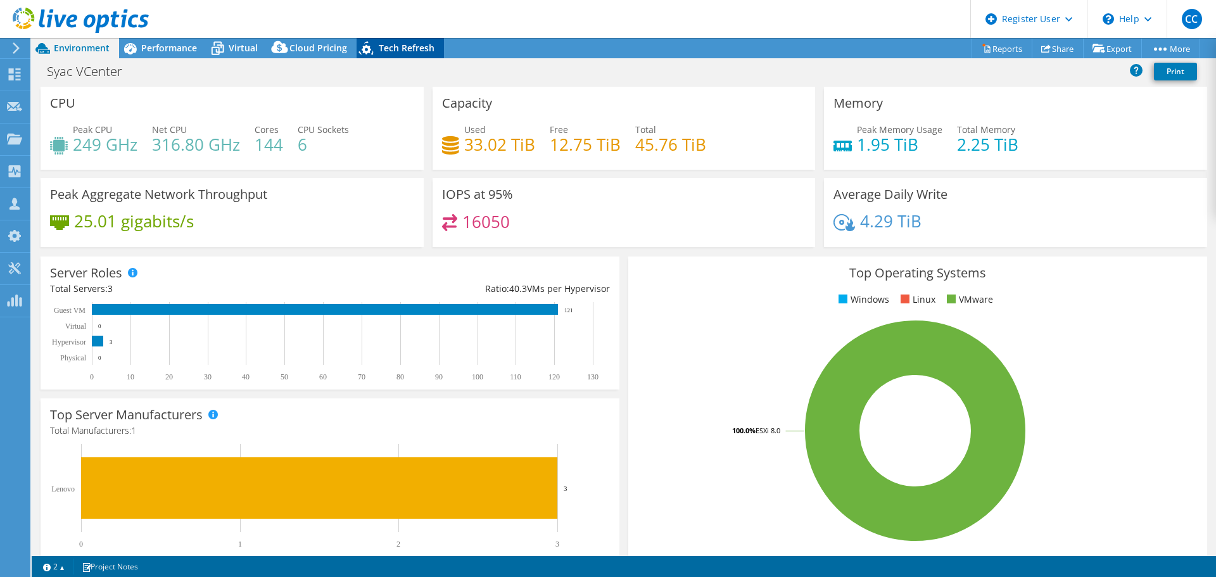
click at [403, 47] on span "Tech Refresh" at bounding box center [407, 48] width 56 height 12
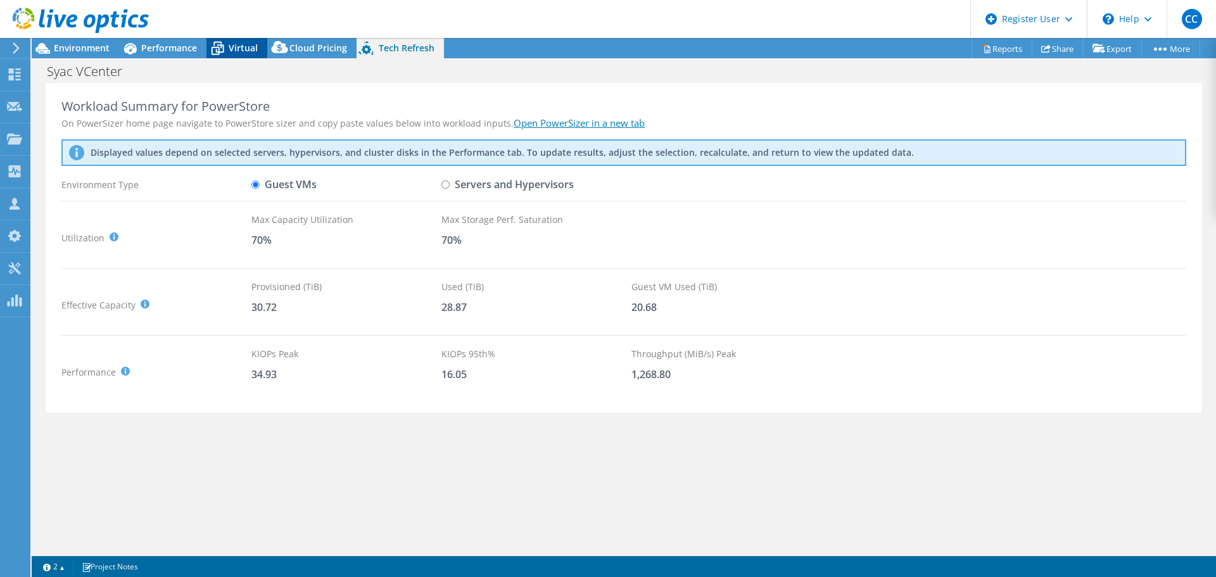
click at [232, 47] on span "Virtual" at bounding box center [243, 48] width 29 height 12
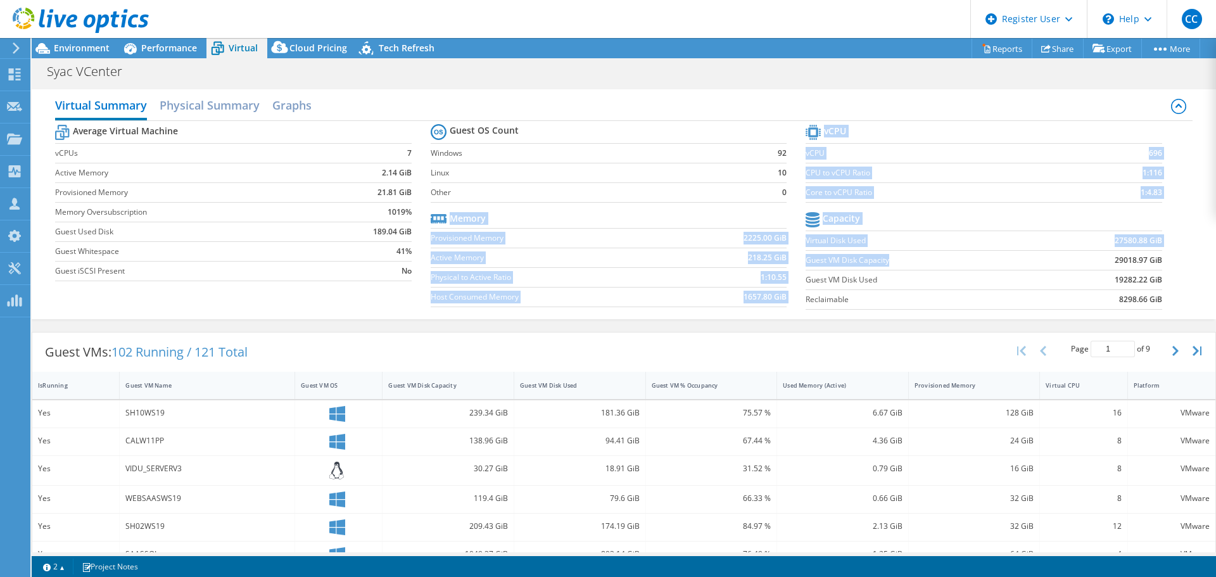
drag, startPoint x: 797, startPoint y: 258, endPoint x: 884, endPoint y: 260, distance: 86.8
click at [884, 260] on div "Average Virtual Machine vCPUs 7 Active Memory 2.14 GiB Provisioned Memory 21.81…" at bounding box center [623, 218] width 1136 height 195
click at [891, 261] on label "Guest VM Disk Capacity" at bounding box center [921, 260] width 233 height 13
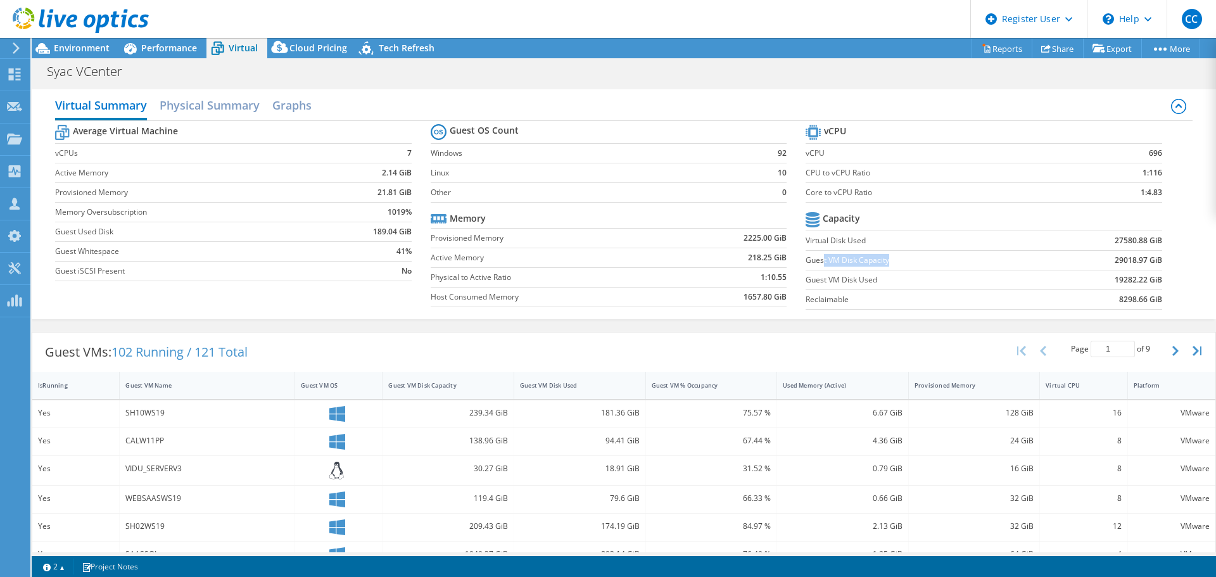
drag, startPoint x: 892, startPoint y: 261, endPoint x: 816, endPoint y: 261, distance: 76.0
click at [816, 261] on label "Guest VM Disk Capacity" at bounding box center [921, 260] width 233 height 13
drag, startPoint x: 860, startPoint y: 239, endPoint x: 812, endPoint y: 246, distance: 48.6
click at [812, 246] on label "Virtual Disk Used" at bounding box center [921, 240] width 233 height 13
click at [220, 104] on h2 "Physical Summary" at bounding box center [210, 106] width 100 height 28
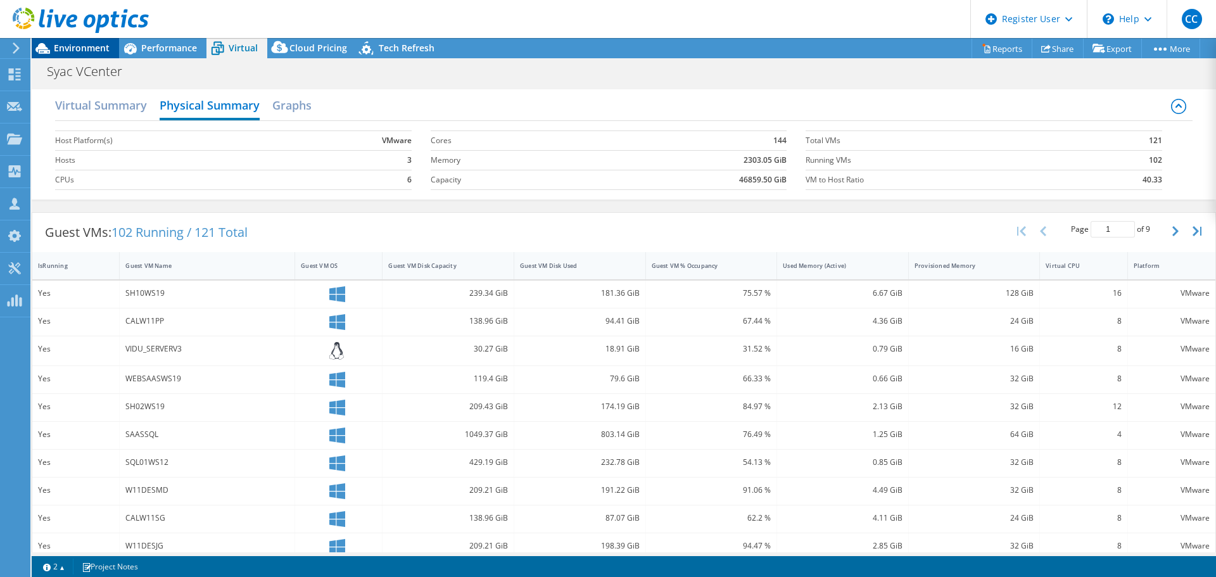
click at [72, 51] on span "Environment" at bounding box center [82, 48] width 56 height 12
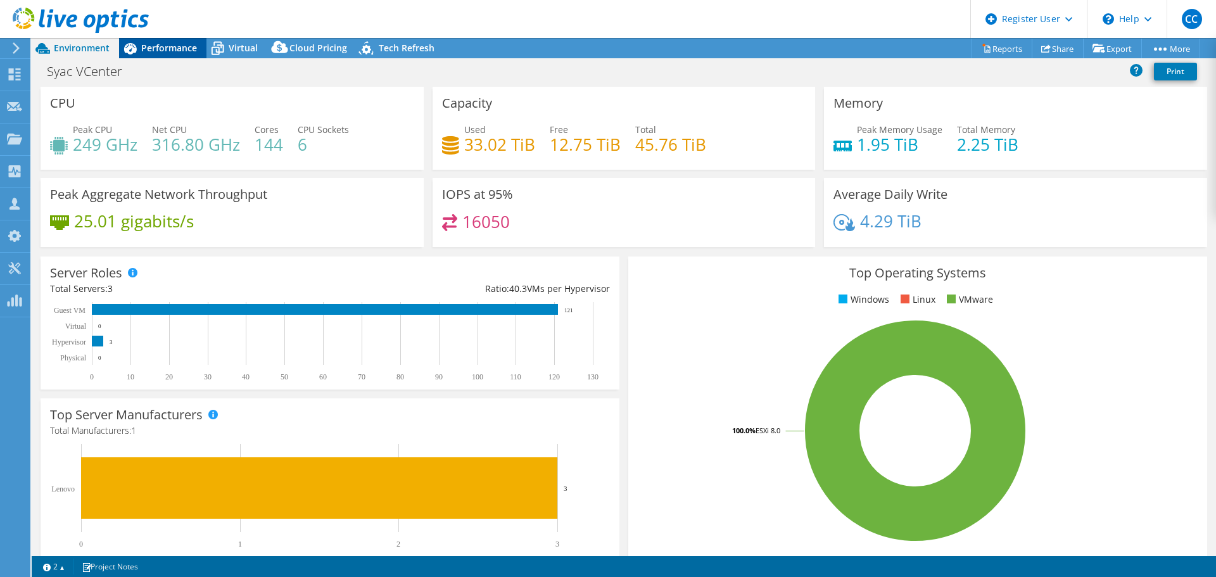
click at [179, 50] on span "Performance" at bounding box center [169, 48] width 56 height 12
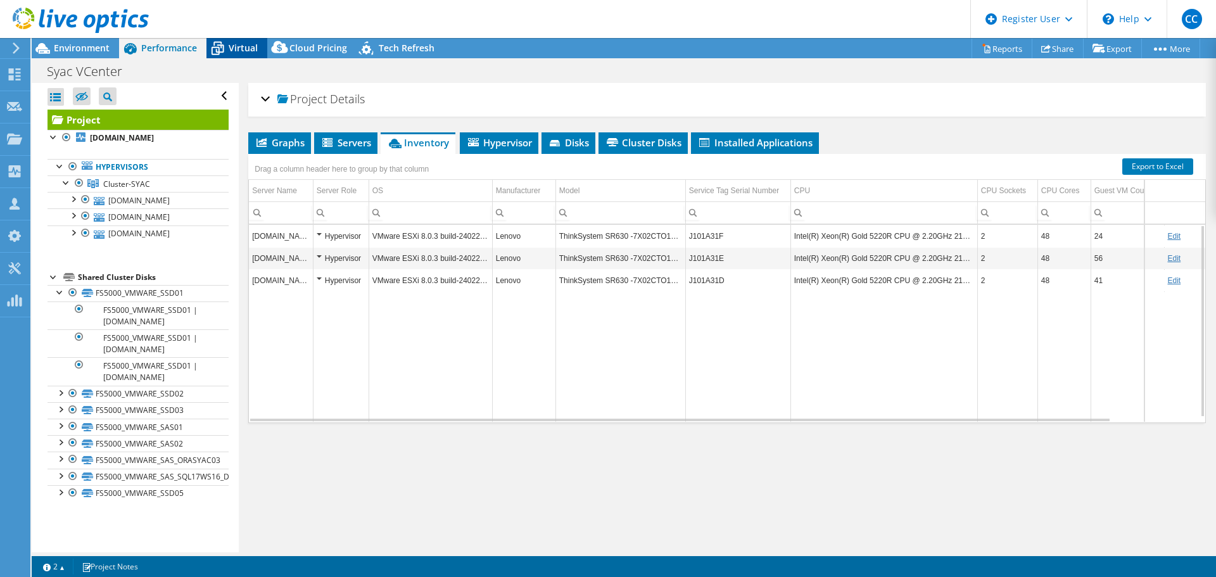
click at [234, 46] on span "Virtual" at bounding box center [243, 48] width 29 height 12
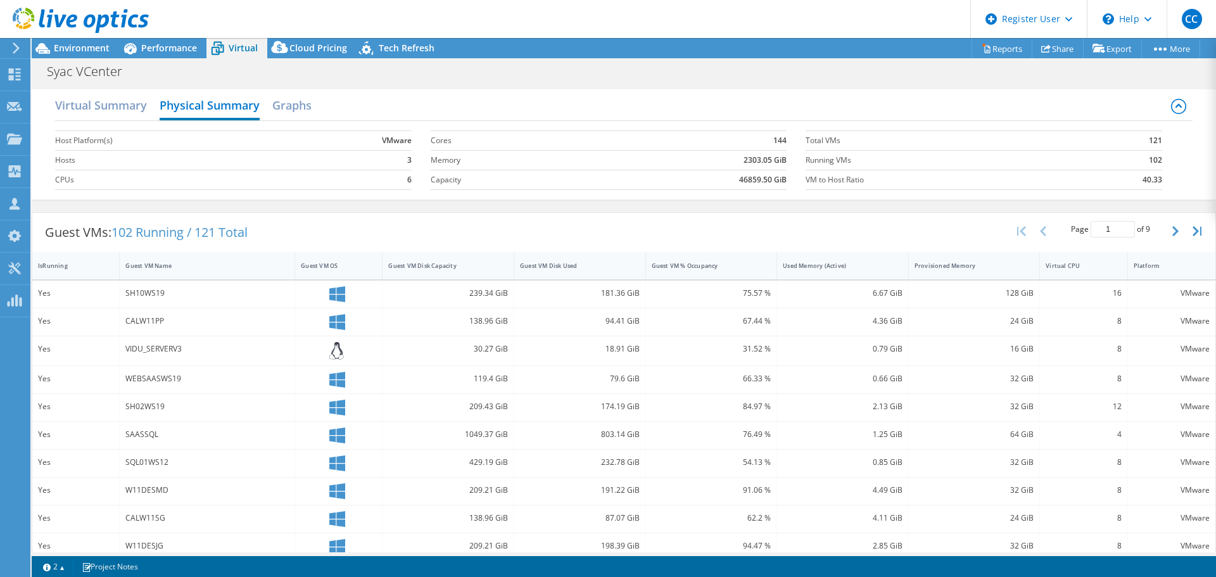
click at [77, 41] on div at bounding box center [74, 21] width 149 height 42
click at [77, 44] on span "Environment" at bounding box center [82, 48] width 56 height 12
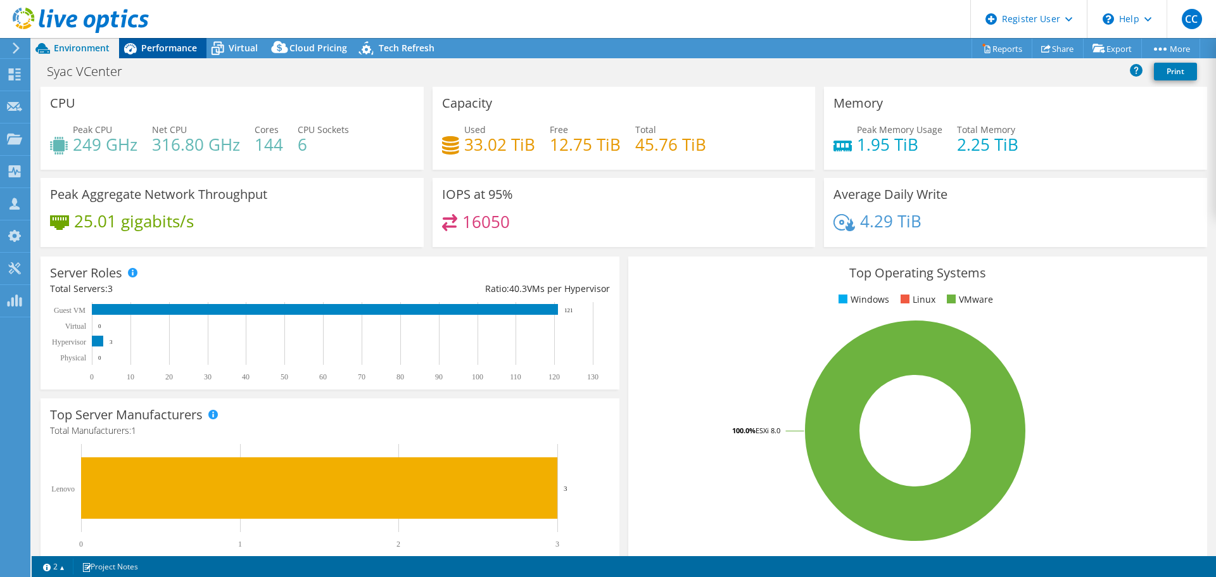
click at [177, 49] on span "Performance" at bounding box center [169, 48] width 56 height 12
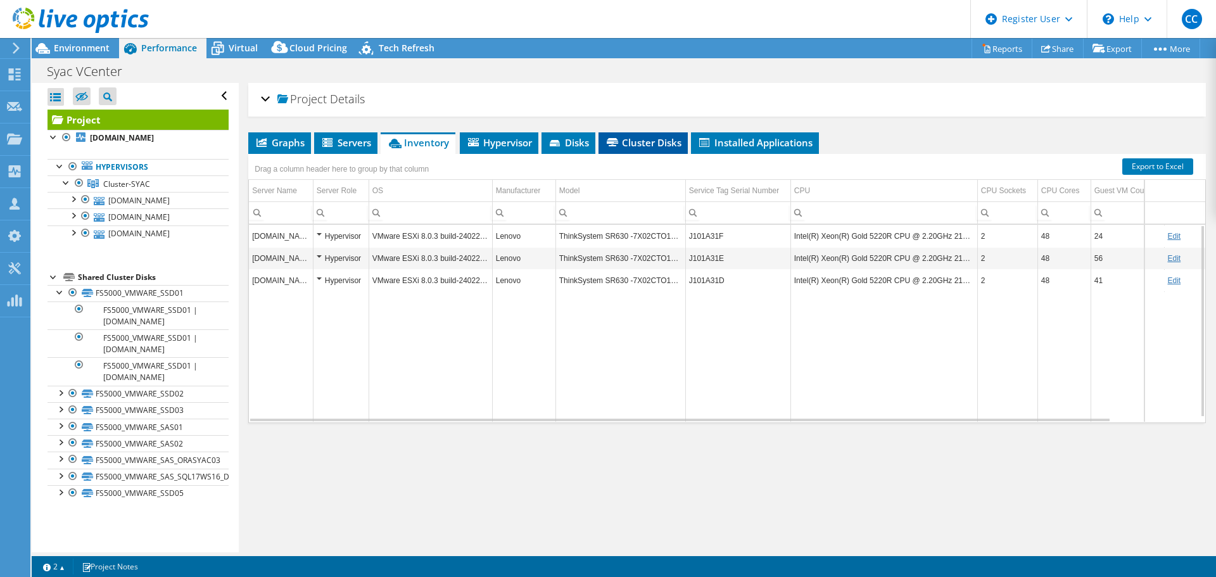
click at [627, 146] on span "Cluster Disks" at bounding box center [643, 142] width 77 height 13
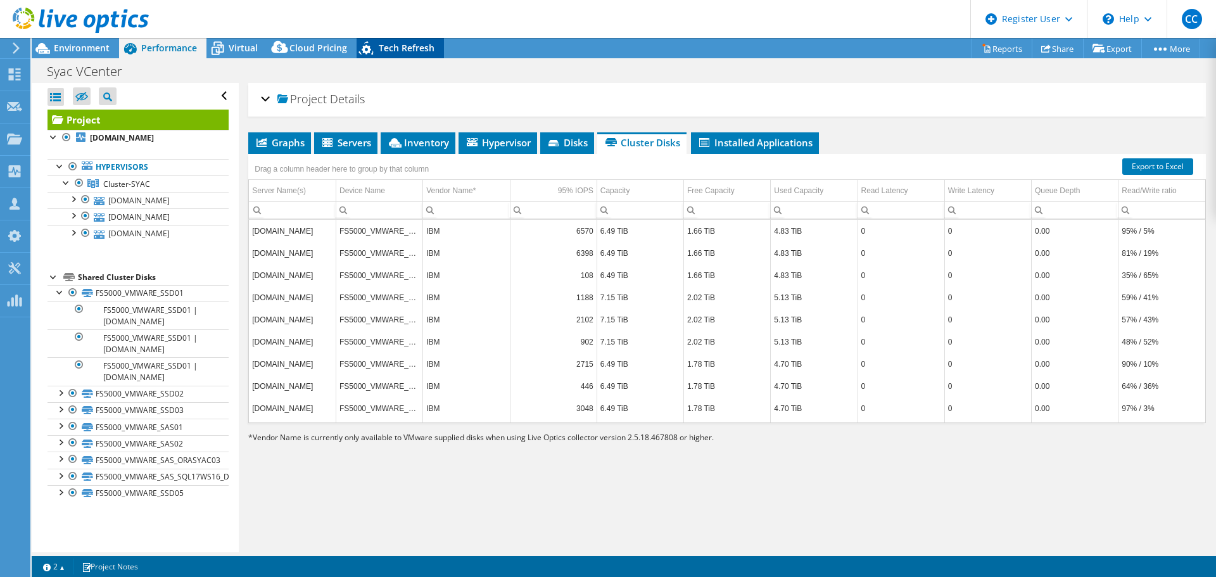
click at [405, 42] on span "Tech Refresh" at bounding box center [407, 48] width 56 height 12
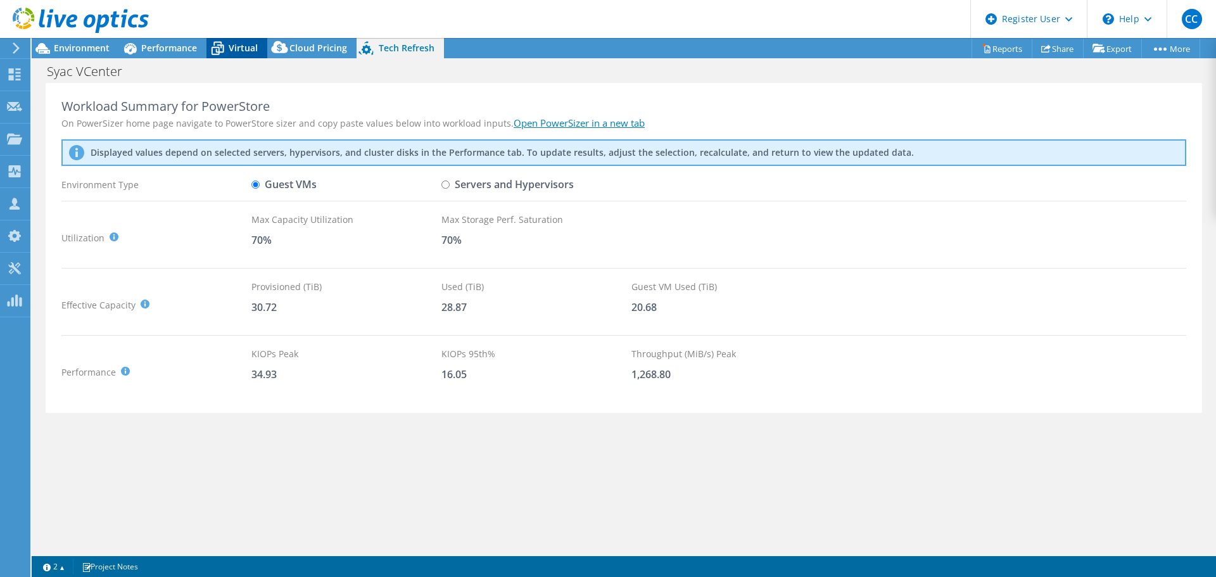
click at [235, 44] on span "Virtual" at bounding box center [243, 48] width 29 height 12
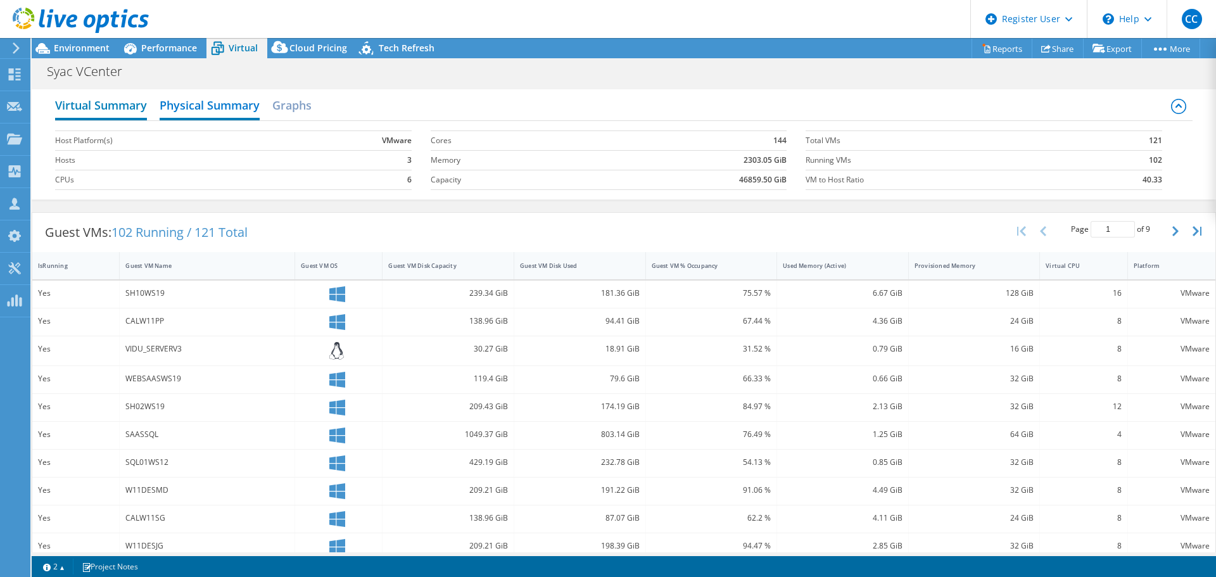
click at [141, 100] on h2 "Virtual Summary" at bounding box center [101, 106] width 92 height 28
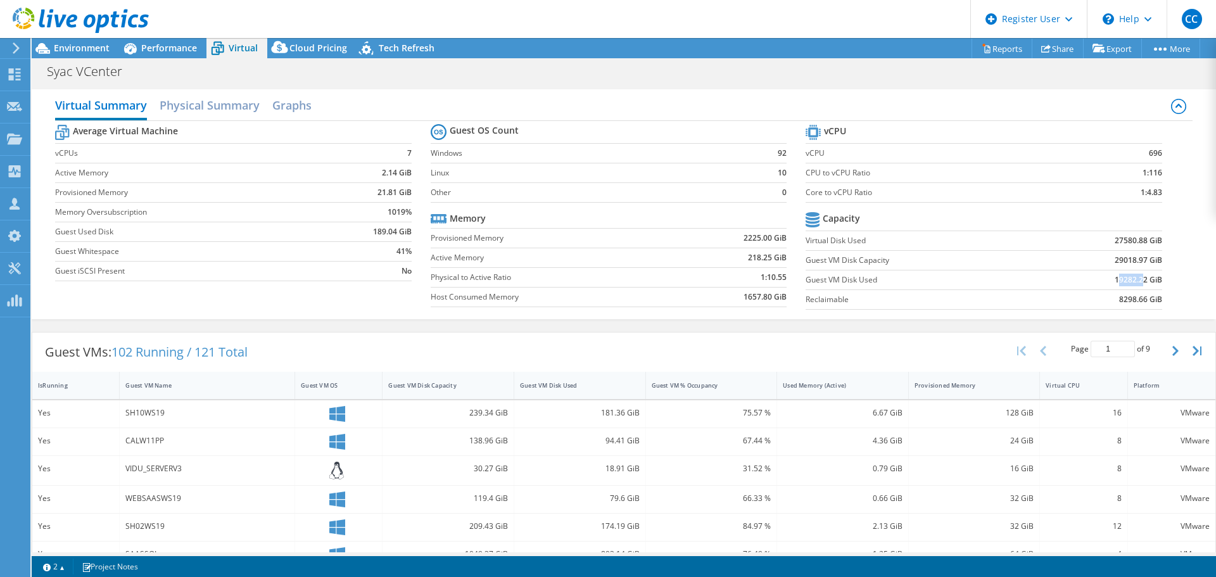
drag, startPoint x: 1109, startPoint y: 284, endPoint x: 1135, endPoint y: 280, distance: 26.8
click at [962, 280] on b "19282.22 GiB" at bounding box center [1137, 279] width 47 height 13
click at [392, 46] on span "Tech Refresh" at bounding box center [407, 48] width 56 height 12
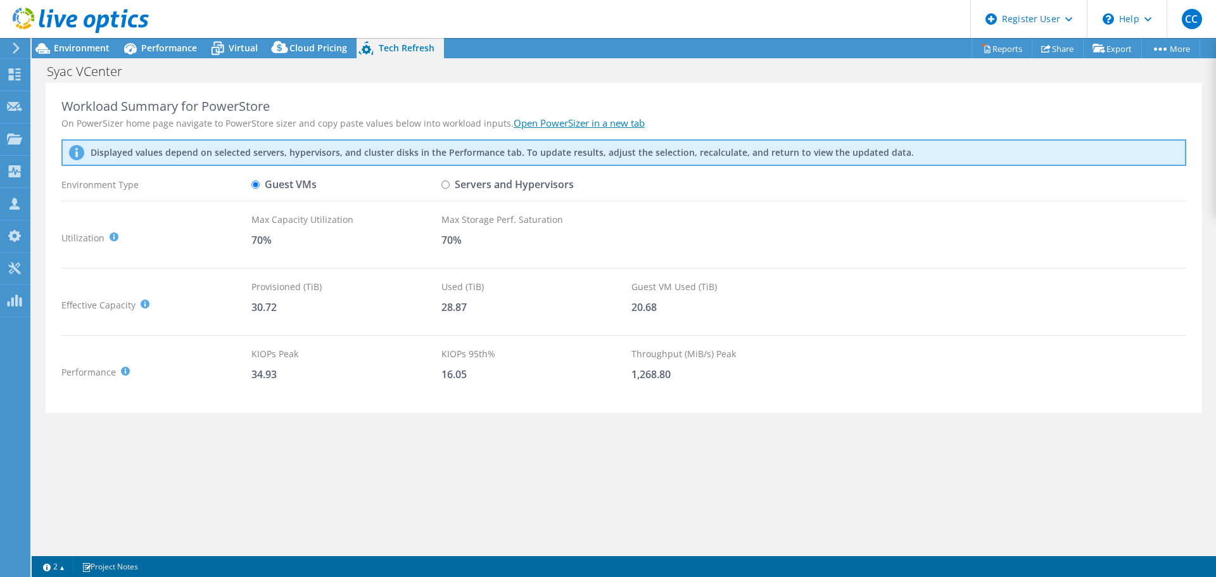
click at [447, 188] on input "Servers and Hypervisors" at bounding box center [445, 184] width 8 height 8
radio input "true"
click at [252, 187] on input "Guest VMs" at bounding box center [255, 184] width 8 height 8
radio input "true"
click at [224, 43] on icon at bounding box center [217, 48] width 22 height 22
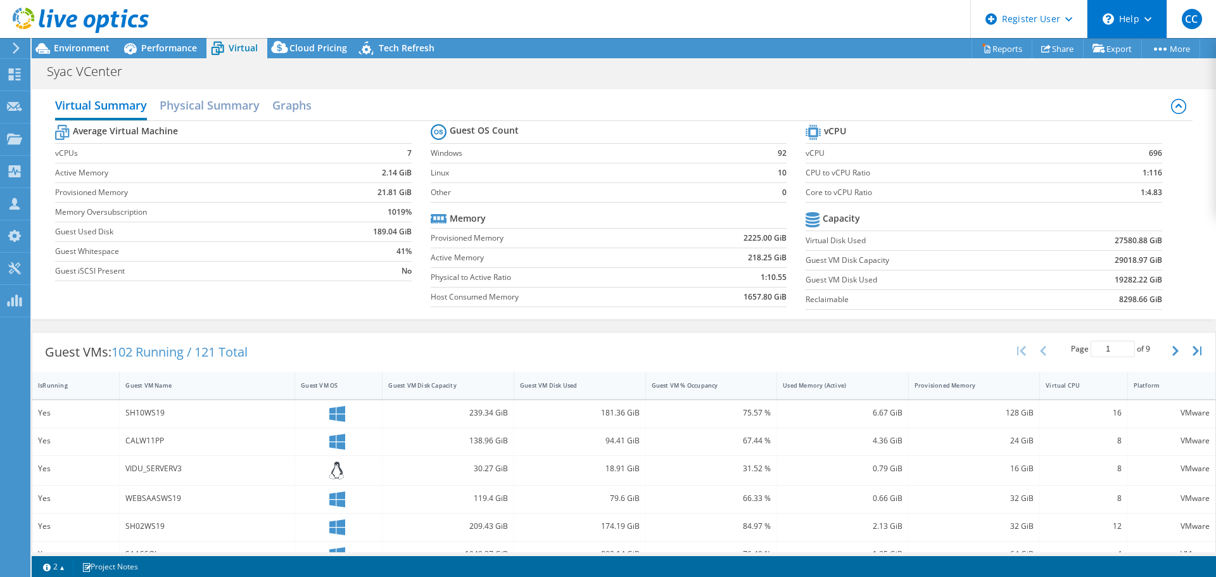
click at [962, 22] on div "\n Help" at bounding box center [1126, 19] width 80 height 38
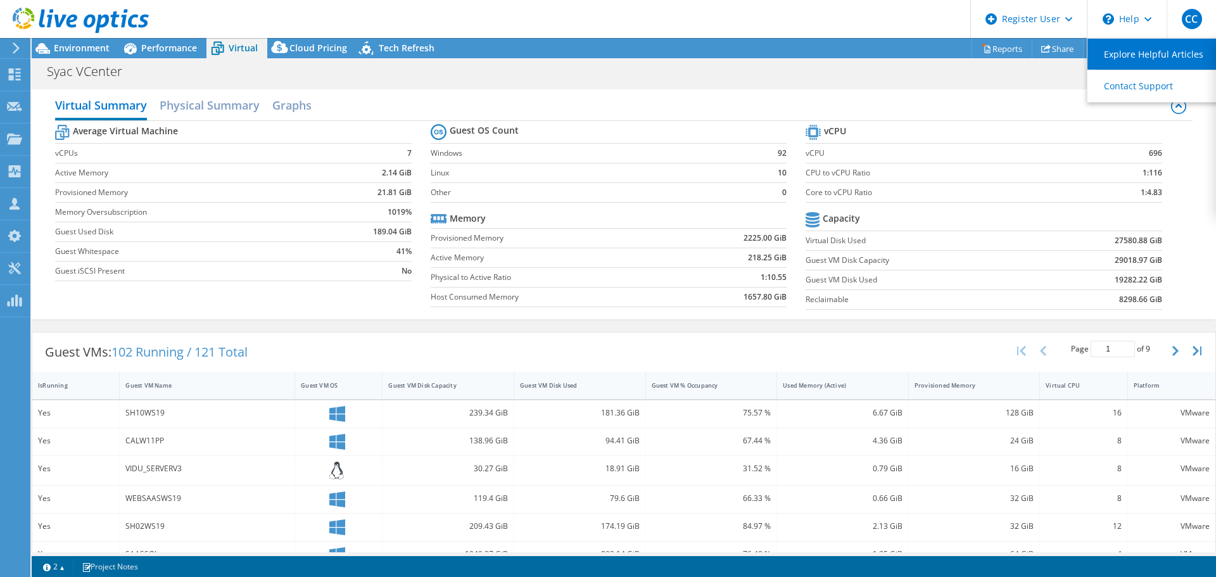
click at [962, 52] on link "Explore Helpful Articles" at bounding box center [1157, 54] width 141 height 31
click at [417, 51] on span "Tech Refresh" at bounding box center [407, 48] width 56 height 12
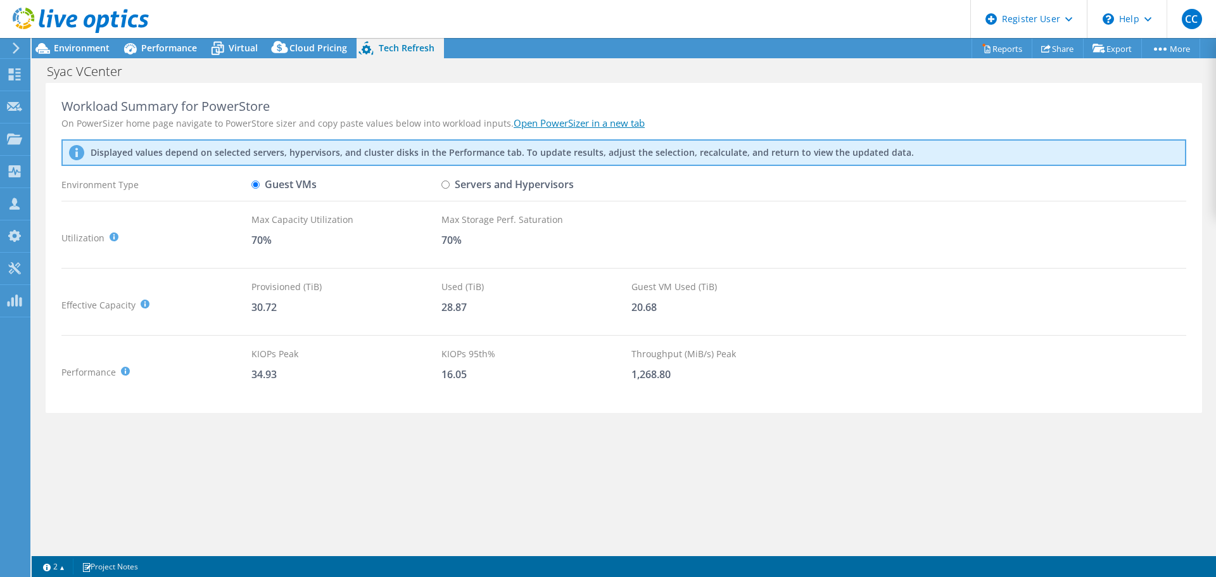
click at [446, 187] on input "Servers and Hypervisors" at bounding box center [445, 184] width 8 height 8
radio input "true"
radio input "false"
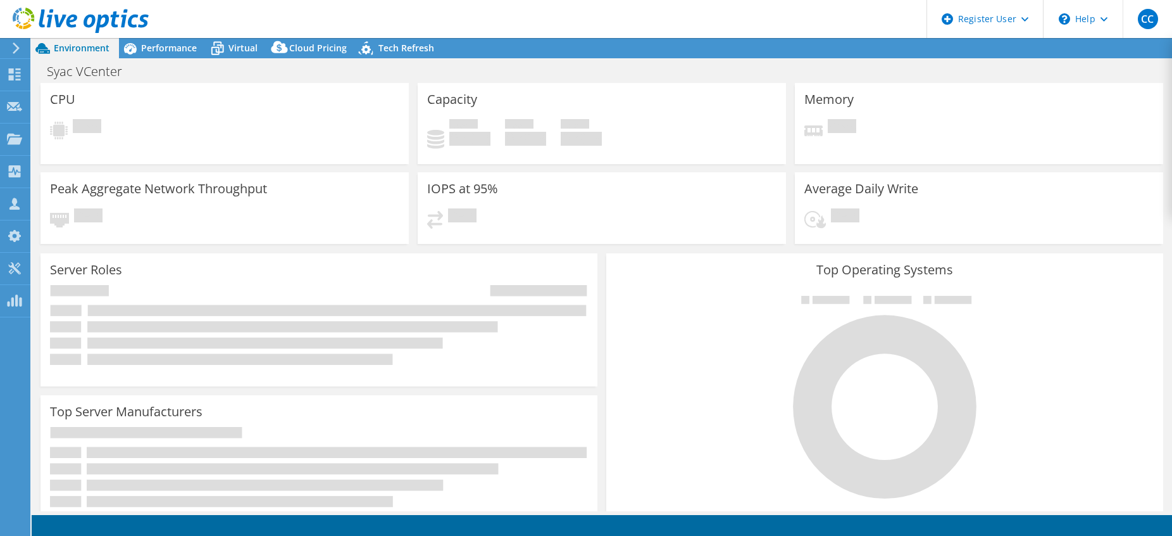
select select "USD"
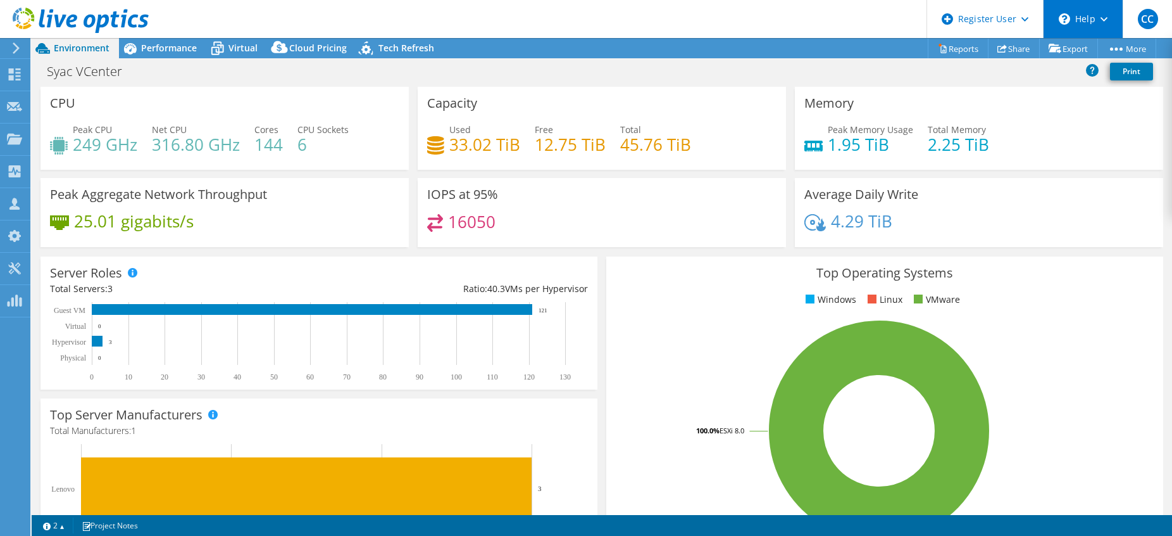
click at [1082, 20] on div "\n Help" at bounding box center [1083, 19] width 80 height 38
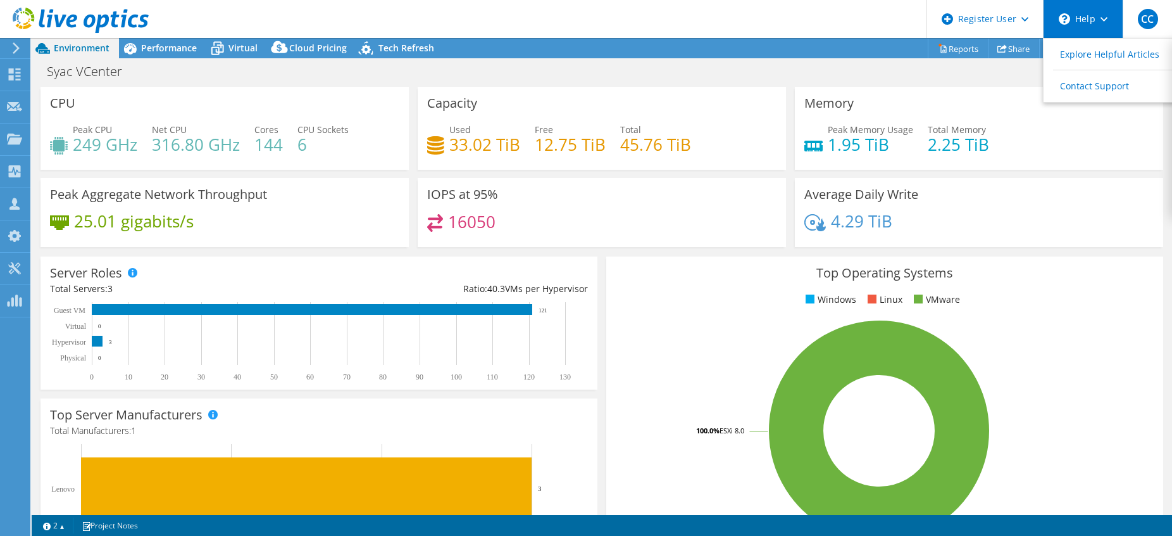
click at [1099, 27] on div "\n Help" at bounding box center [1083, 19] width 80 height 38
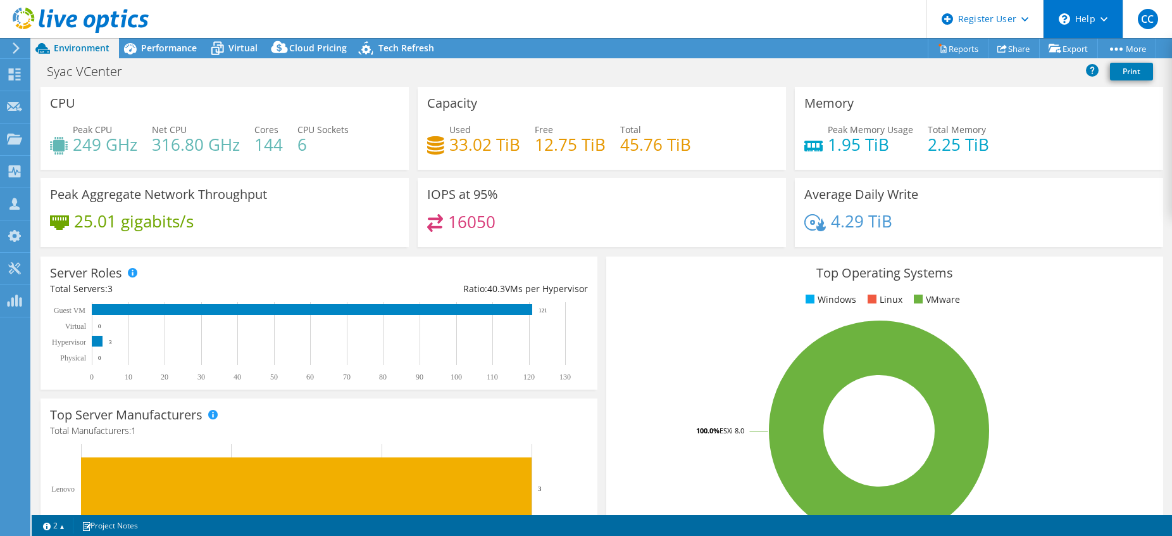
click at [1098, 24] on div "\n Help" at bounding box center [1083, 19] width 80 height 38
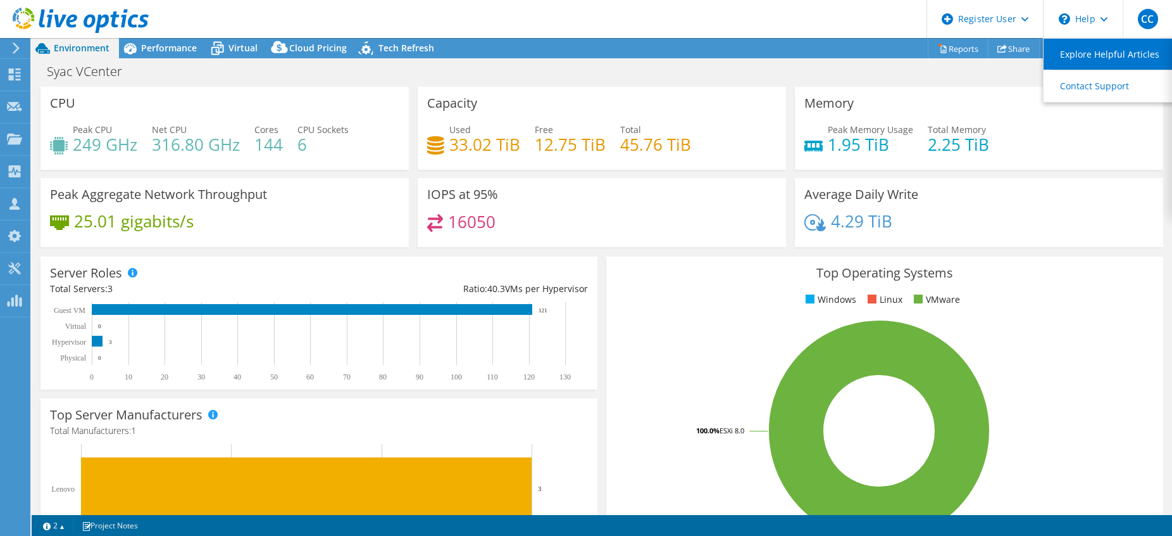
click at [1089, 51] on link "Explore Helpful Articles" at bounding box center [1114, 54] width 141 height 31
click at [1102, 351] on rect at bounding box center [879, 431] width 527 height 222
